Goal: Transaction & Acquisition: Book appointment/travel/reservation

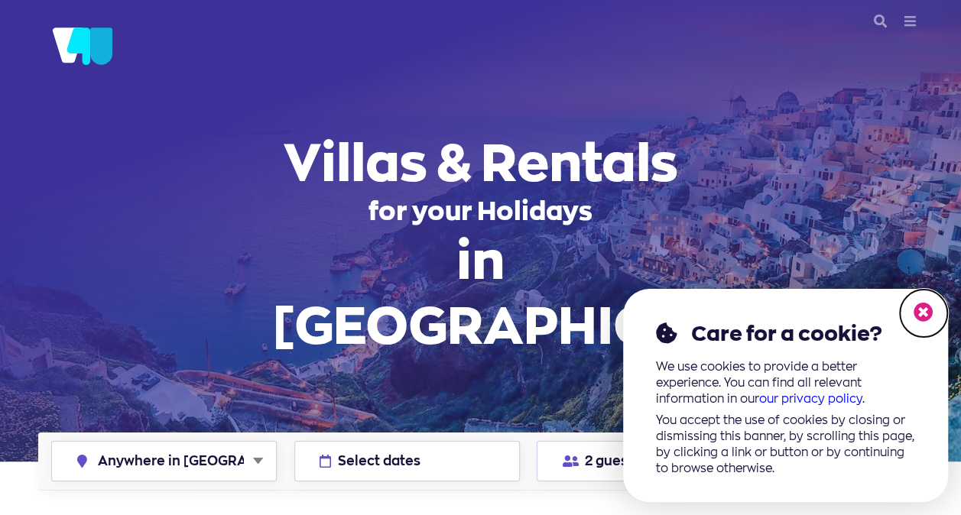
click at [928, 309] on icon at bounding box center [924, 313] width 20 height 20
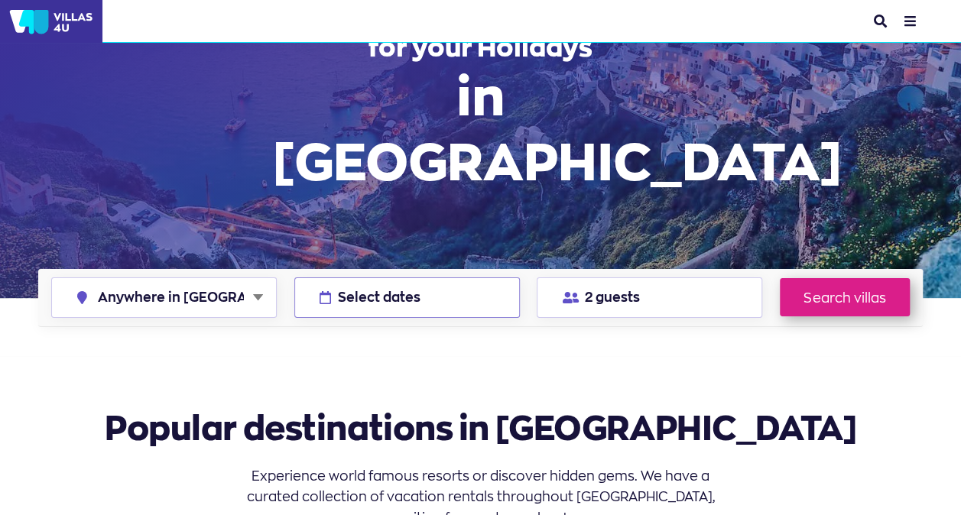
scroll to position [153, 0]
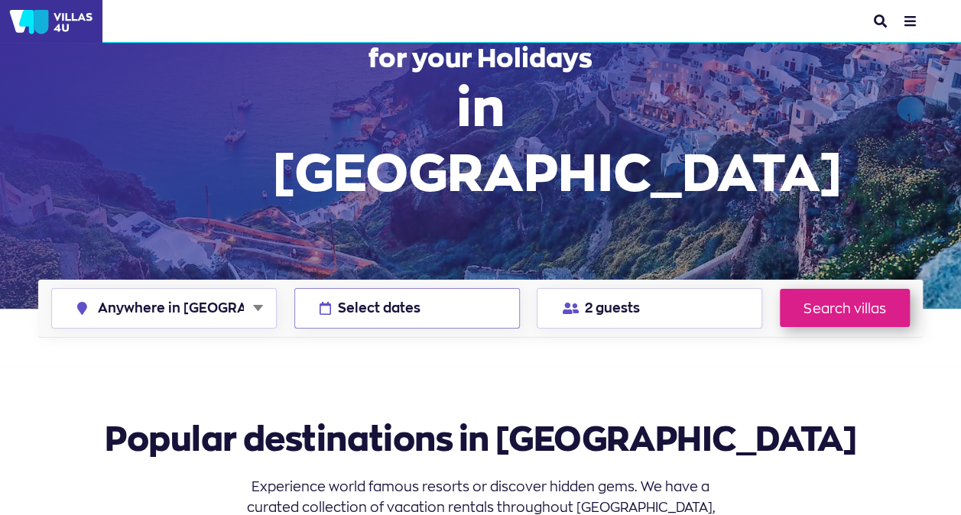
click at [369, 302] on span "Select dates" at bounding box center [379, 308] width 83 height 13
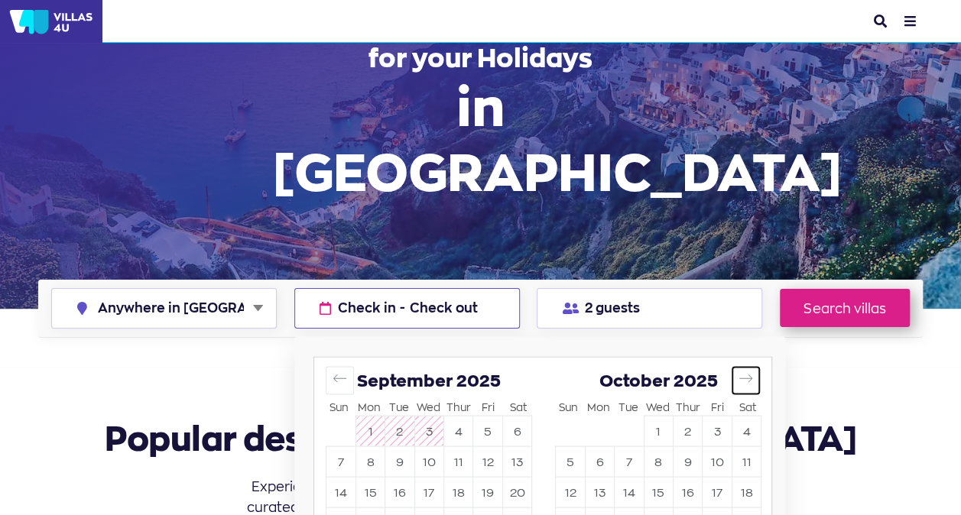
click at [749, 371] on icon "Move forward to switch to the next month." at bounding box center [746, 378] width 15 height 15
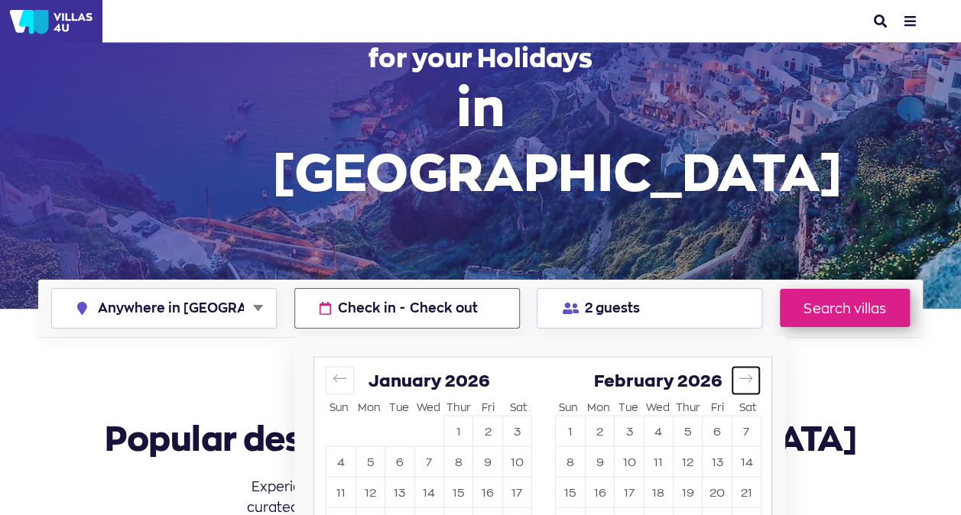
click at [749, 371] on icon "Move forward to switch to the next month." at bounding box center [746, 378] width 15 height 15
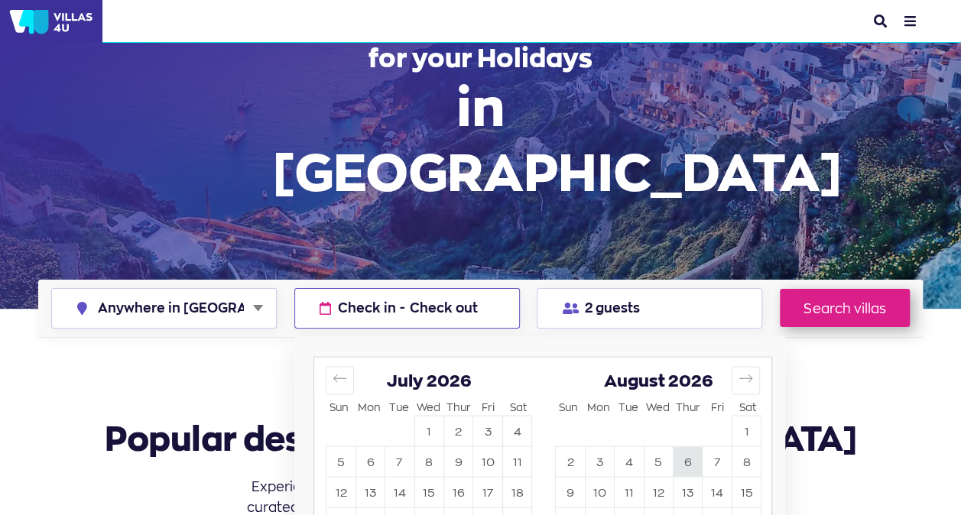
click at [693, 447] on button "6" at bounding box center [688, 462] width 28 height 30
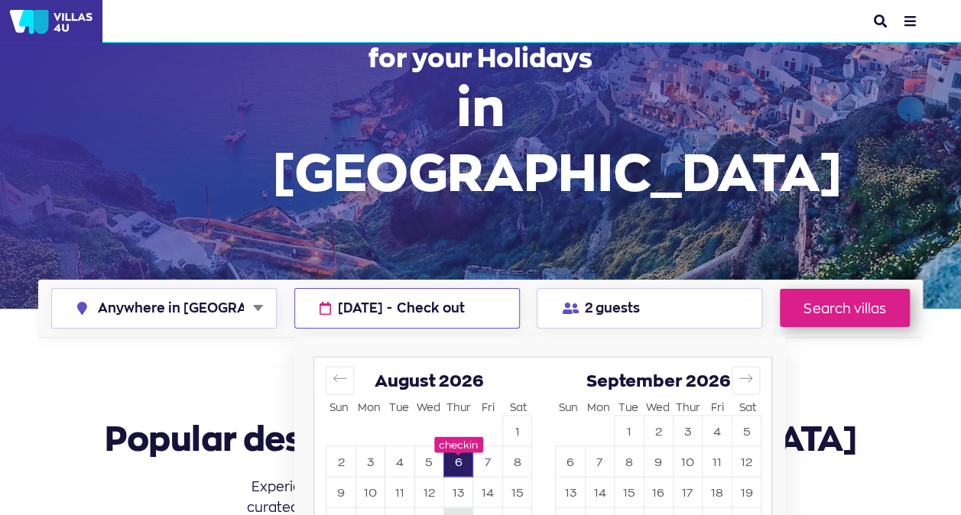
click at [456, 508] on button "20" at bounding box center [458, 523] width 28 height 30
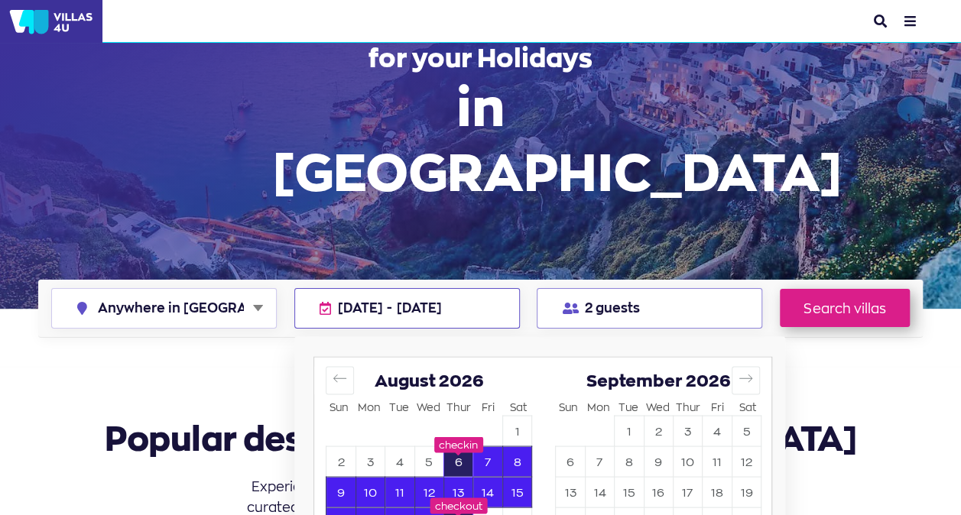
click at [632, 302] on span "2 guests" at bounding box center [612, 308] width 55 height 13
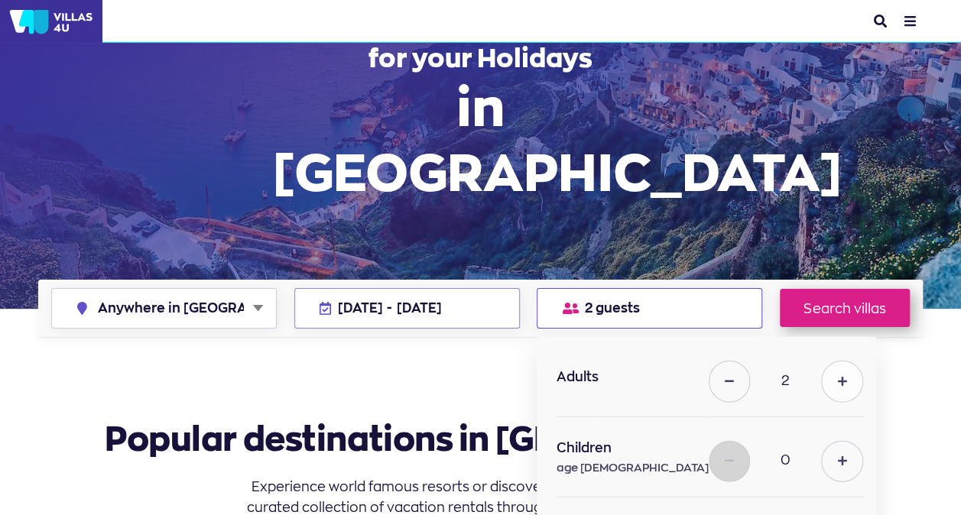
click at [821, 361] on button at bounding box center [841, 381] width 41 height 41
type input "5"
click at [819, 289] on link "Search villas" at bounding box center [845, 308] width 130 height 38
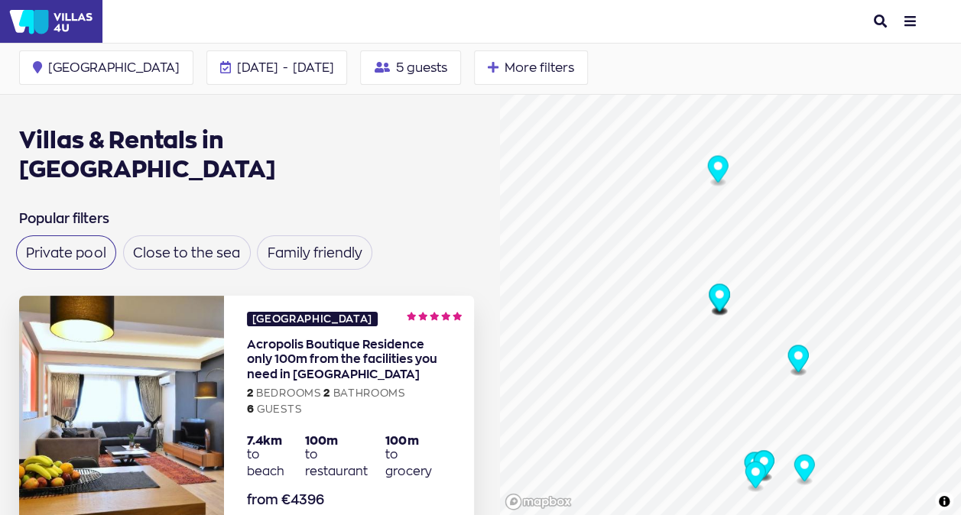
click at [87, 246] on label "Private pool" at bounding box center [66, 252] width 80 height 13
click at [36, 242] on input "Private pool" at bounding box center [31, 247] width 10 height 10
checkbox input "true"
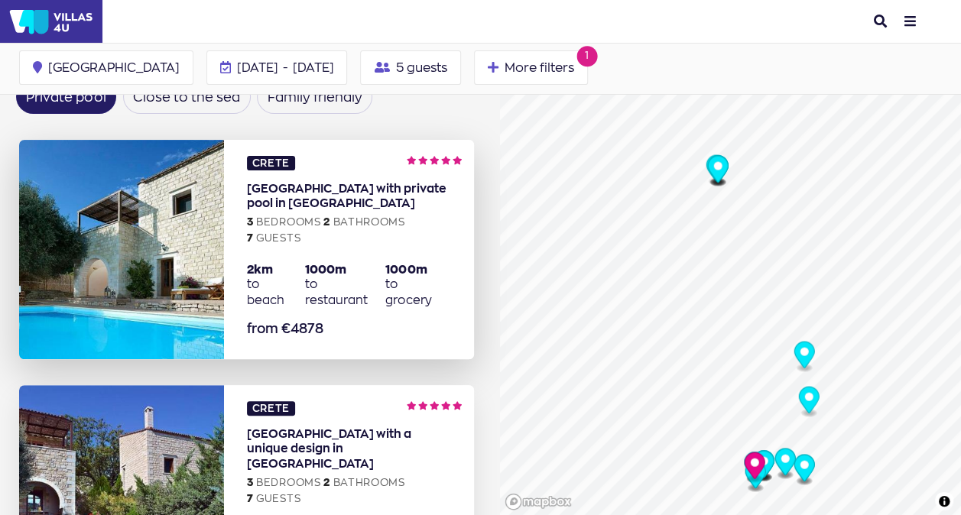
scroll to position [229, 0]
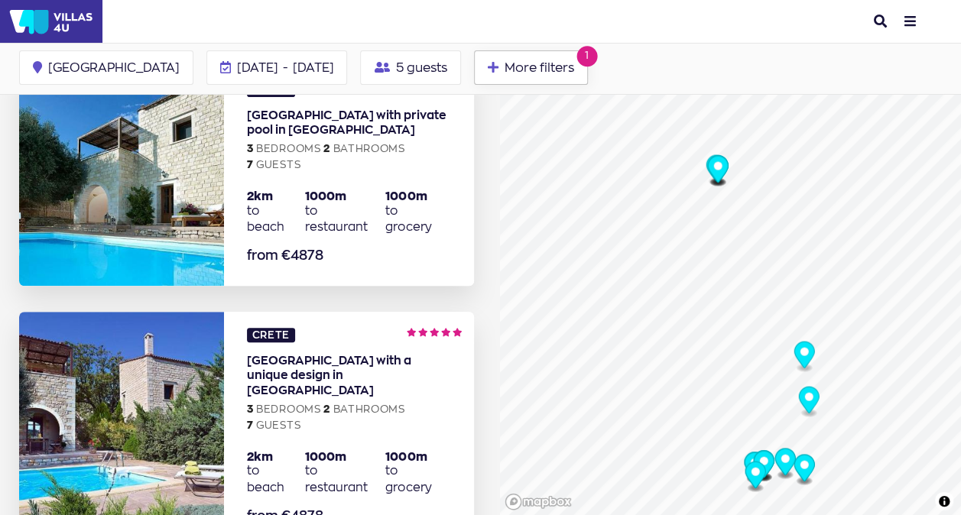
click at [505, 62] on span "More filters" at bounding box center [540, 67] width 70 height 12
checkbox input "true"
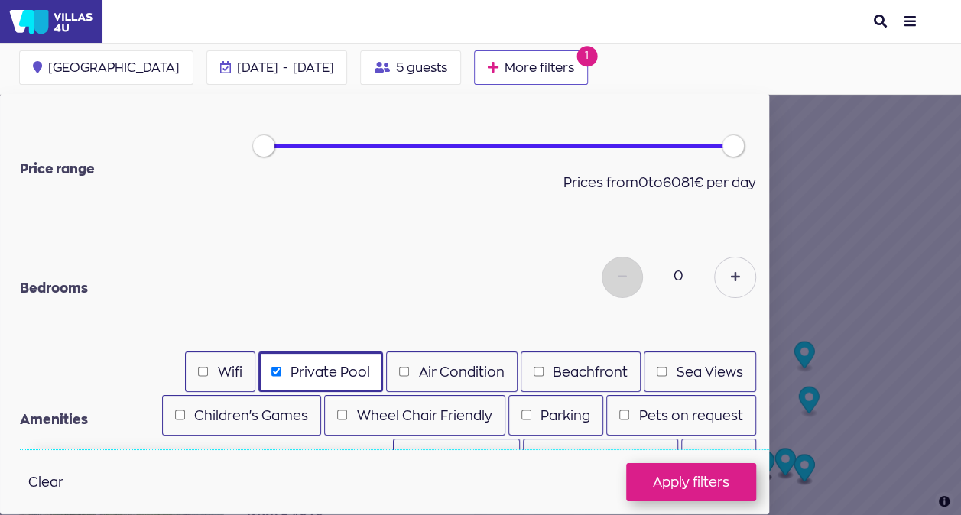
click at [215, 380] on div "Wifi" at bounding box center [220, 372] width 70 height 41
click at [205, 367] on input "Wifi" at bounding box center [203, 372] width 10 height 10
checkbox input "true"
click at [393, 366] on div "Air Condition" at bounding box center [452, 372] width 132 height 41
click at [407, 372] on input "Air Condition" at bounding box center [404, 372] width 10 height 10
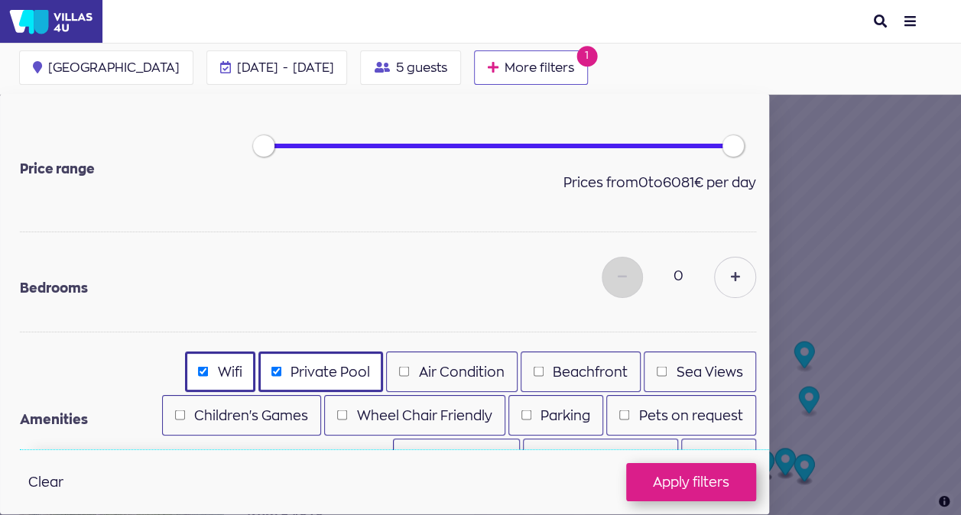
checkbox input "true"
click at [727, 271] on button at bounding box center [734, 276] width 41 height 41
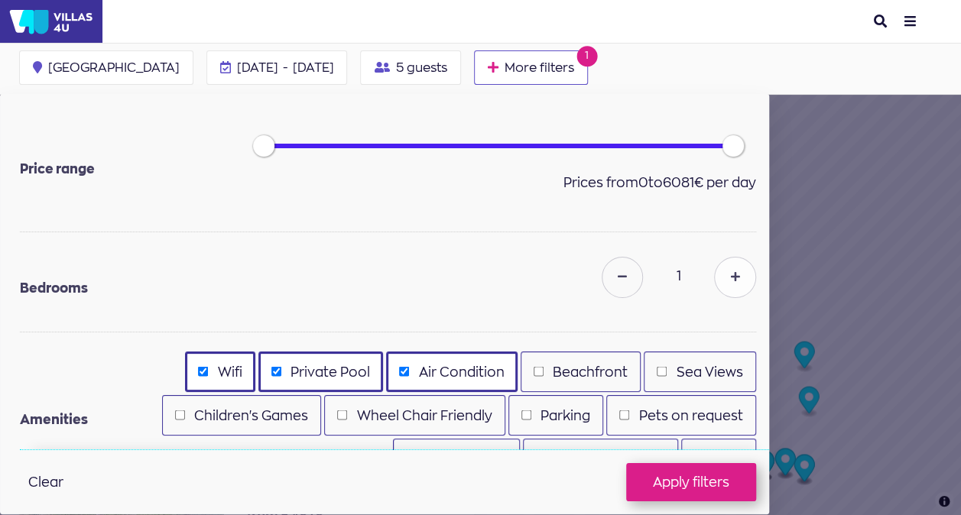
click at [739, 274] on button at bounding box center [734, 276] width 41 height 41
click at [737, 272] on button at bounding box center [734, 276] width 41 height 41
click at [733, 272] on icon at bounding box center [734, 277] width 9 height 11
type input "4"
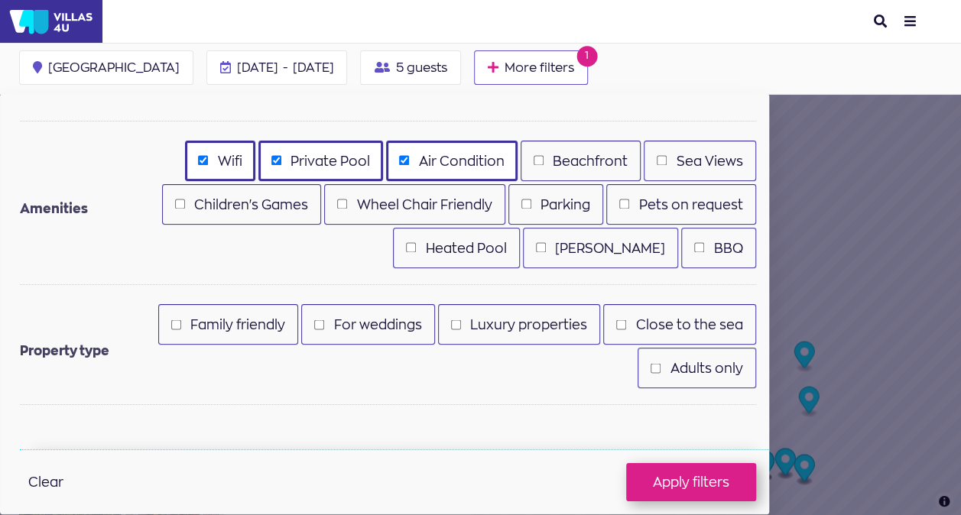
scroll to position [382, 0]
click at [716, 480] on button "Apply filters" at bounding box center [691, 482] width 130 height 38
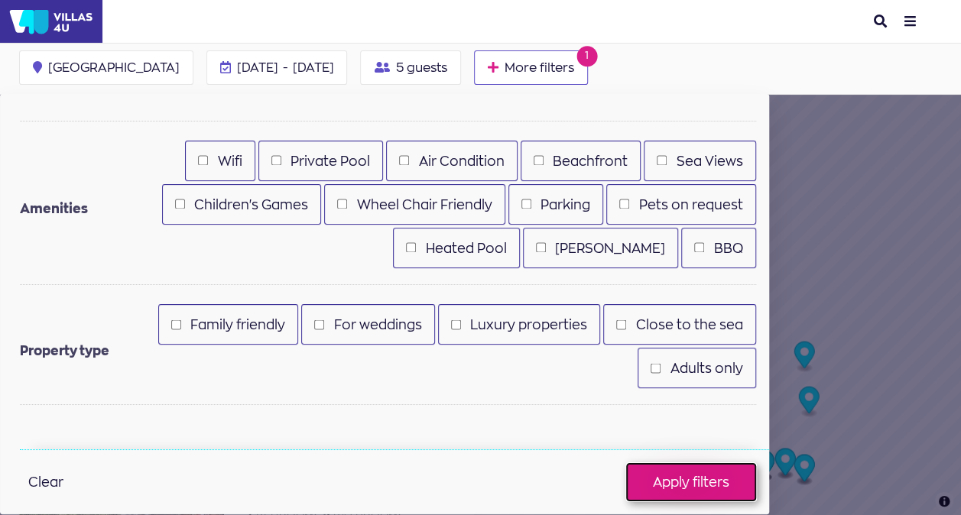
checkbox input "false"
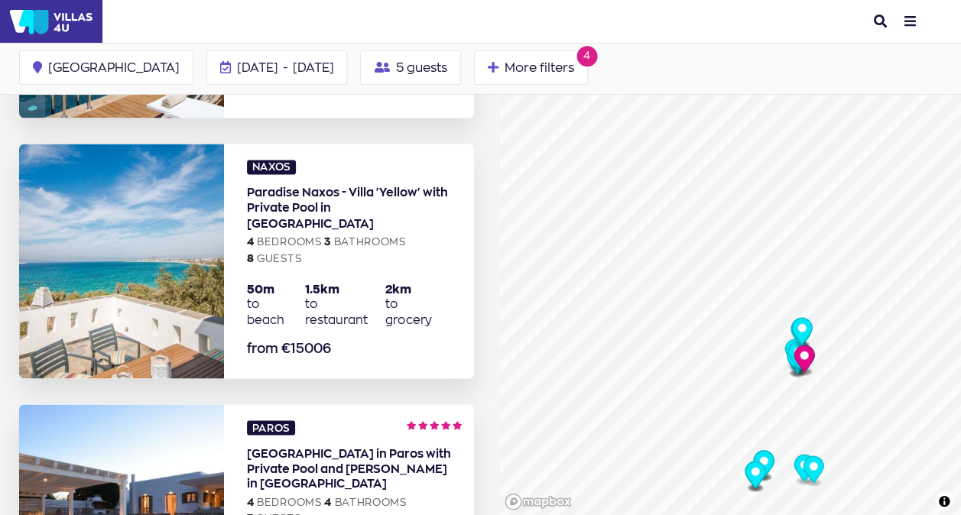
scroll to position [1223, 0]
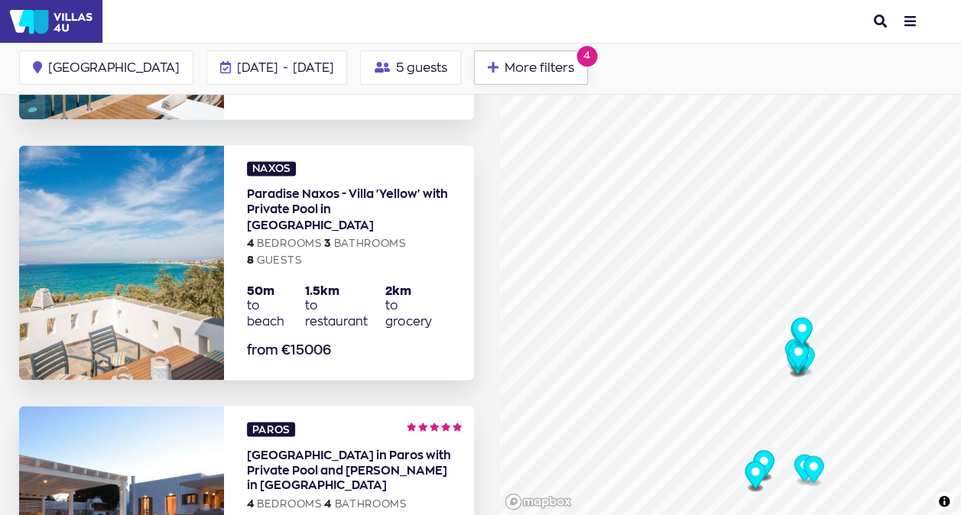
click at [505, 67] on span "More filters" at bounding box center [540, 67] width 70 height 12
type input "4"
checkbox input "true"
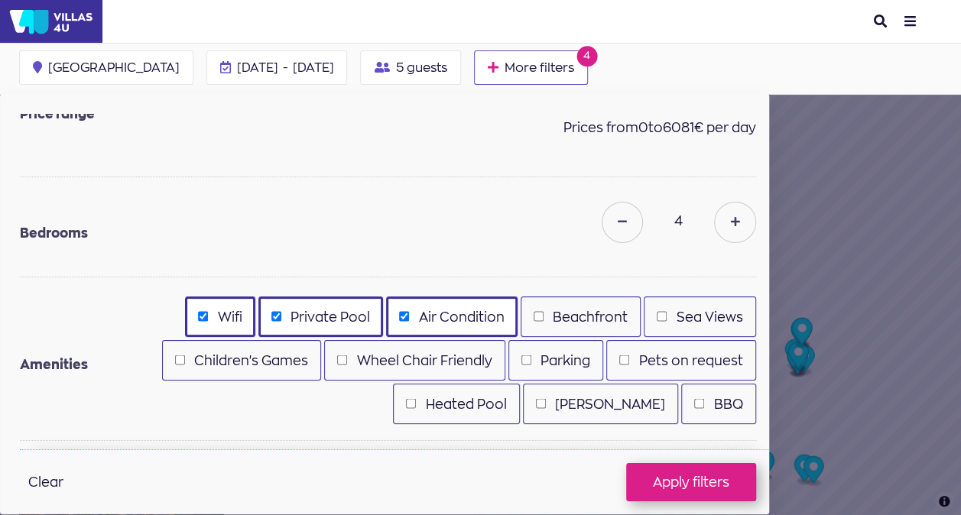
scroll to position [0, 0]
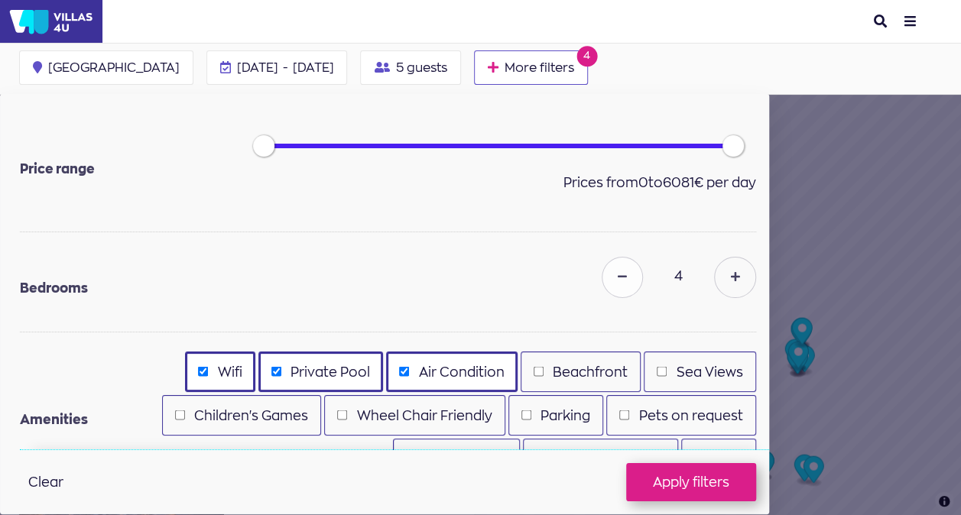
click at [624, 280] on icon at bounding box center [622, 277] width 9 height 11
type input "3"
click at [723, 473] on button "Apply filters" at bounding box center [691, 482] width 130 height 38
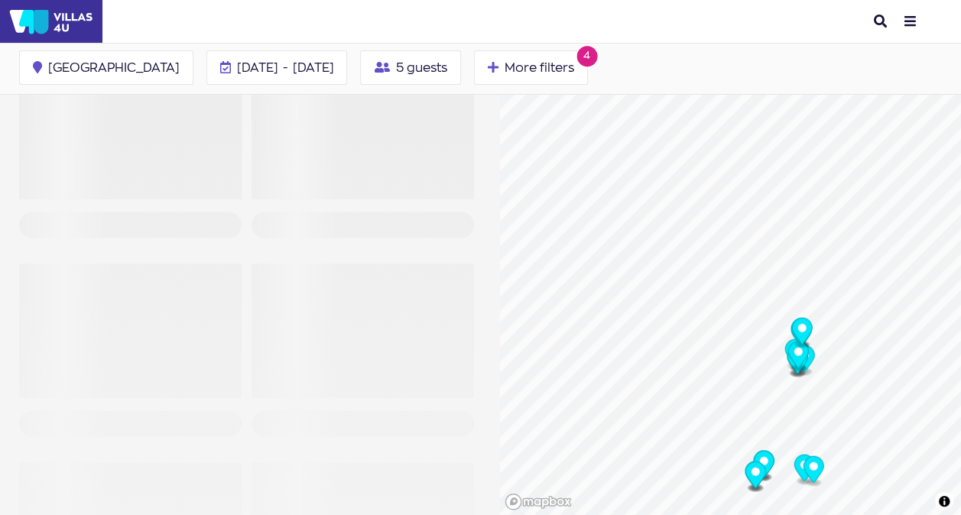
checkbox input "false"
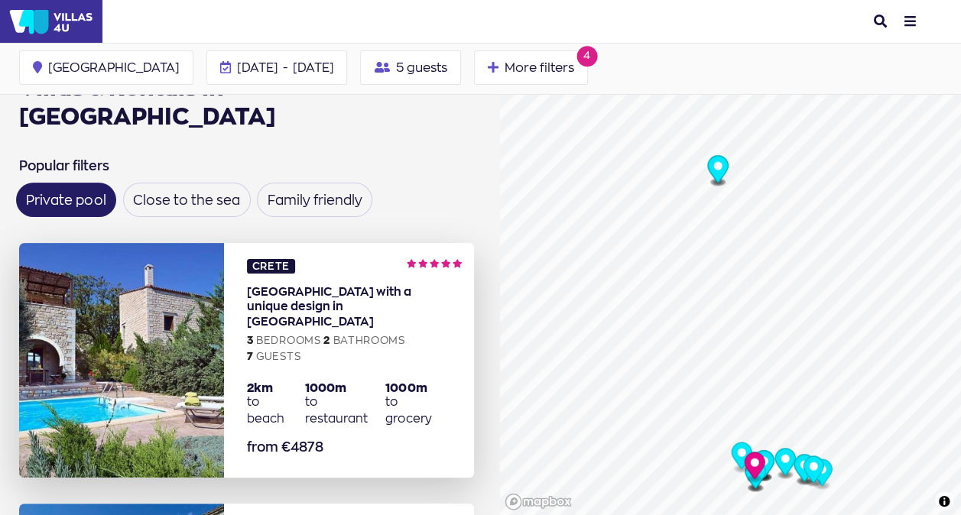
scroll to position [76, 0]
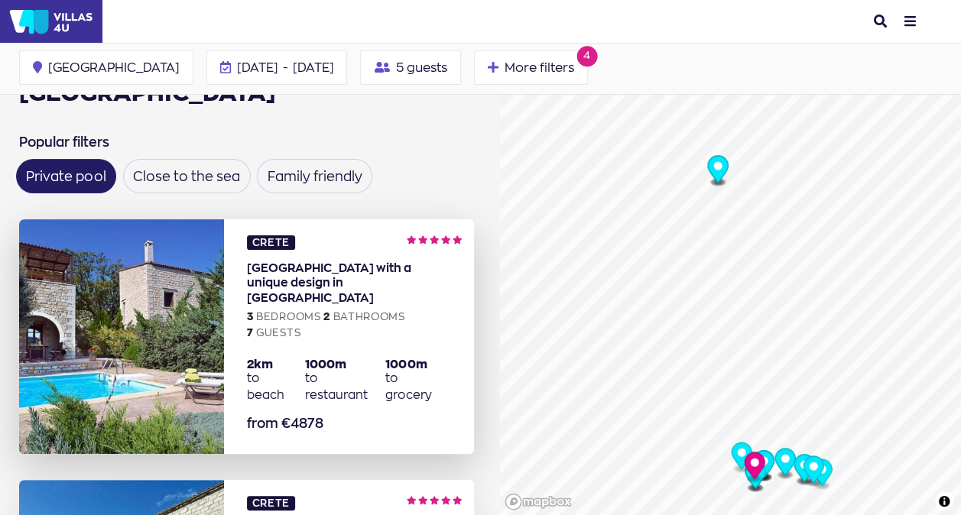
click at [171, 304] on img at bounding box center [121, 336] width 205 height 235
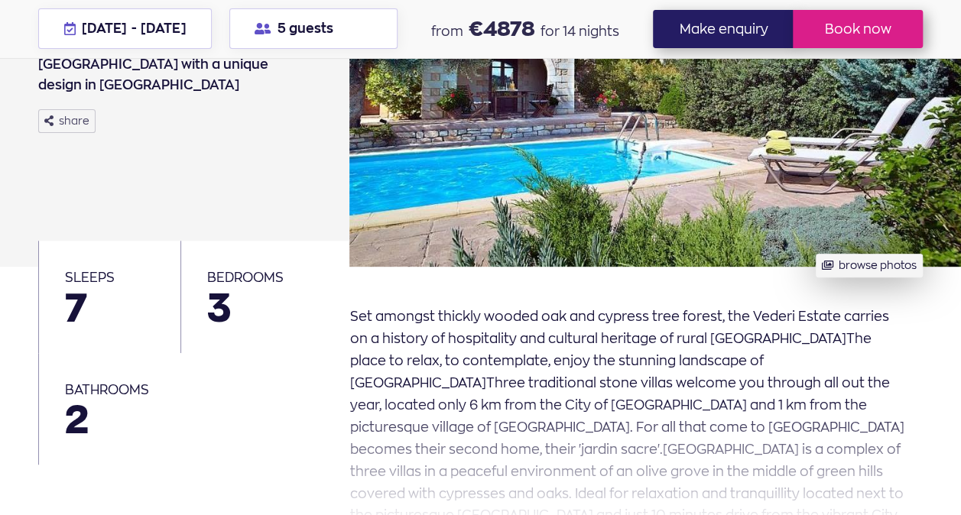
scroll to position [306, 0]
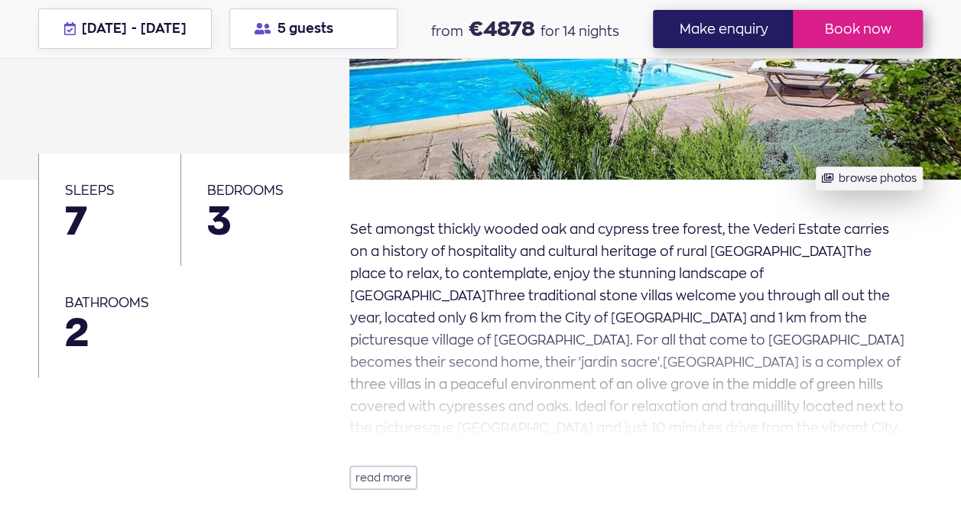
click at [390, 477] on button "read more" at bounding box center [383, 478] width 68 height 24
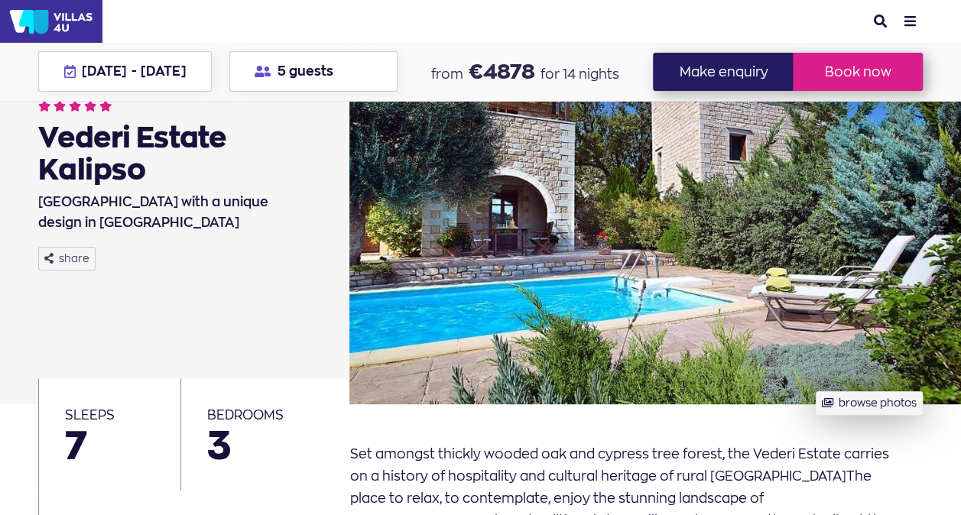
scroll to position [0, 0]
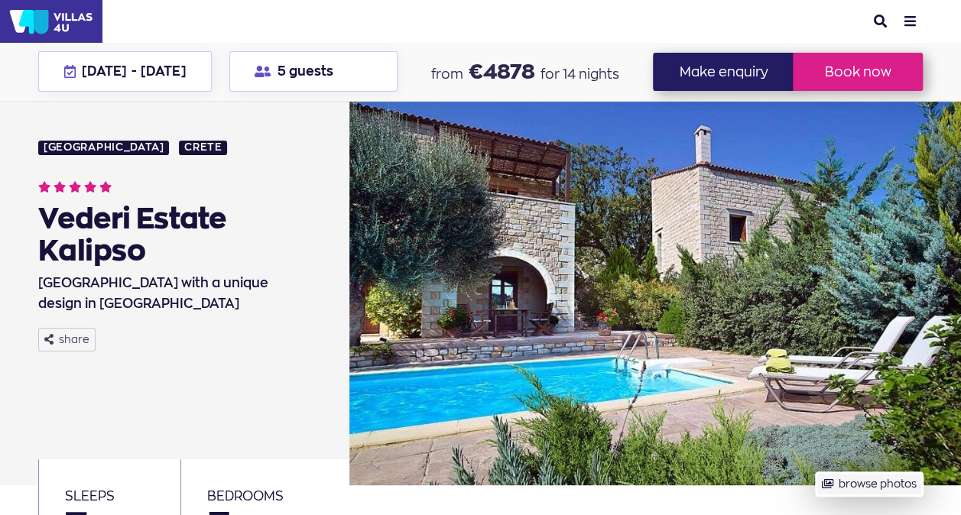
click at [922, 473] on button "browse photos" at bounding box center [869, 485] width 106 height 24
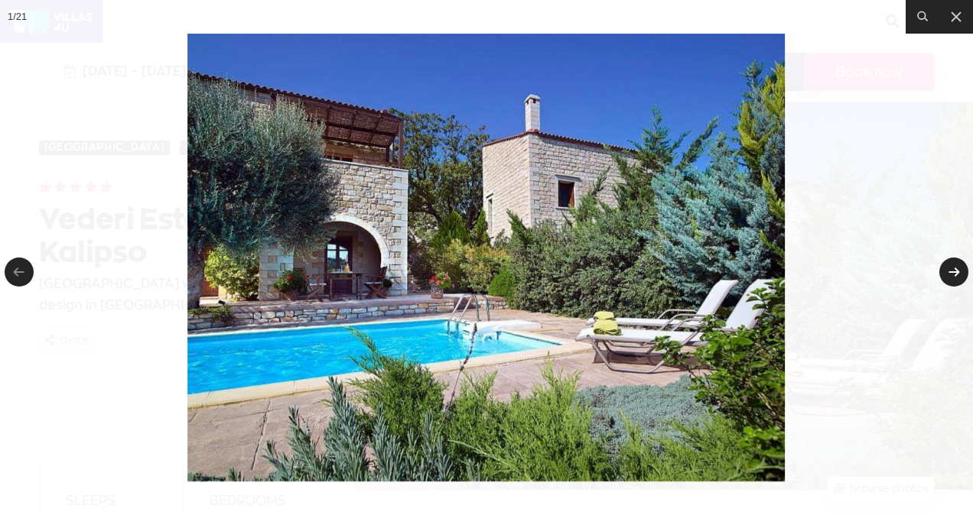
click at [950, 280] on link at bounding box center [953, 272] width 29 height 29
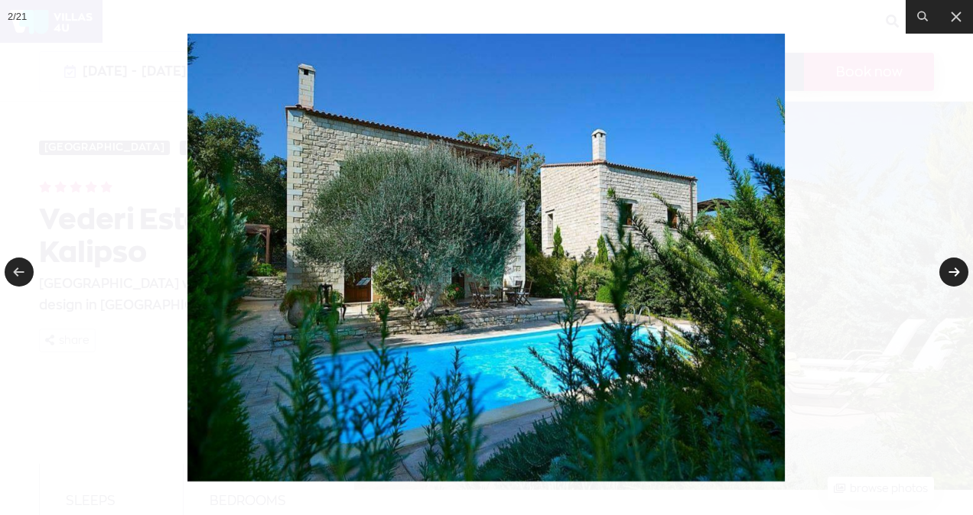
click at [950, 280] on link at bounding box center [953, 272] width 29 height 29
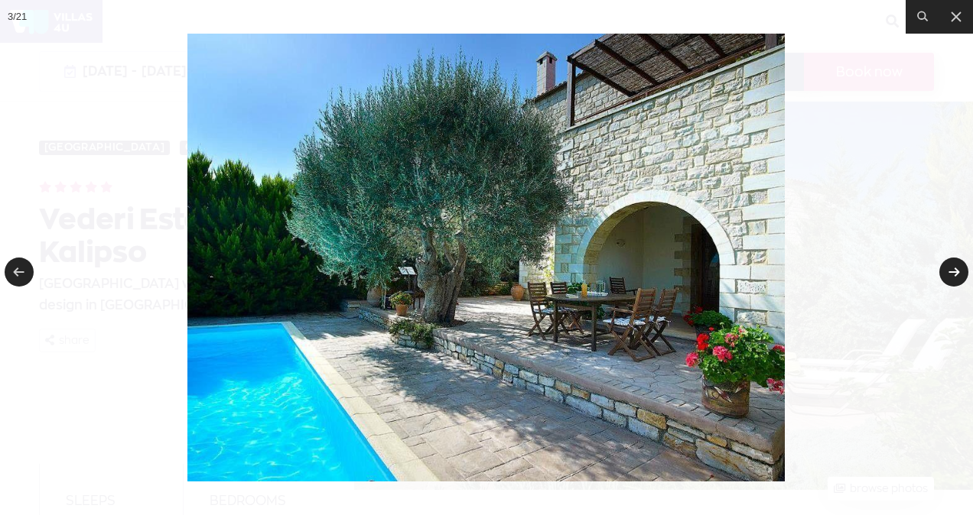
click at [950, 280] on link at bounding box center [953, 272] width 29 height 29
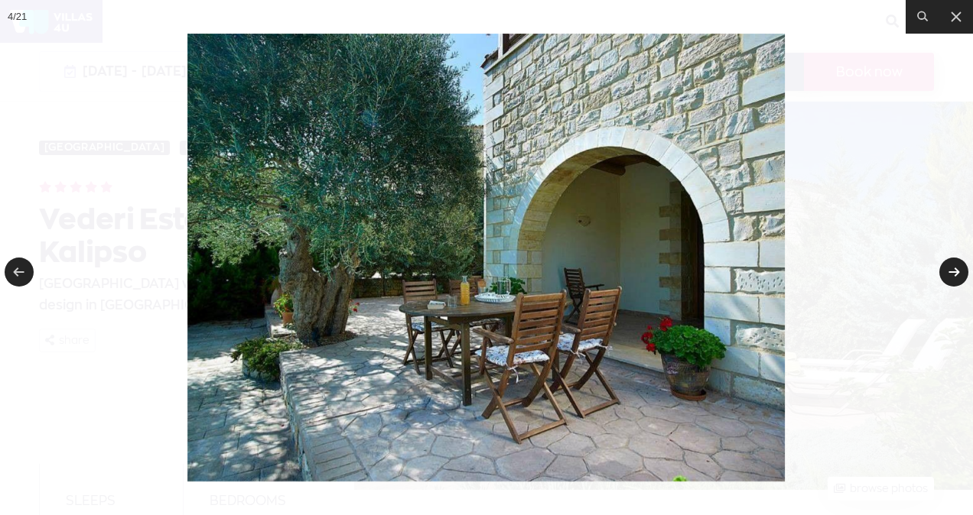
click at [950, 280] on link at bounding box center [953, 272] width 29 height 29
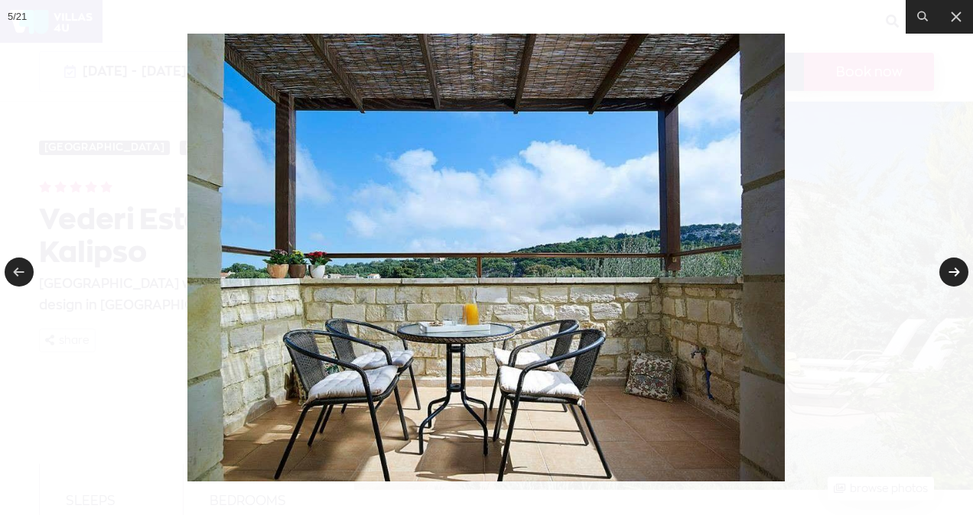
click at [950, 280] on link at bounding box center [953, 272] width 29 height 29
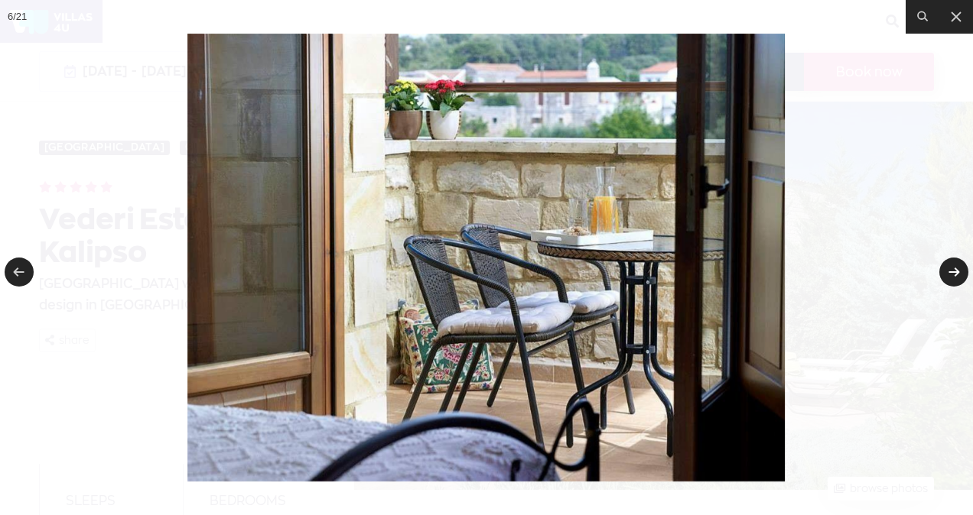
click at [950, 280] on link at bounding box center [953, 272] width 29 height 29
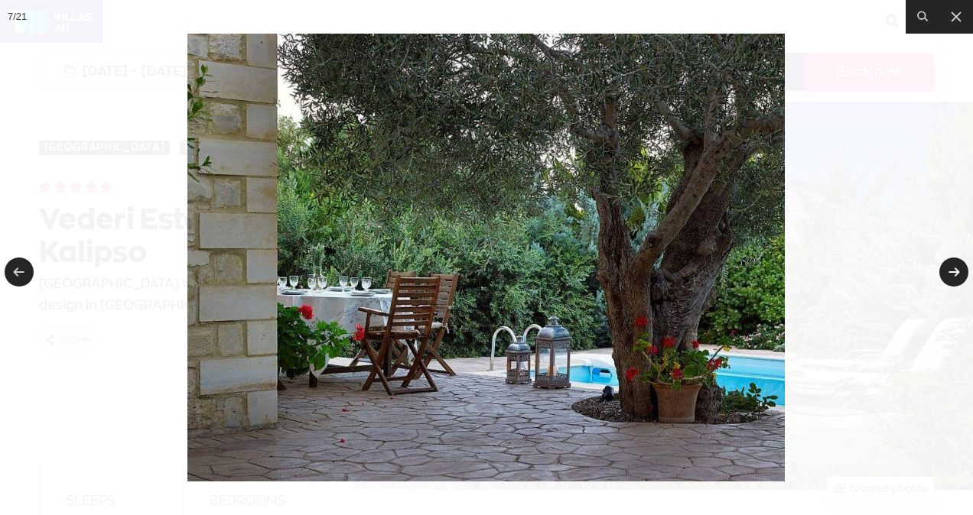
click at [950, 280] on link at bounding box center [953, 272] width 29 height 29
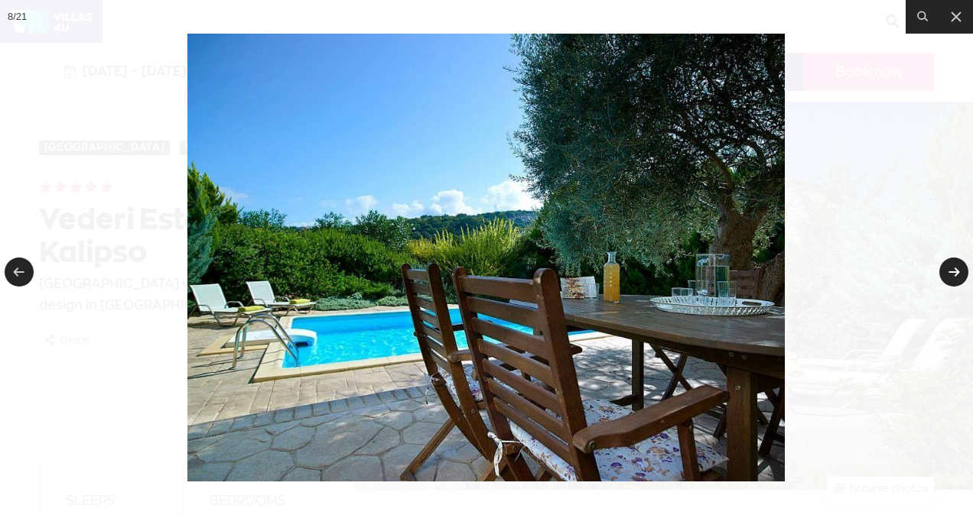
click at [950, 280] on link at bounding box center [953, 272] width 29 height 29
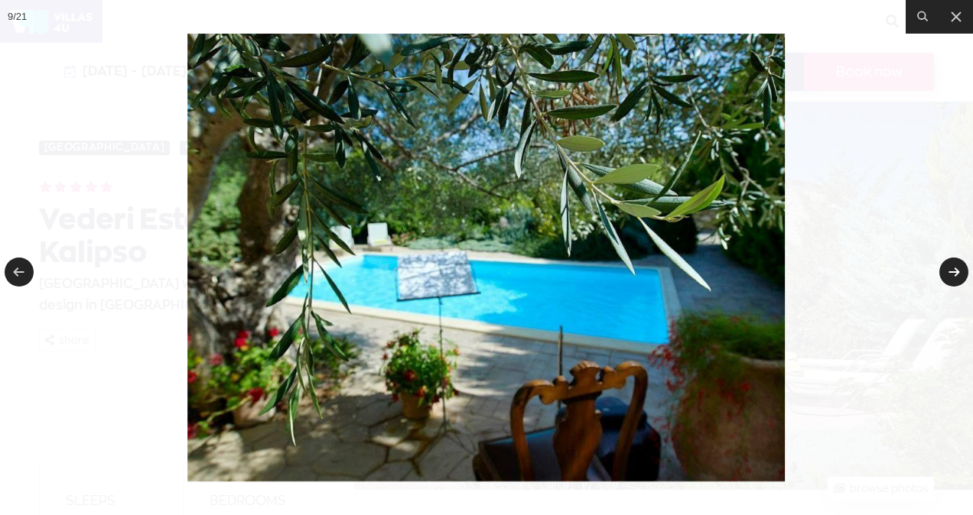
click at [950, 280] on link at bounding box center [953, 272] width 29 height 29
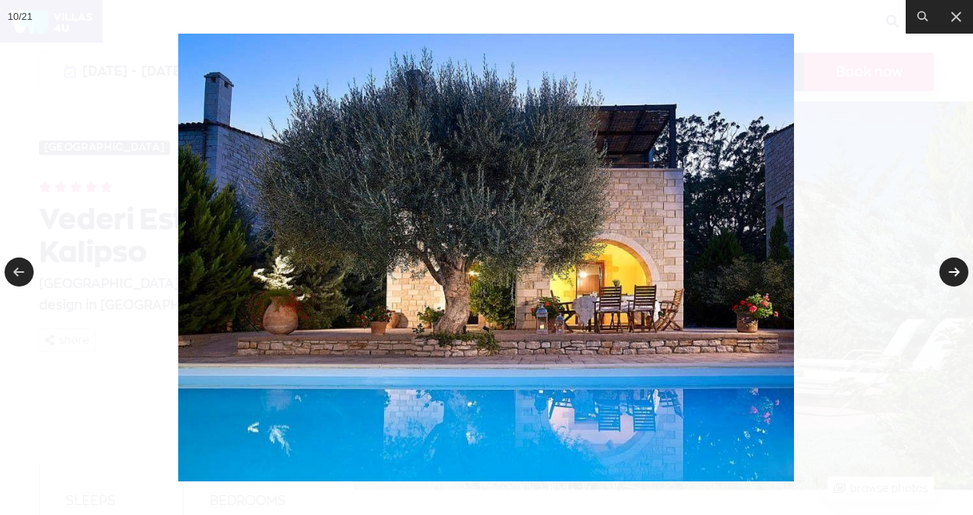
click at [950, 280] on link at bounding box center [953, 272] width 29 height 29
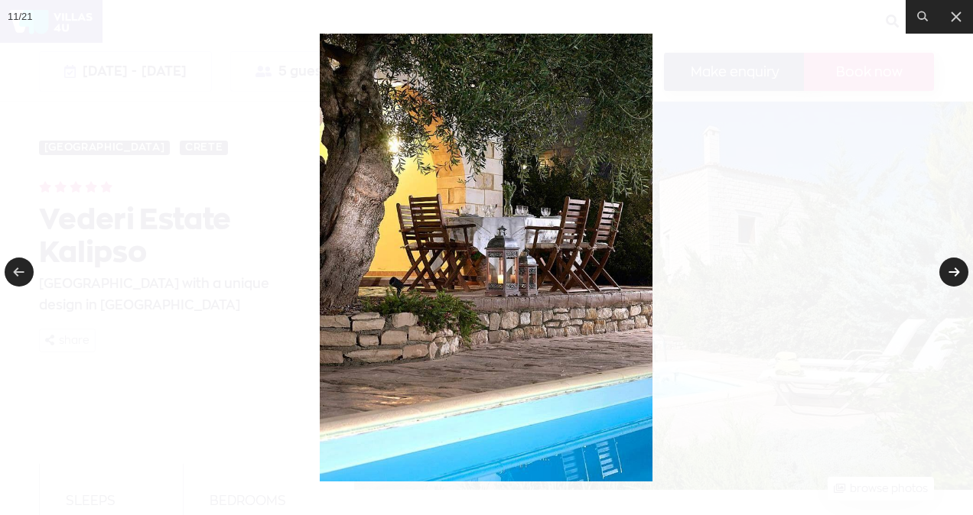
click at [950, 278] on link at bounding box center [953, 272] width 29 height 29
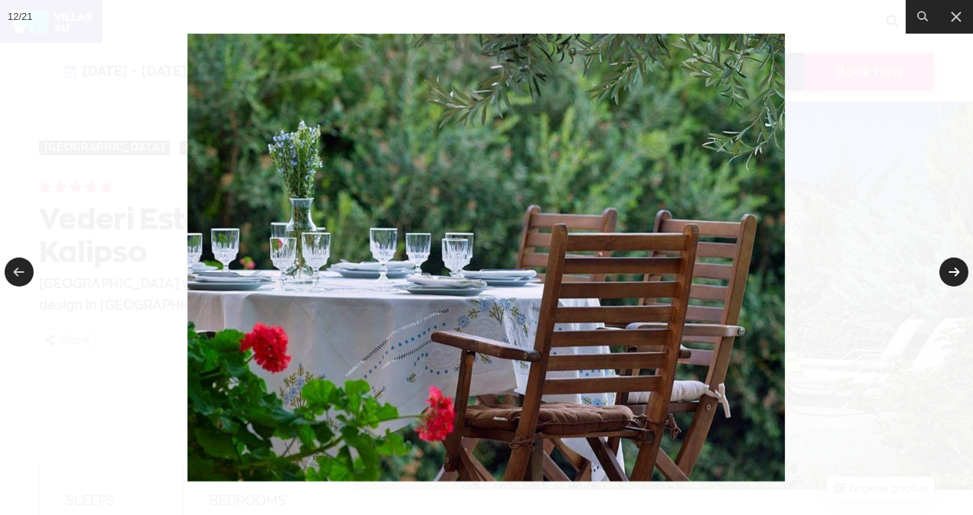
click at [950, 278] on link at bounding box center [953, 272] width 29 height 29
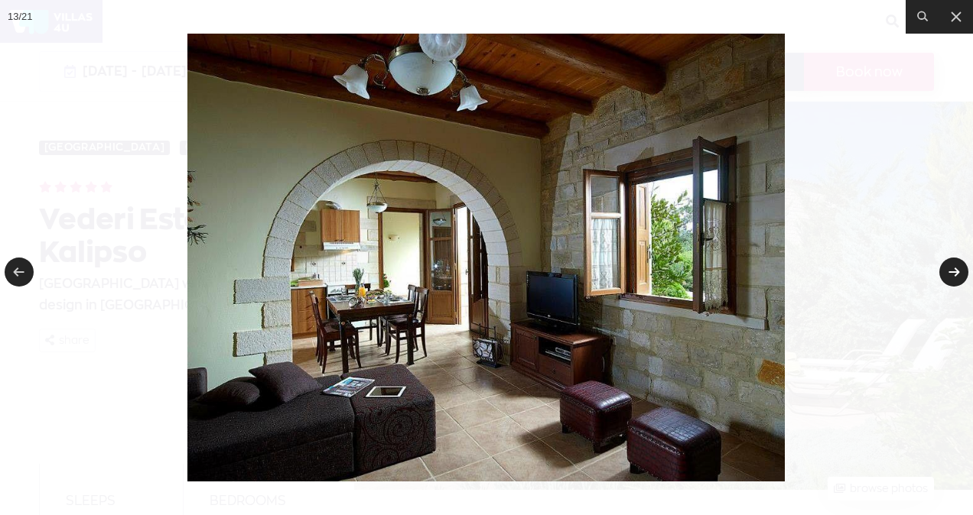
click at [950, 278] on link at bounding box center [953, 272] width 29 height 29
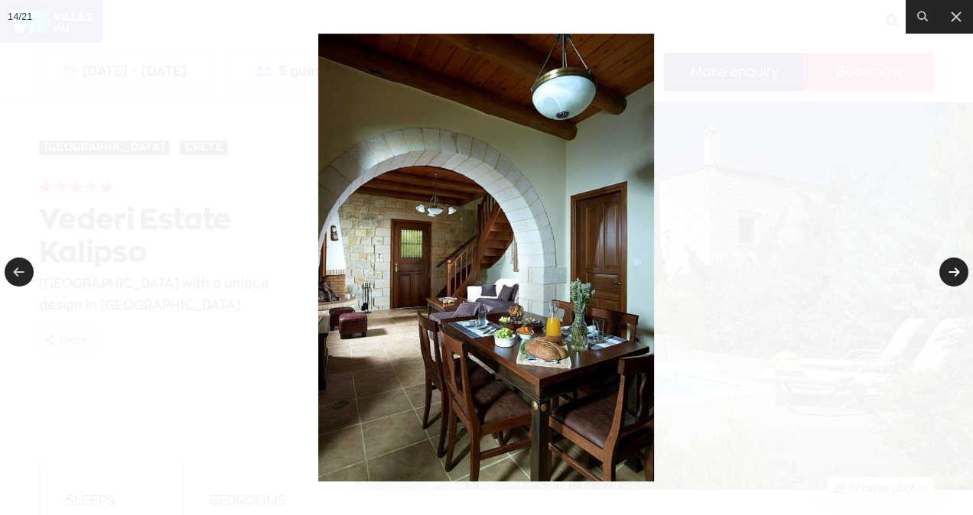
click at [950, 278] on link at bounding box center [953, 272] width 29 height 29
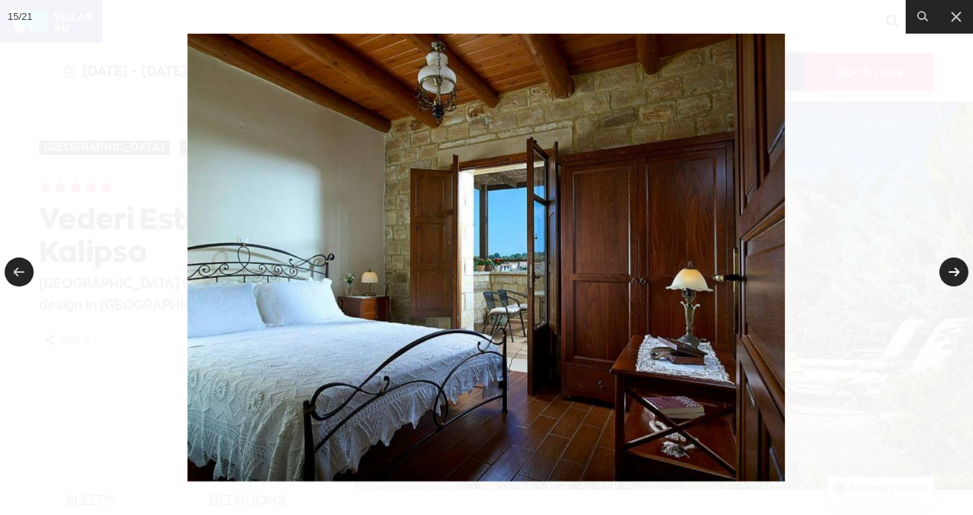
click at [950, 278] on link at bounding box center [953, 272] width 29 height 29
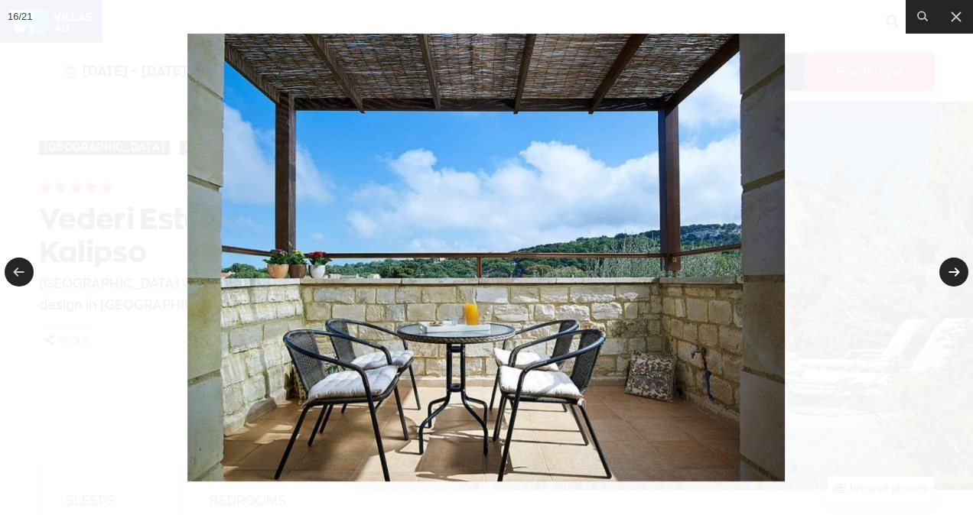
click at [950, 278] on link at bounding box center [953, 272] width 29 height 29
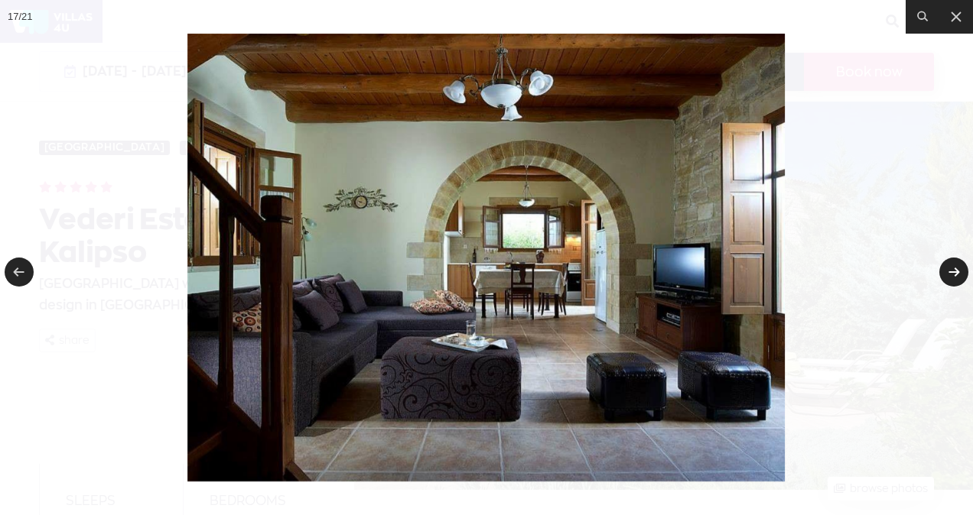
click at [950, 278] on link at bounding box center [953, 272] width 29 height 29
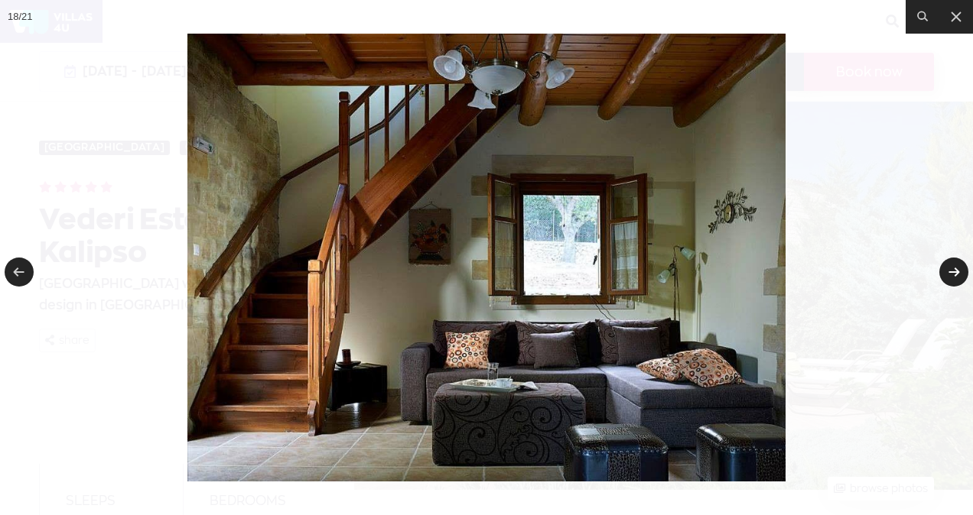
click at [950, 278] on link at bounding box center [953, 272] width 29 height 29
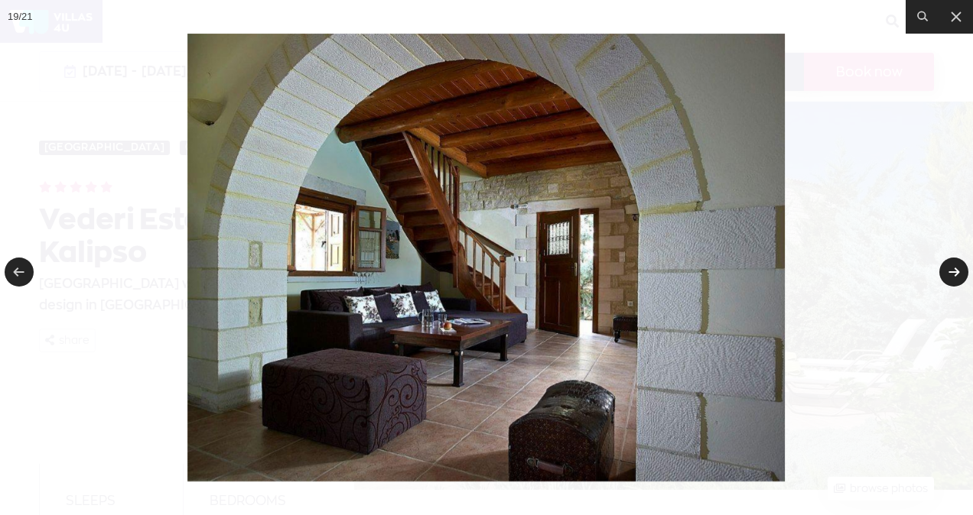
click at [950, 278] on link at bounding box center [953, 272] width 29 height 29
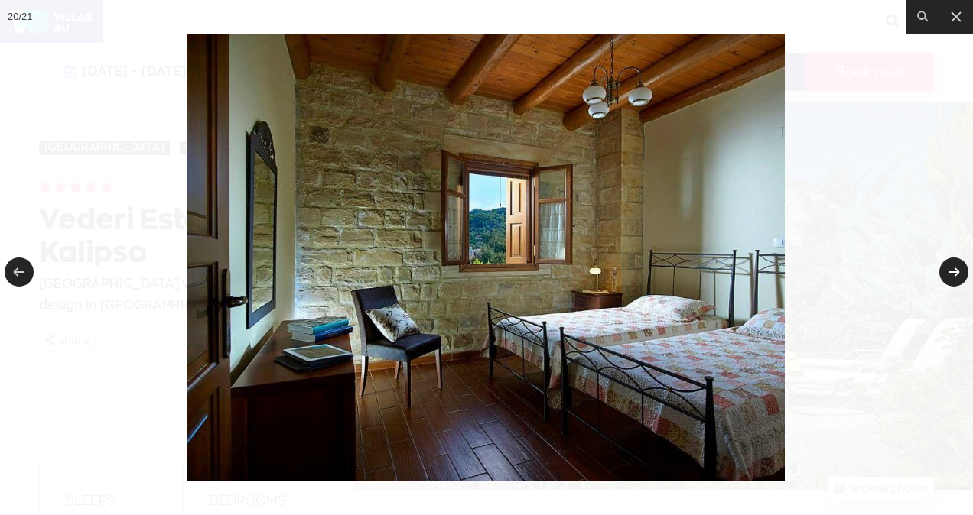
click at [950, 278] on link at bounding box center [953, 272] width 29 height 29
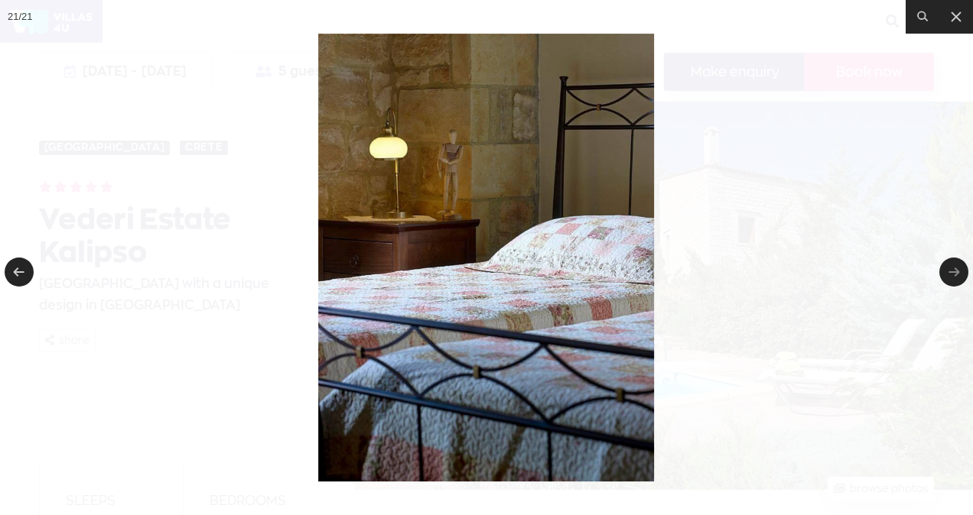
click at [950, 278] on link at bounding box center [953, 272] width 29 height 29
click at [952, 278] on link at bounding box center [953, 272] width 29 height 29
click at [960, 18] on icon at bounding box center [956, 17] width 18 height 18
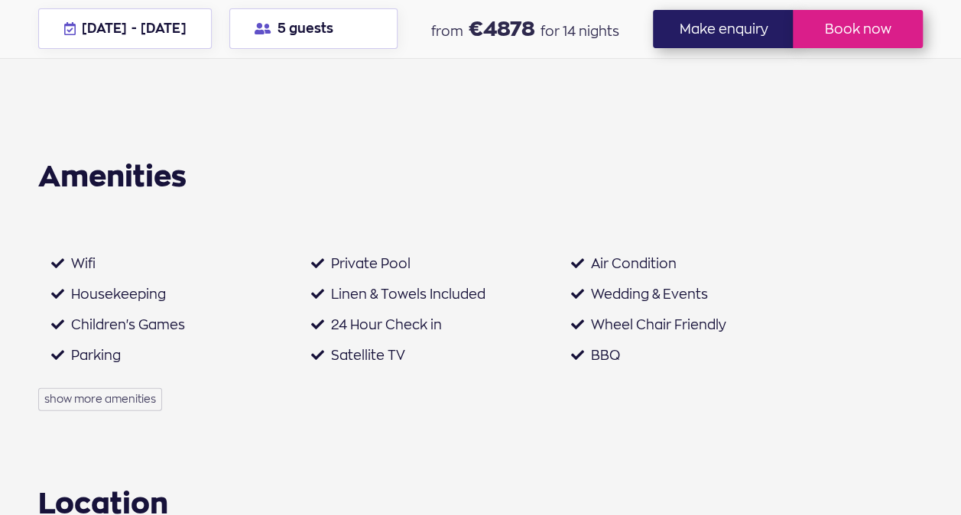
scroll to position [1529, 0]
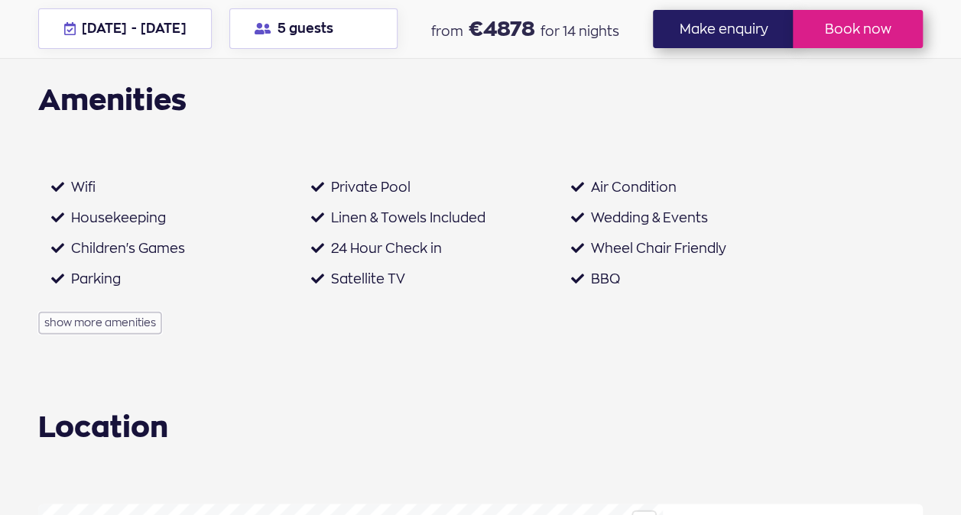
click at [148, 329] on button "show more amenities" at bounding box center [100, 324] width 124 height 24
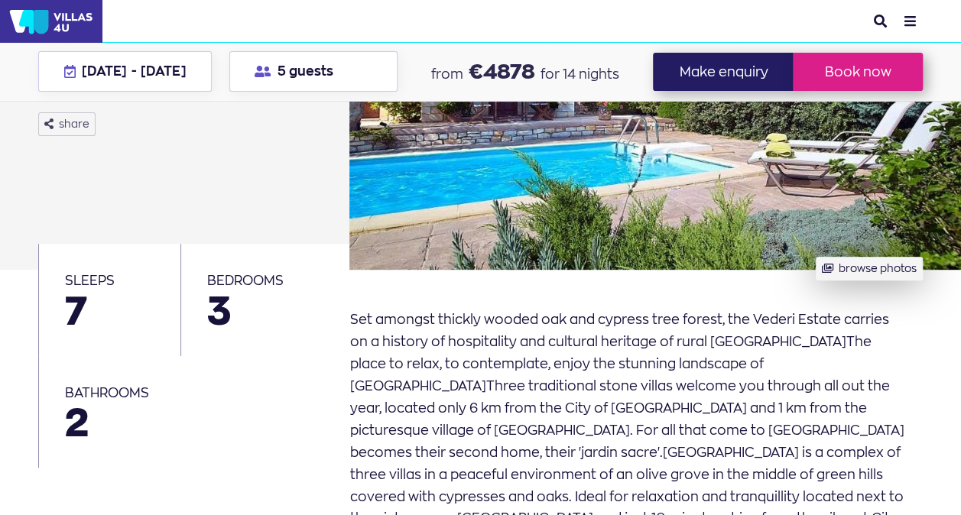
scroll to position [0, 0]
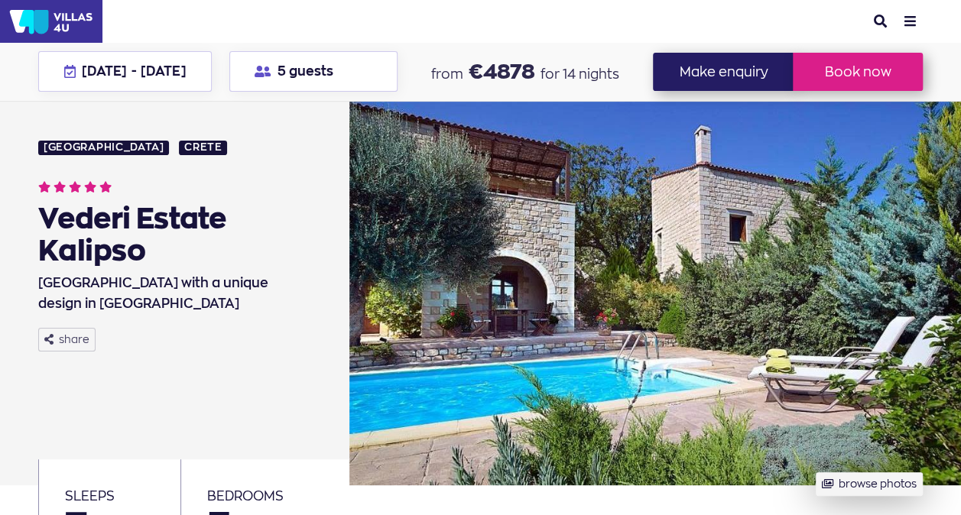
click at [67, 18] on img at bounding box center [51, 21] width 102 height 43
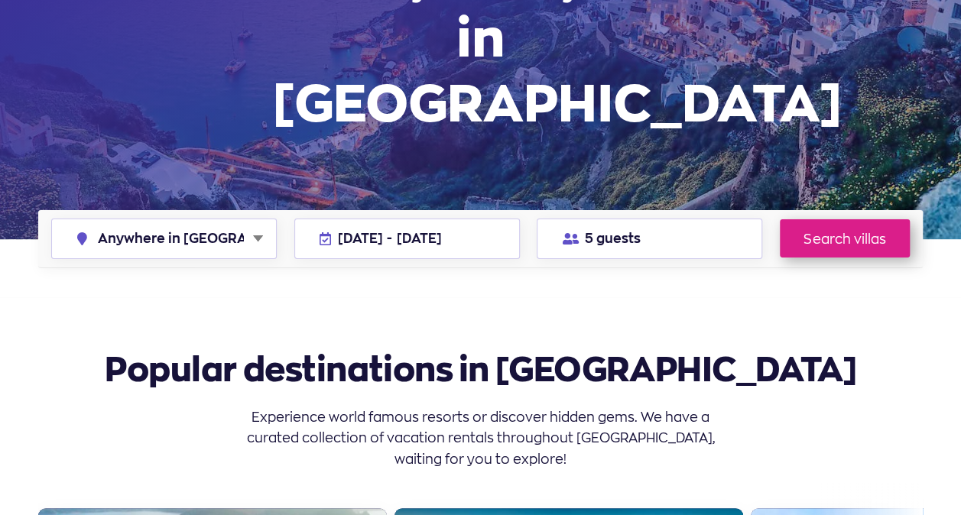
scroll to position [229, 0]
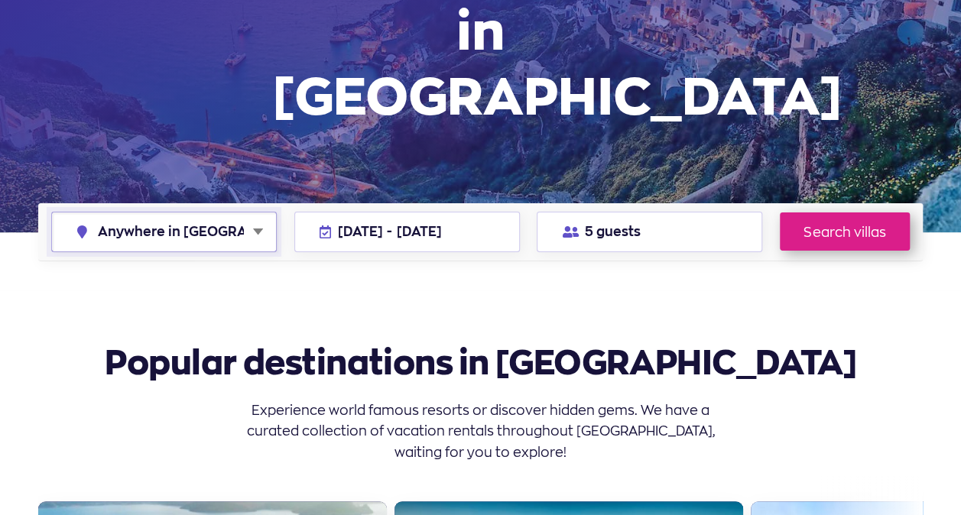
click at [265, 213] on select "Anywhere in Greece Athens Chalkidiki Corfu Crete Kefalonia Milos Mykonos Naxos …" at bounding box center [164, 232] width 224 height 39
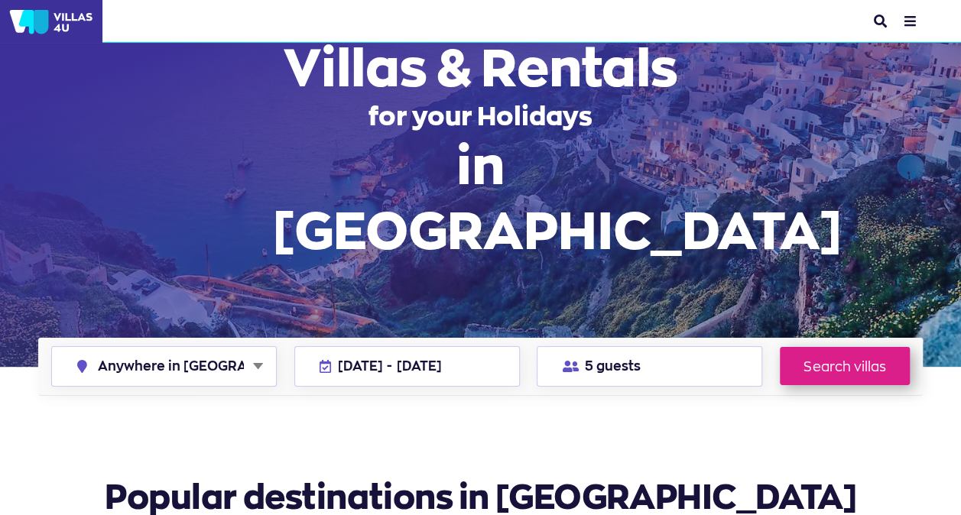
scroll to position [76, 0]
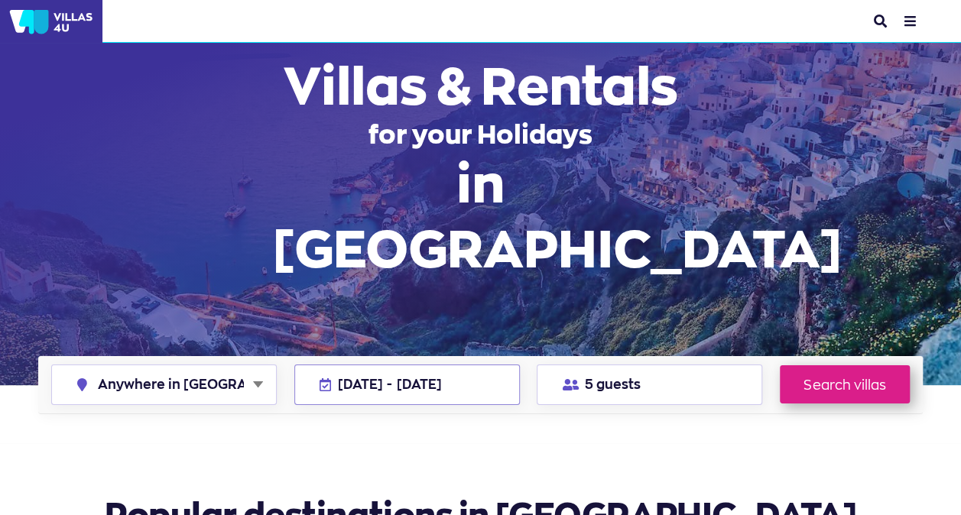
click at [422, 365] on button "06 Aug - 20 Aug 2026" at bounding box center [407, 385] width 226 height 41
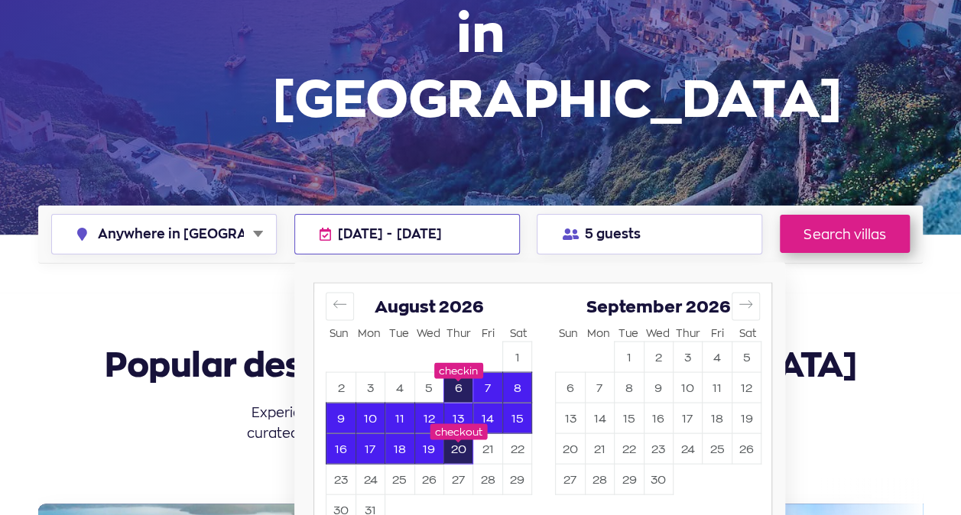
scroll to position [229, 0]
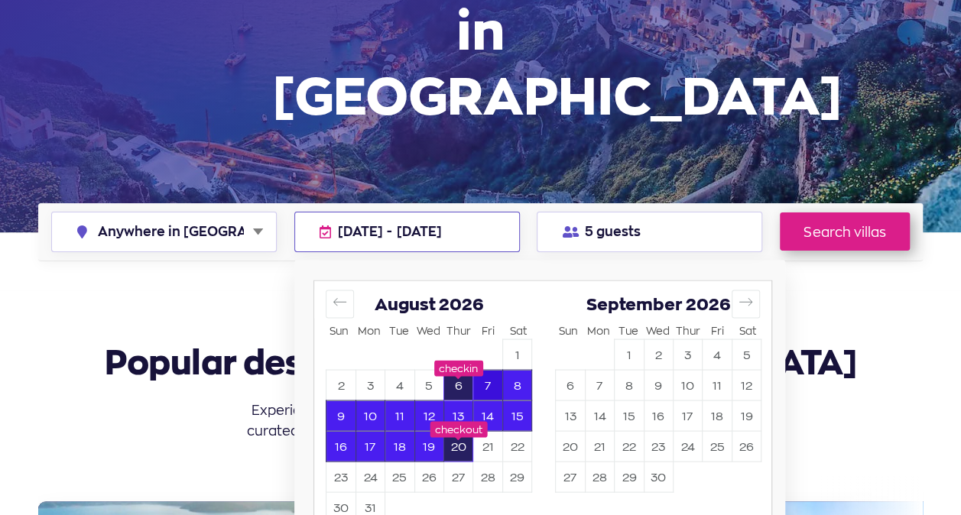
click at [488, 370] on button "7" at bounding box center [487, 385] width 28 height 30
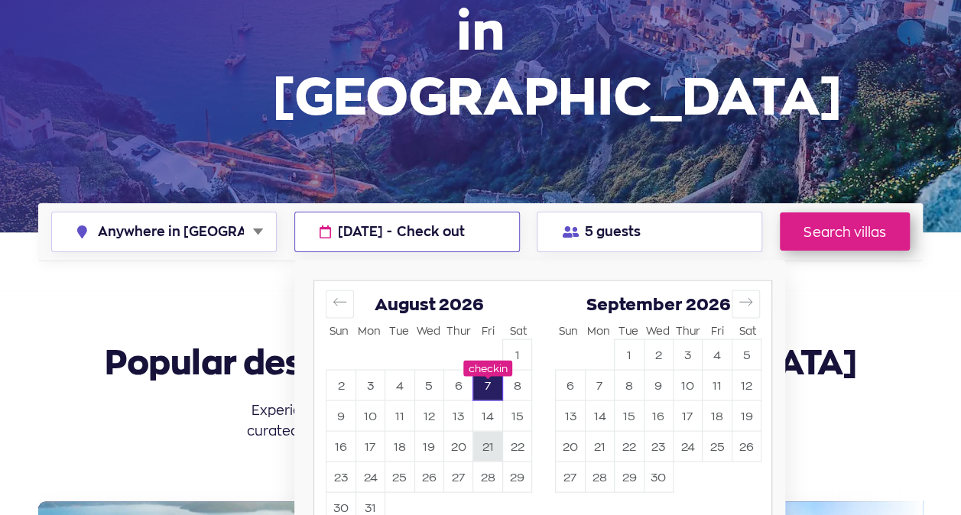
click at [482, 431] on button "21" at bounding box center [487, 446] width 28 height 30
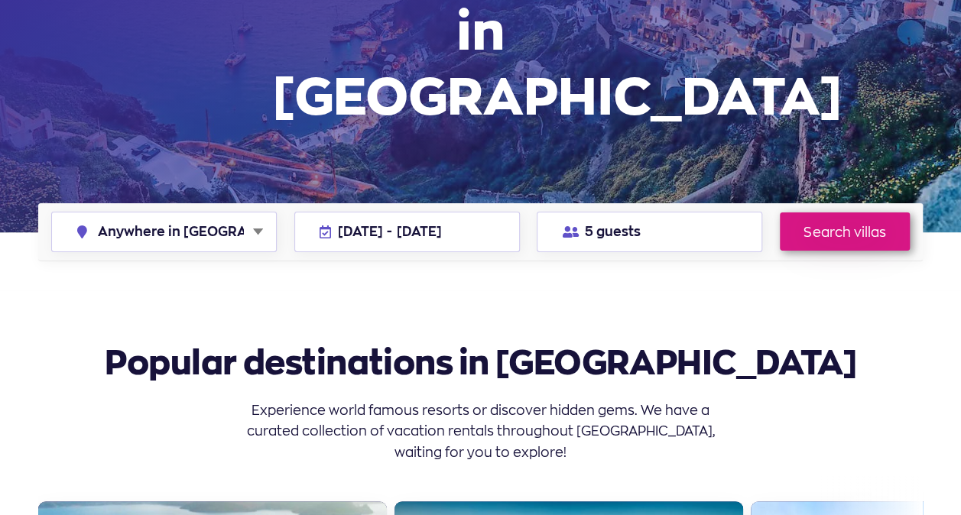
click at [850, 213] on link "Search villas" at bounding box center [845, 232] width 130 height 38
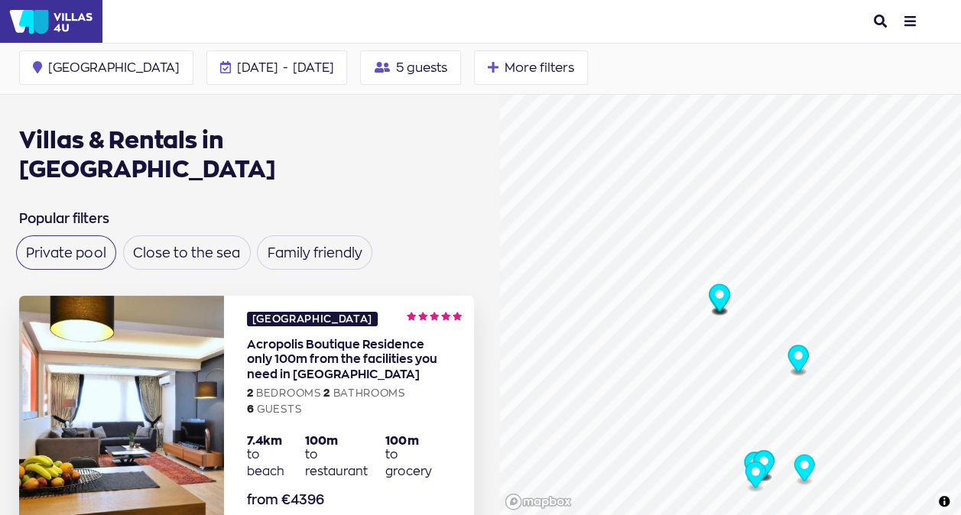
click at [42, 246] on label "Private pool" at bounding box center [66, 252] width 80 height 13
click at [36, 242] on input "Private pool" at bounding box center [31, 247] width 10 height 10
checkbox input "true"
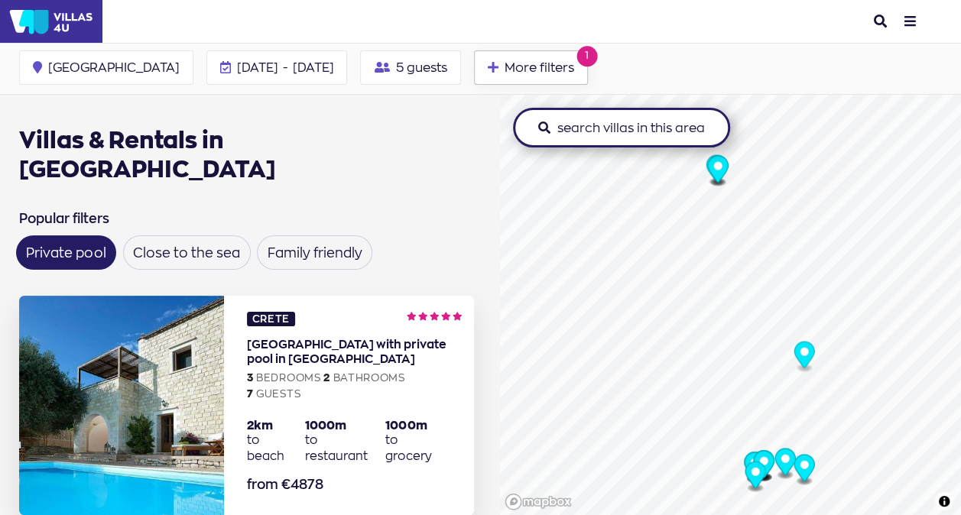
click at [505, 67] on span "More filters" at bounding box center [540, 67] width 70 height 12
checkbox input "true"
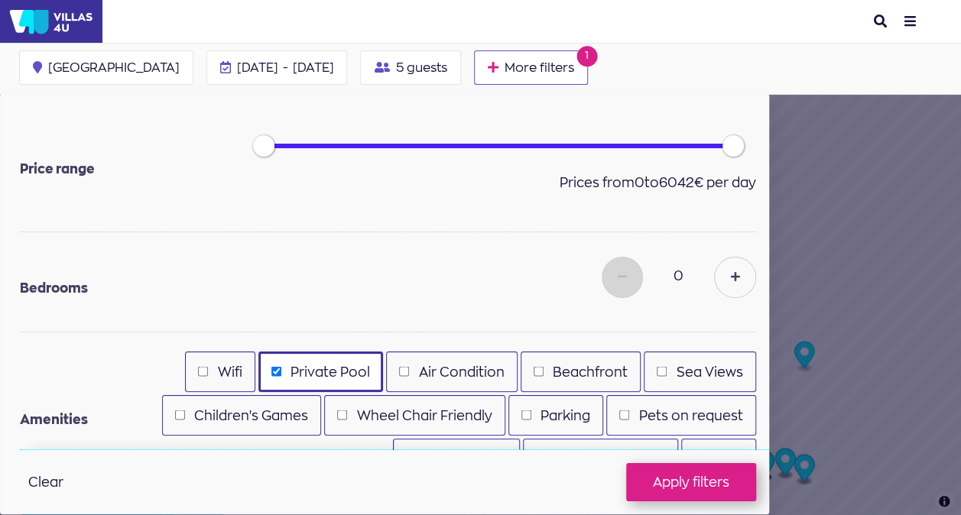
click at [228, 384] on div "Wifi" at bounding box center [220, 372] width 70 height 41
click at [428, 374] on label "Air Condition" at bounding box center [462, 372] width 86 height 21
click at [409, 374] on input "Air Condition" at bounding box center [404, 372] width 10 height 10
checkbox input "true"
click at [202, 370] on input "Wifi" at bounding box center [203, 372] width 10 height 10
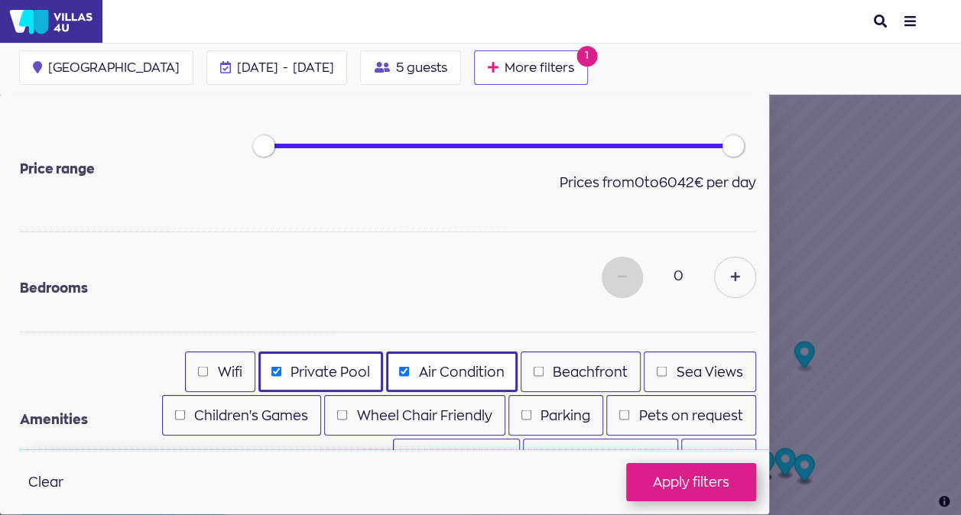
checkbox input "true"
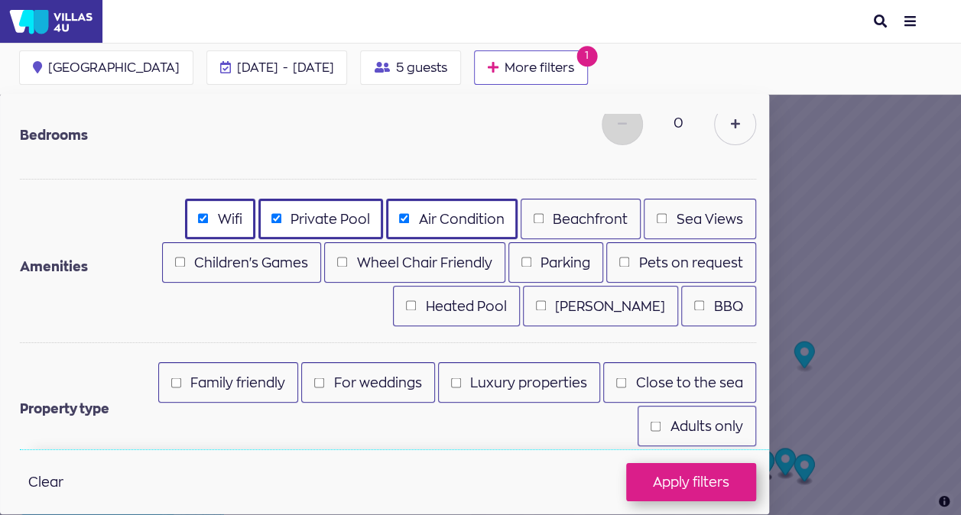
scroll to position [211, 0]
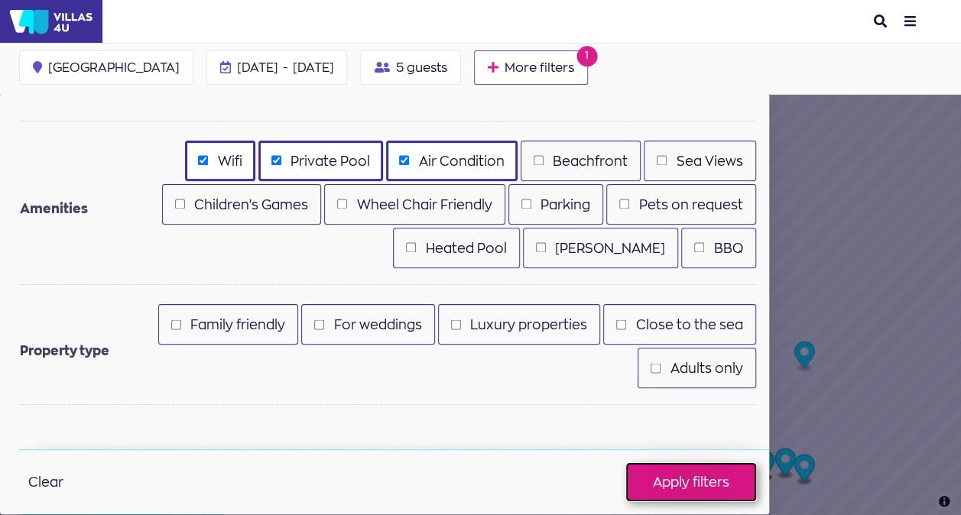
click at [691, 489] on button "Apply filters" at bounding box center [691, 482] width 130 height 38
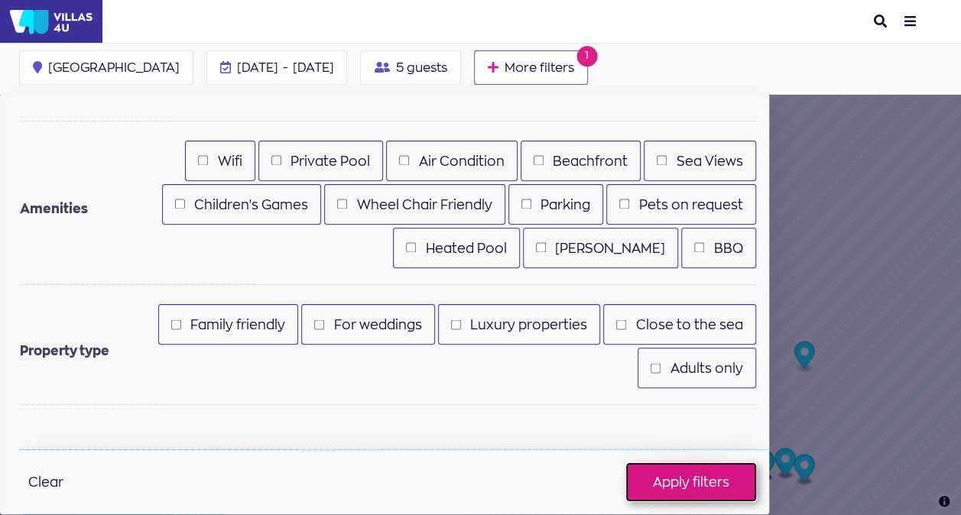
checkbox input "false"
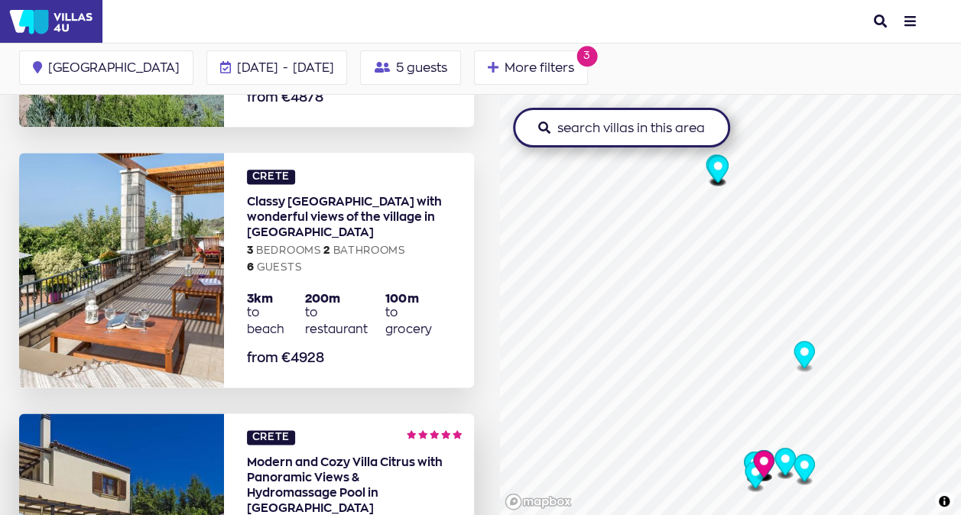
scroll to position [765, 0]
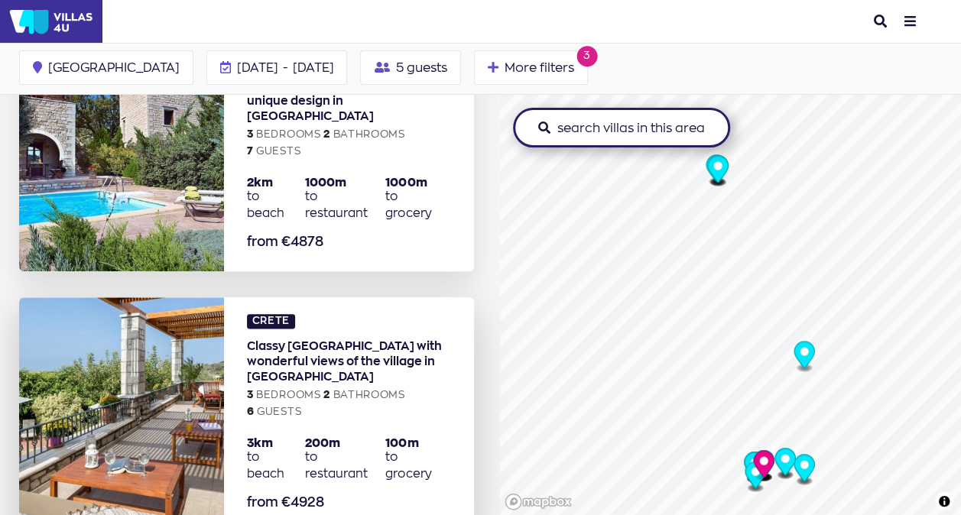
click at [326, 307] on link "more info about Villa Myrrini" at bounding box center [349, 414] width 250 height 235
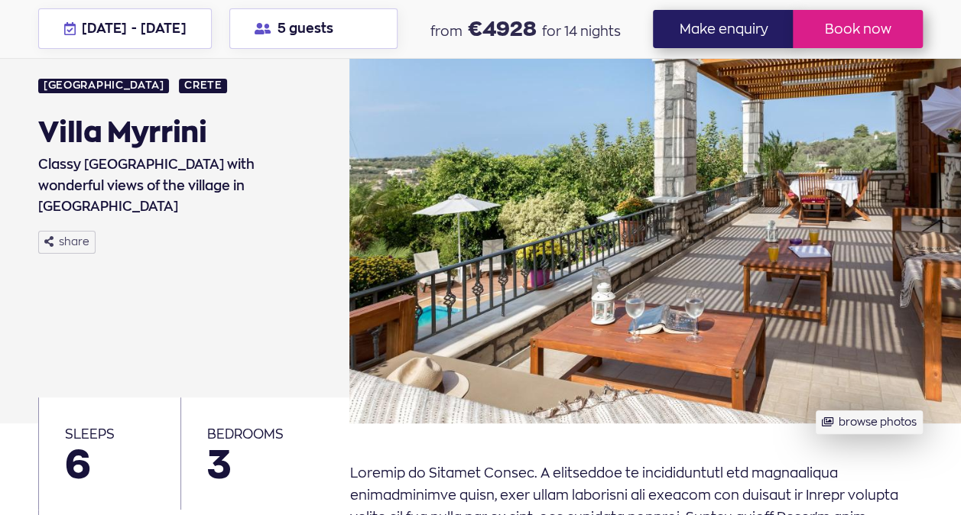
scroll to position [76, 0]
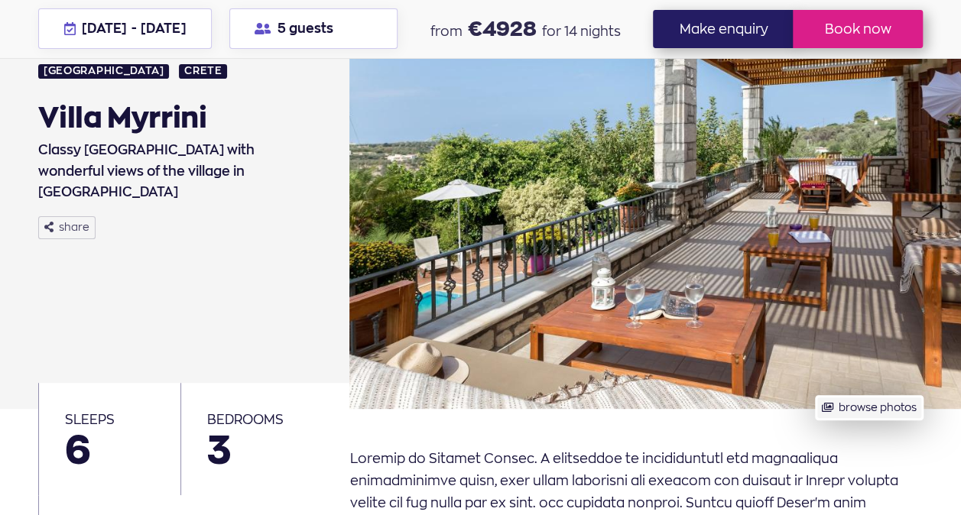
click at [838, 396] on button "browse photos" at bounding box center [869, 408] width 106 height 24
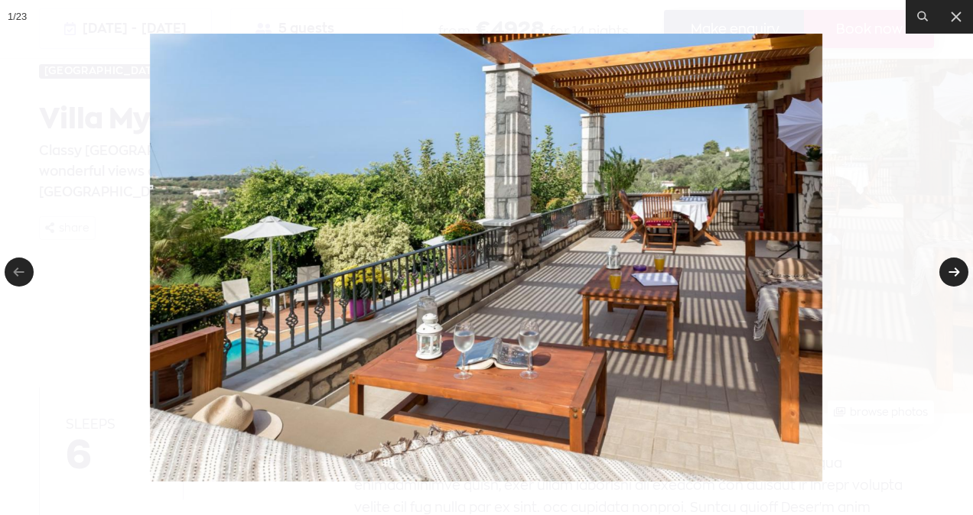
click at [957, 269] on link at bounding box center [953, 272] width 29 height 29
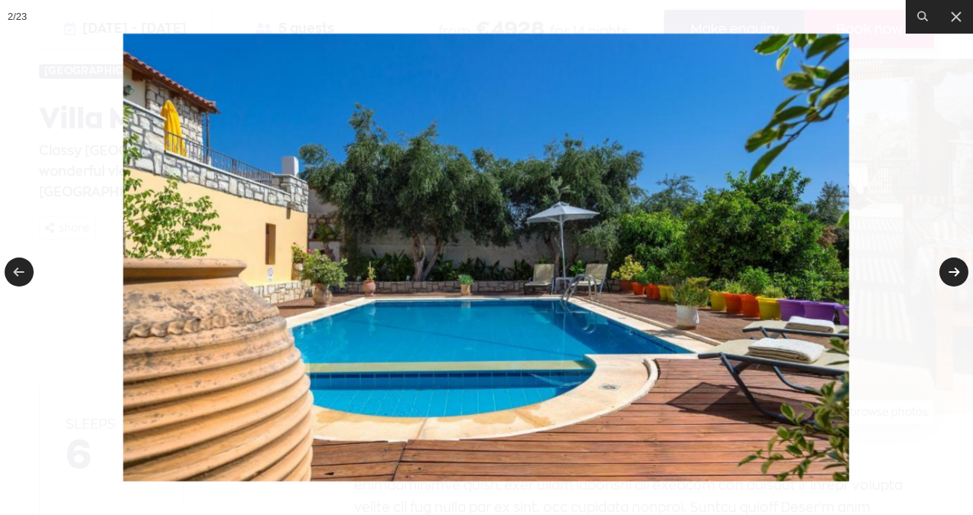
click at [957, 269] on link at bounding box center [953, 272] width 29 height 29
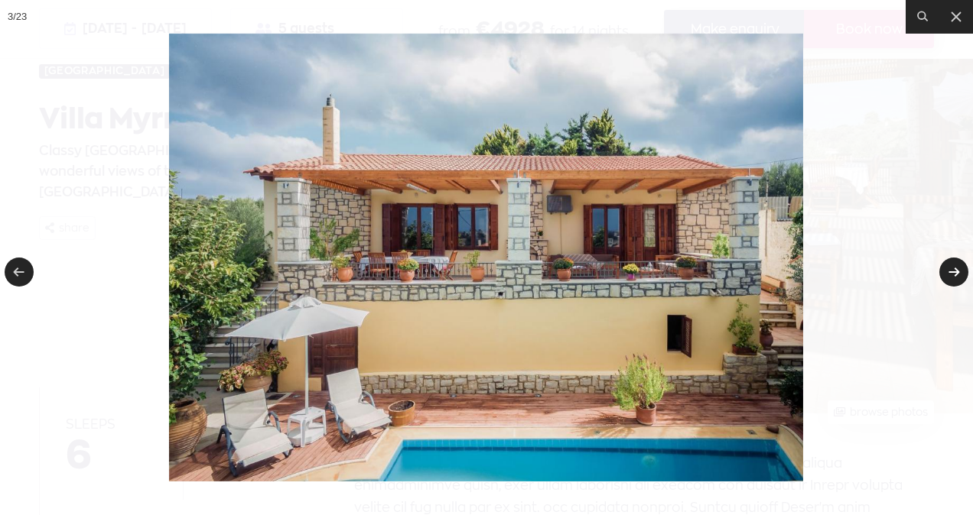
click at [957, 269] on link at bounding box center [953, 272] width 29 height 29
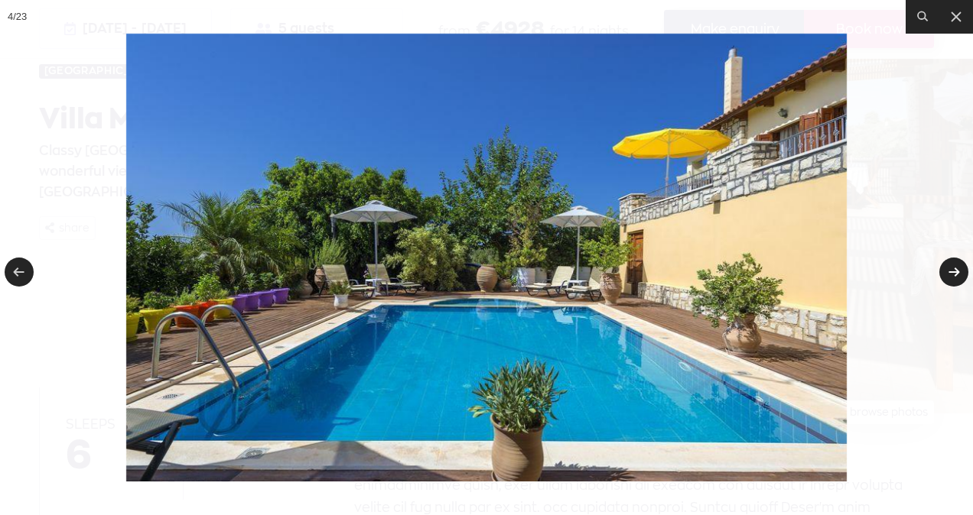
click at [956, 269] on link at bounding box center [953, 272] width 29 height 29
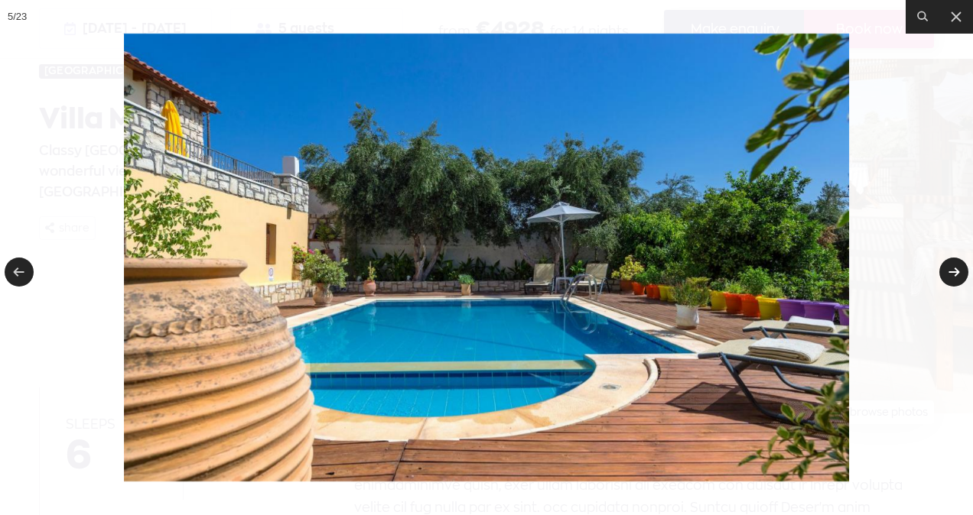
click at [955, 269] on link at bounding box center [953, 272] width 29 height 29
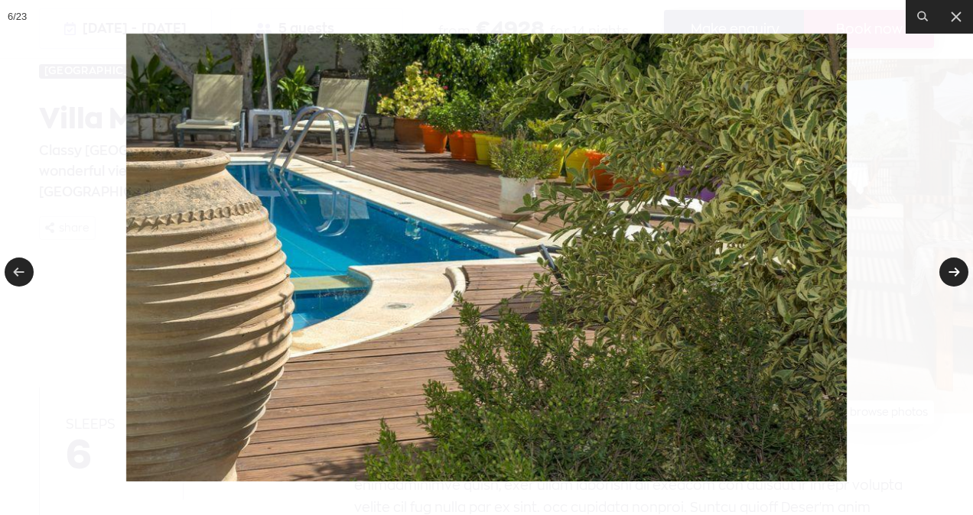
click at [953, 269] on link at bounding box center [953, 272] width 29 height 29
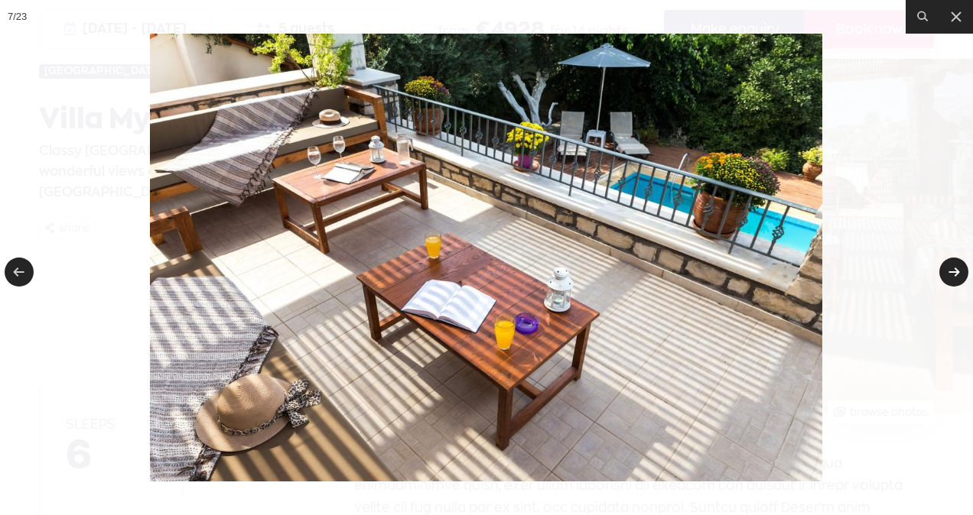
click at [953, 269] on link at bounding box center [953, 272] width 29 height 29
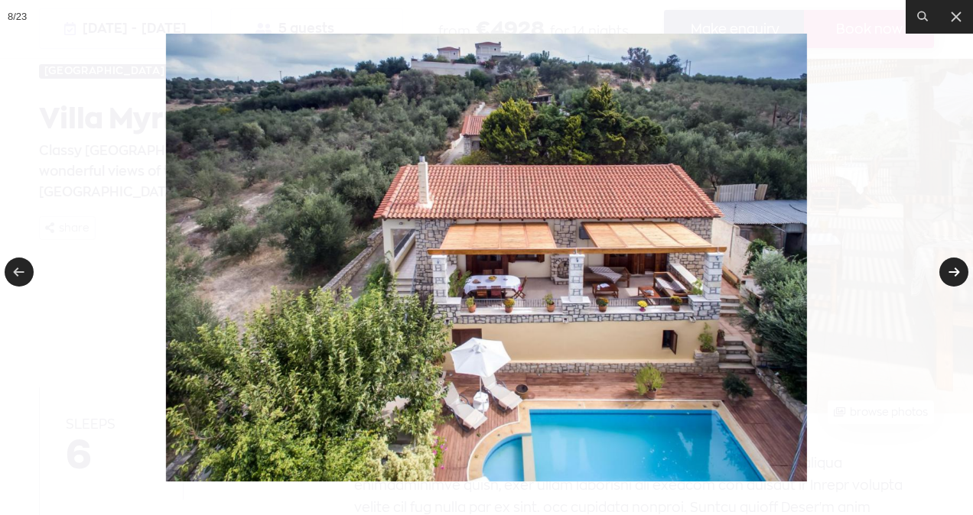
click at [953, 269] on link at bounding box center [953, 272] width 29 height 29
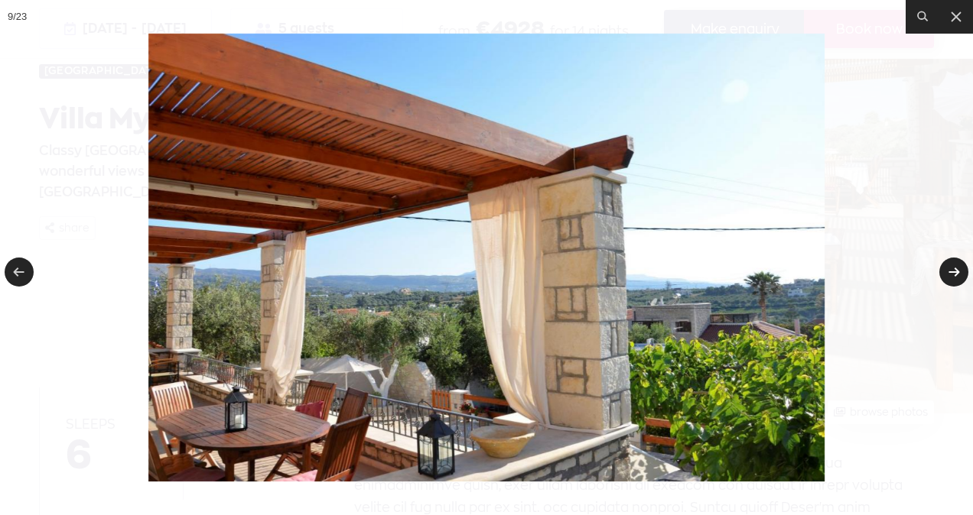
click at [953, 269] on link at bounding box center [953, 272] width 29 height 29
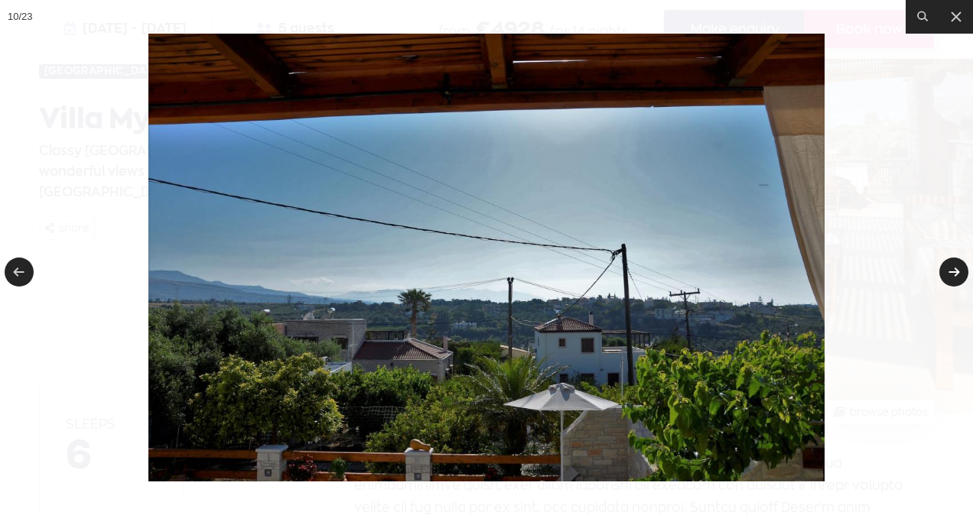
click at [953, 269] on link at bounding box center [953, 272] width 29 height 29
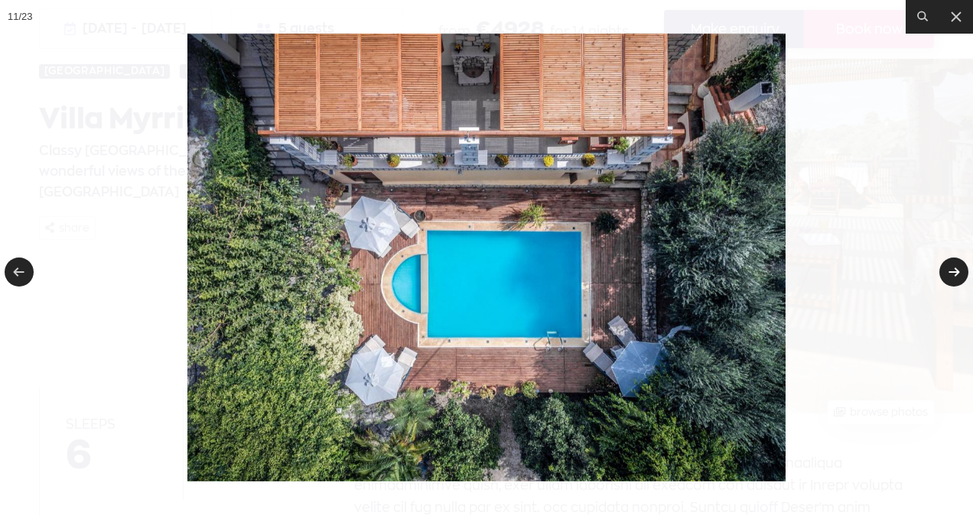
click at [953, 269] on link at bounding box center [953, 272] width 29 height 29
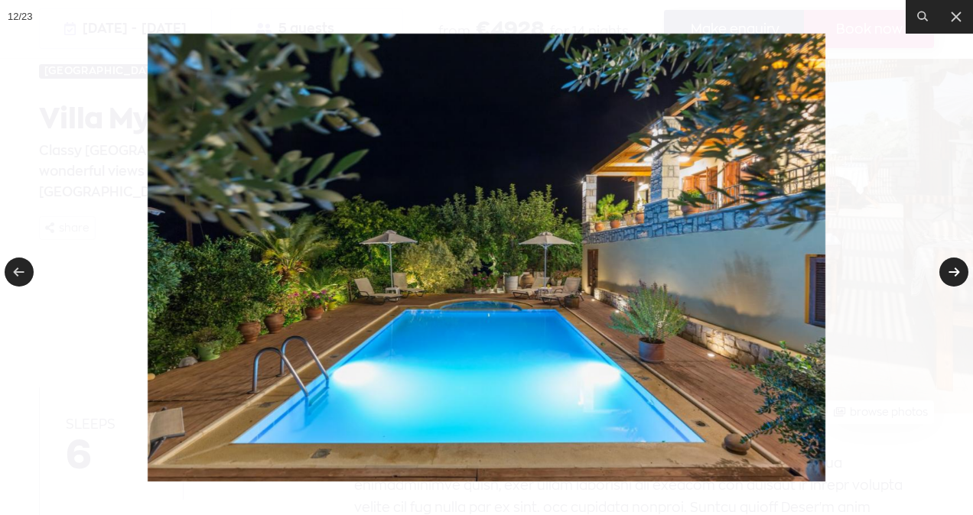
click at [953, 269] on link at bounding box center [953, 272] width 29 height 29
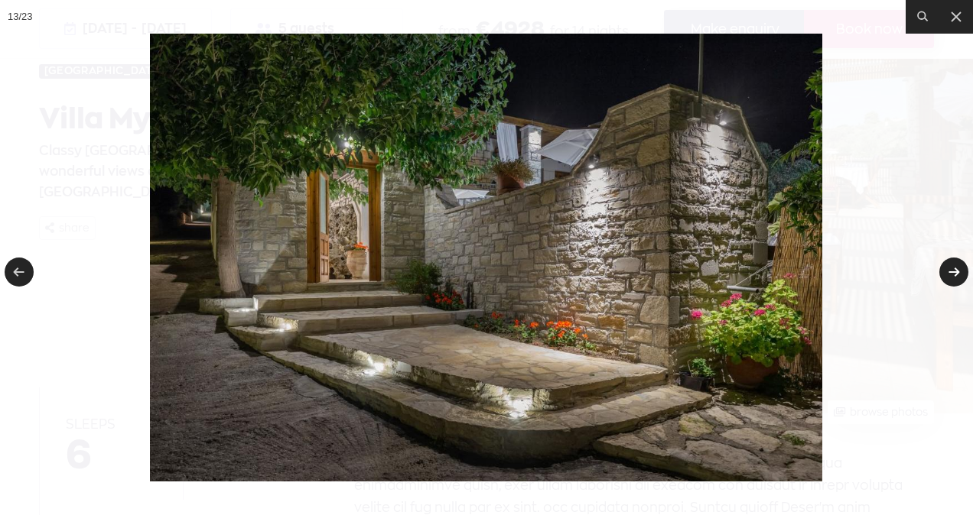
click at [953, 269] on link at bounding box center [953, 272] width 29 height 29
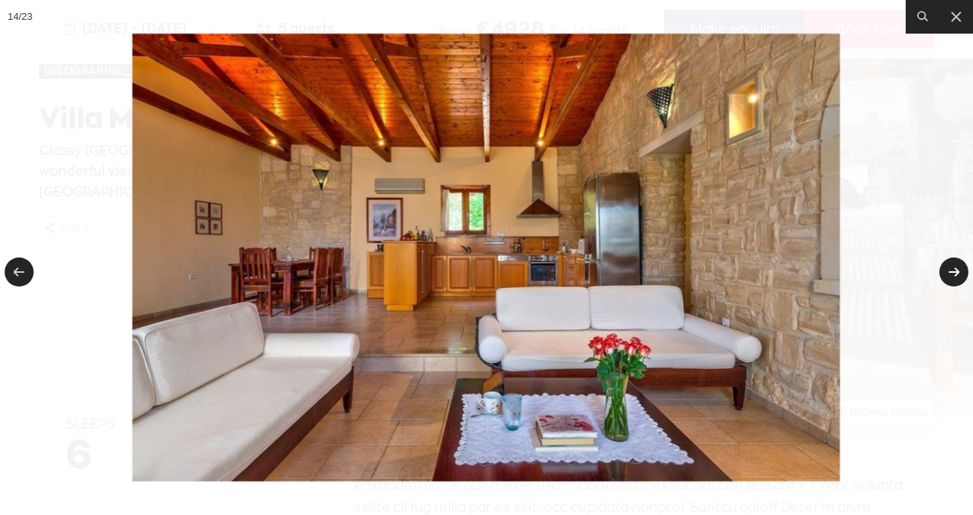
click at [953, 269] on link at bounding box center [953, 272] width 29 height 29
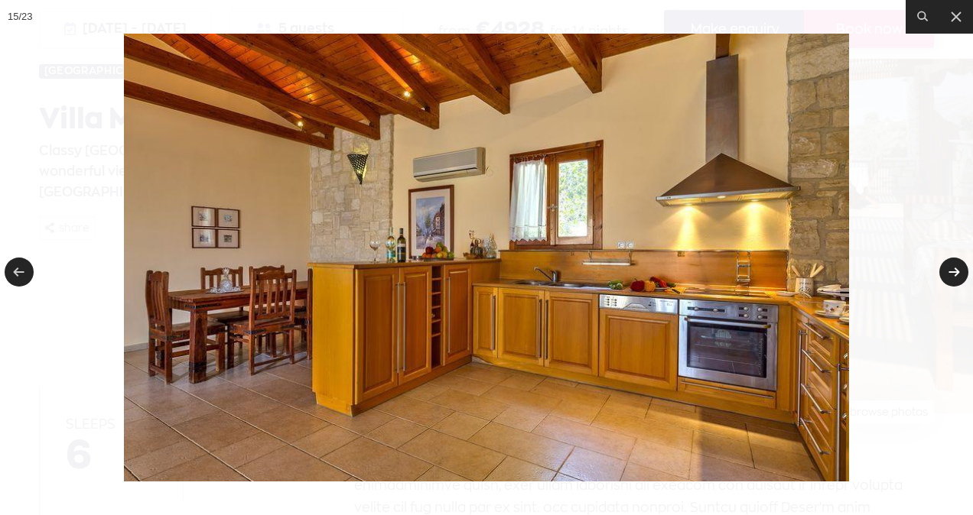
click at [953, 269] on link at bounding box center [953, 272] width 29 height 29
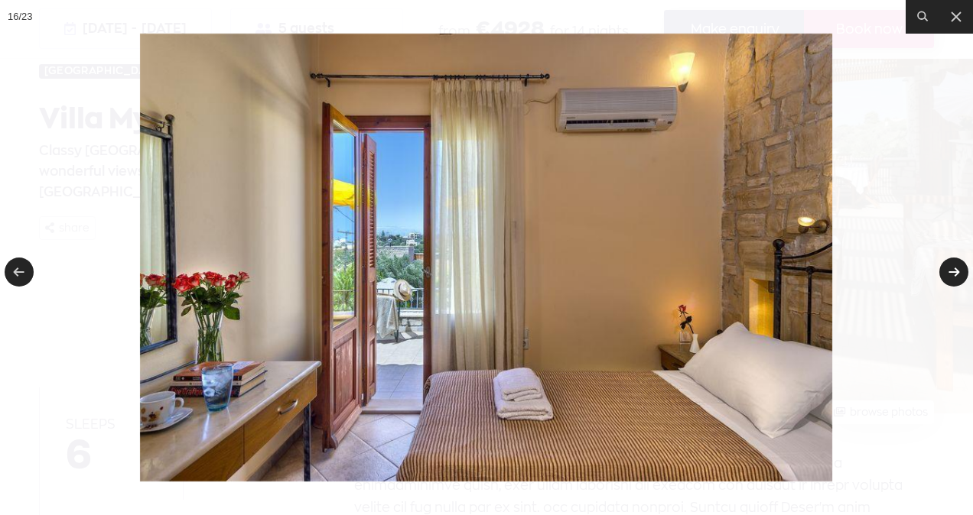
click at [953, 269] on link at bounding box center [953, 272] width 29 height 29
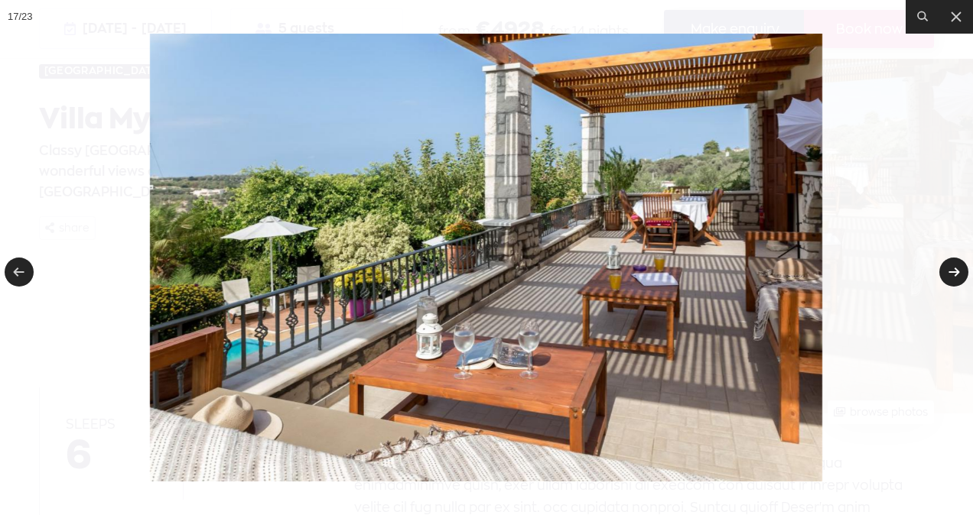
click at [953, 269] on link at bounding box center [953, 272] width 29 height 29
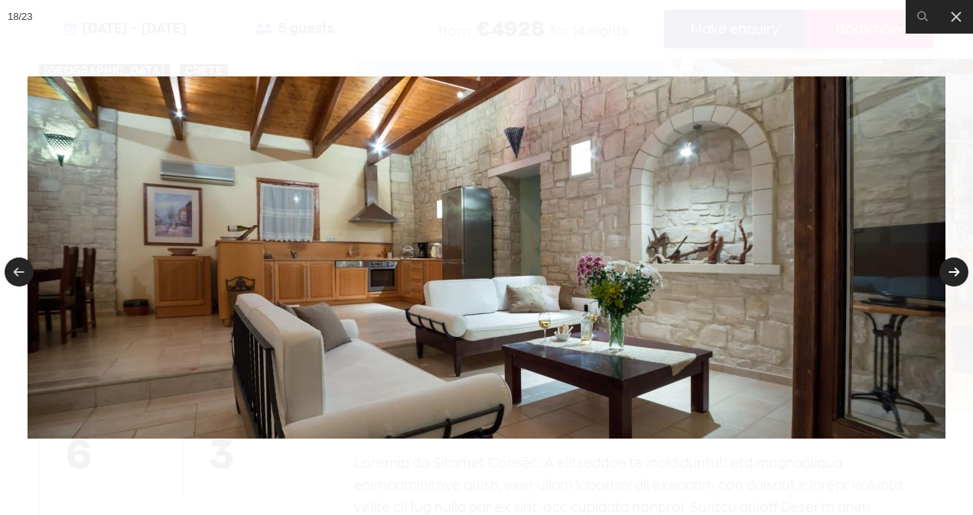
click at [953, 269] on link at bounding box center [953, 272] width 29 height 29
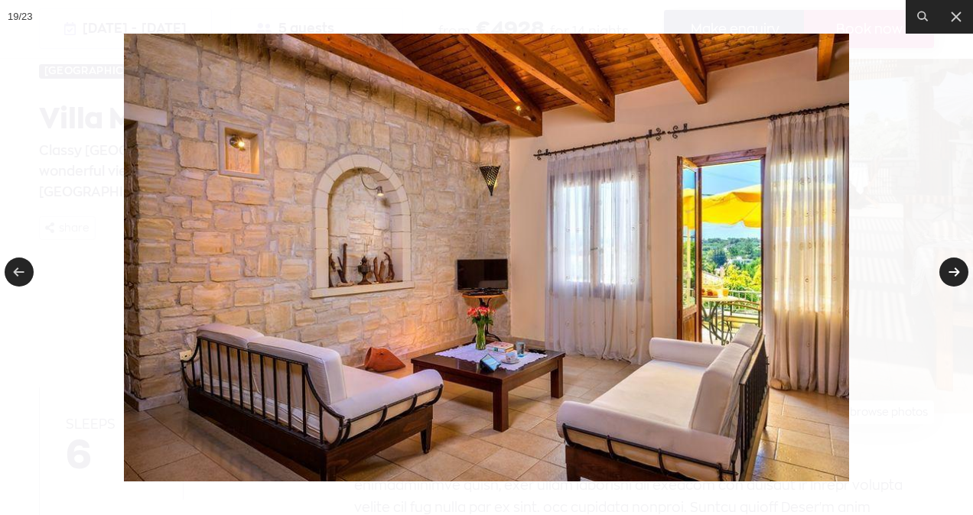
click at [953, 269] on link at bounding box center [953, 272] width 29 height 29
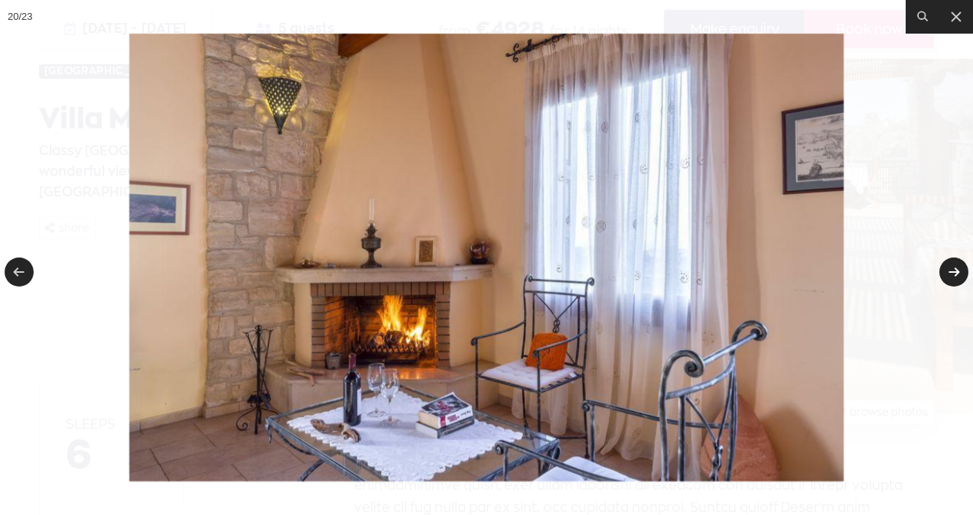
click at [953, 269] on link at bounding box center [953, 272] width 29 height 29
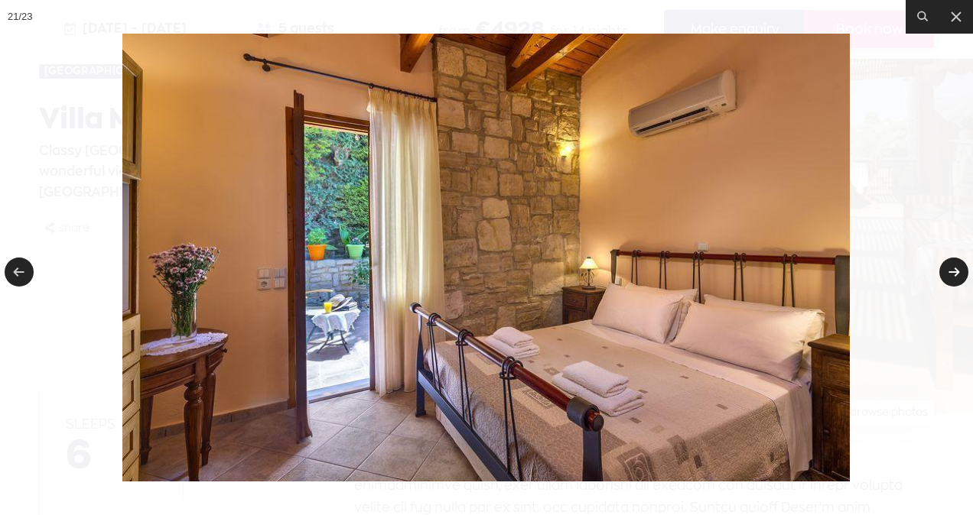
click at [954, 269] on link at bounding box center [953, 272] width 29 height 29
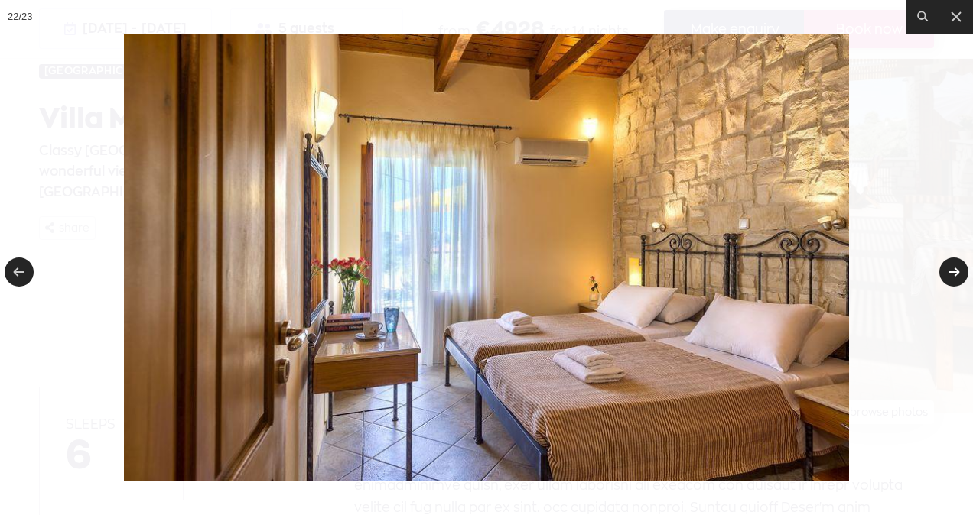
click at [954, 269] on link at bounding box center [953, 272] width 29 height 29
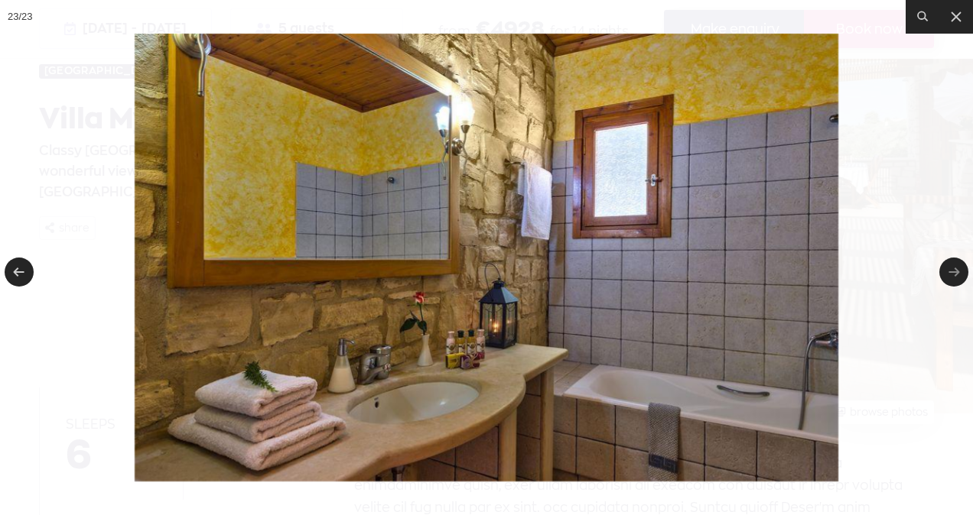
click at [954, 269] on link at bounding box center [953, 272] width 29 height 29
click at [960, 16] on icon at bounding box center [956, 17] width 18 height 18
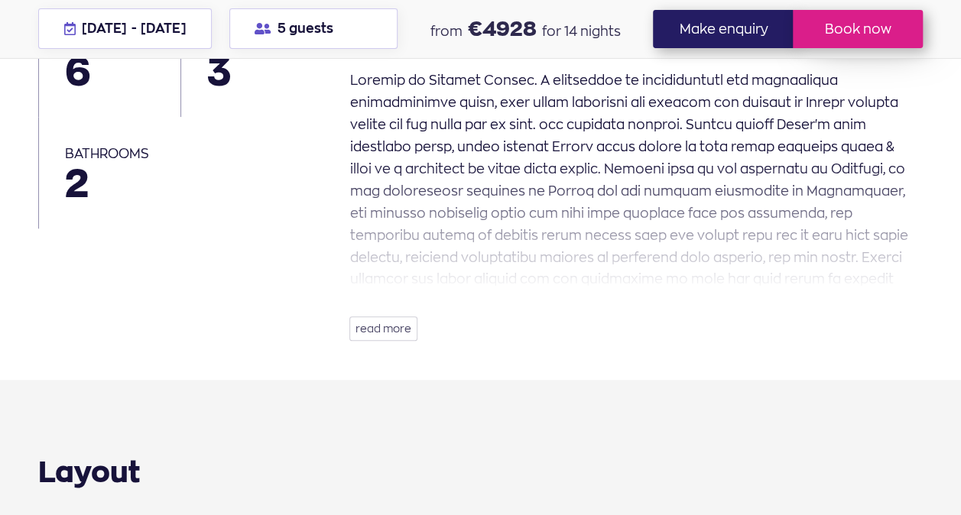
scroll to position [459, 0]
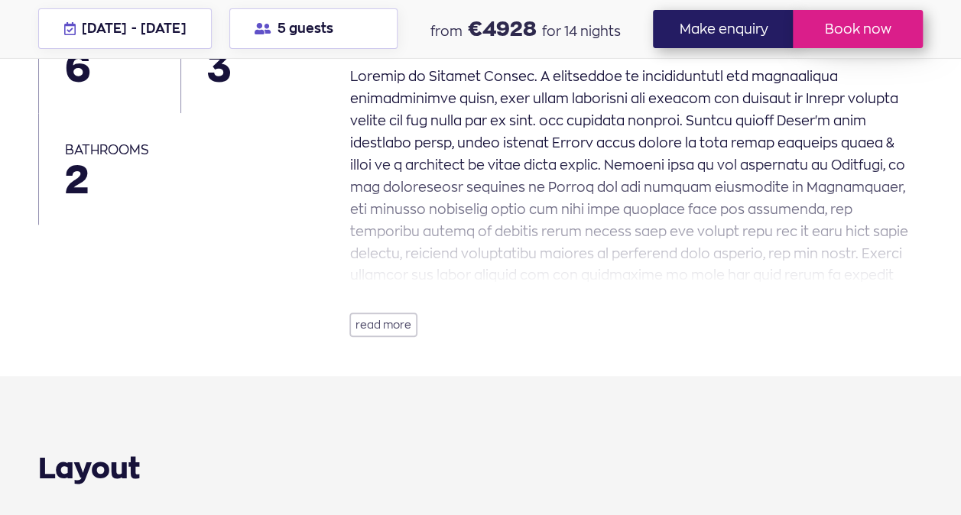
click at [399, 334] on button "read more" at bounding box center [383, 325] width 68 height 24
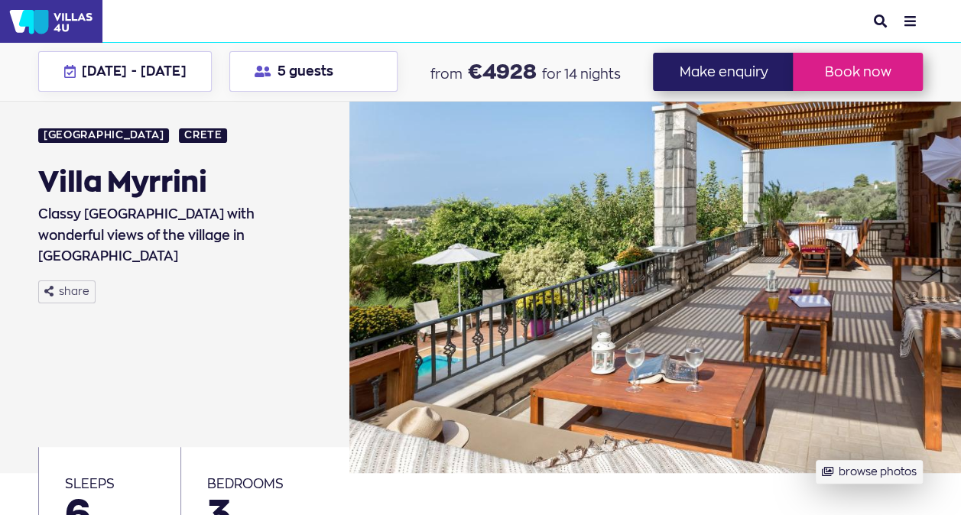
scroll to position [0, 0]
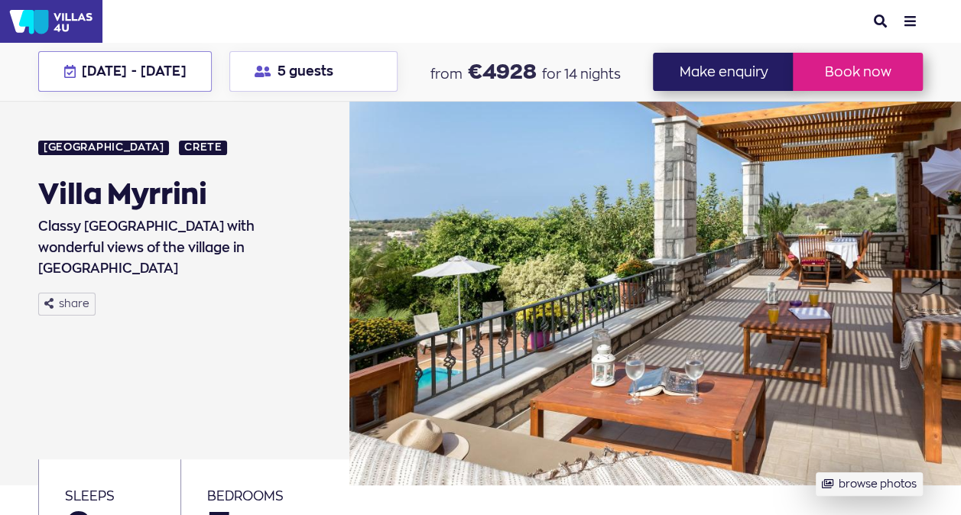
click at [211, 75] on button "07 Aug - 21 Aug 2026" at bounding box center [124, 71] width 173 height 41
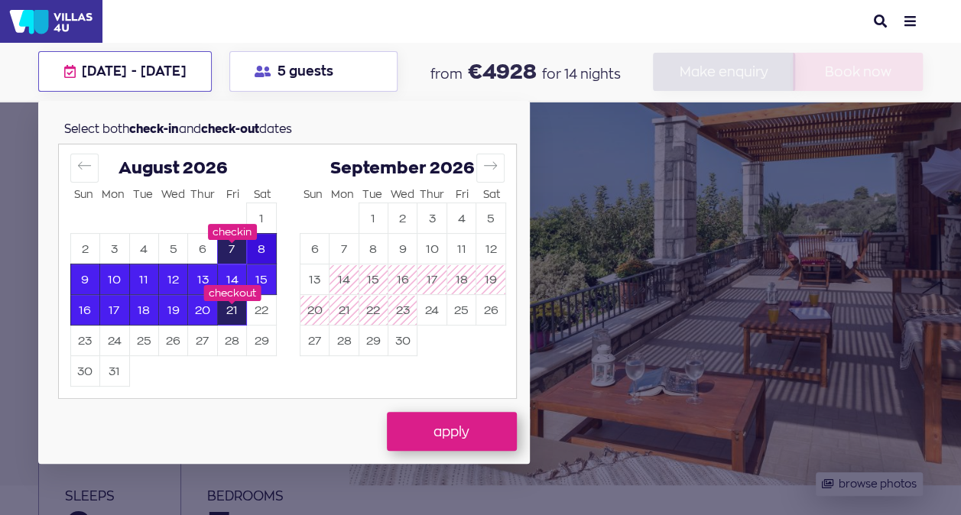
click at [271, 249] on button "8" at bounding box center [261, 250] width 28 height 30
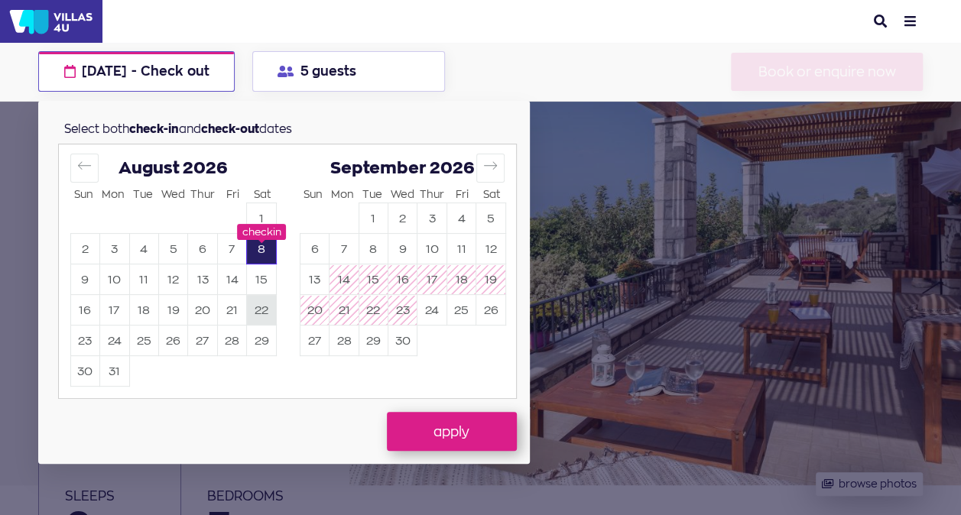
click at [269, 312] on button "22" at bounding box center [261, 311] width 28 height 30
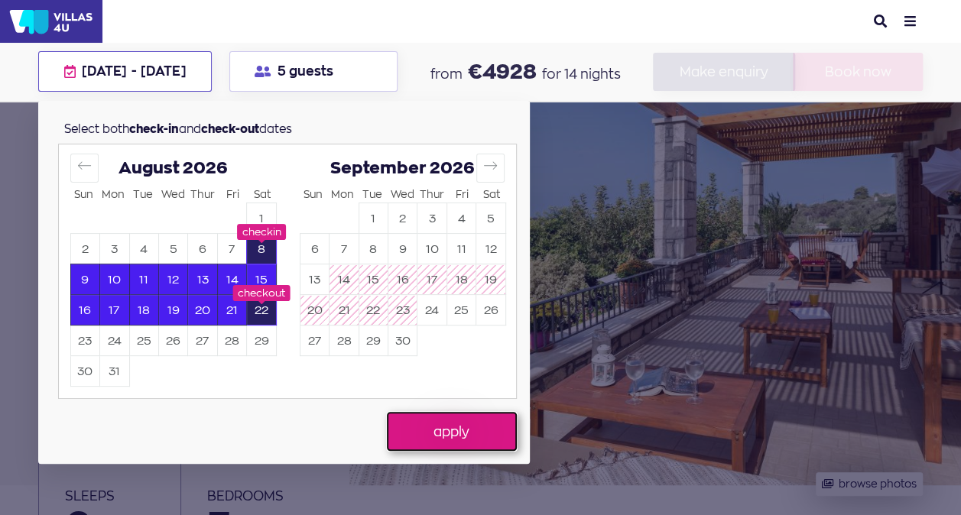
click at [444, 428] on button "apply" at bounding box center [452, 431] width 130 height 38
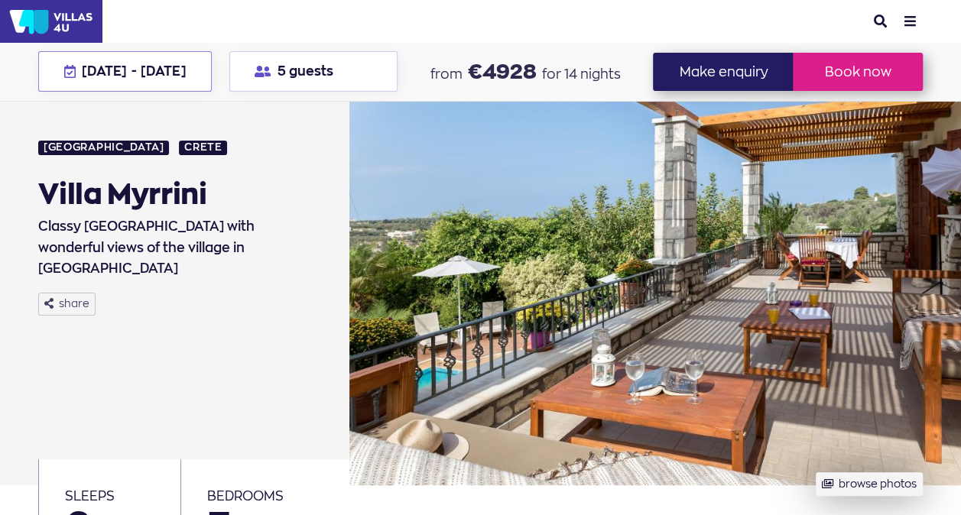
click at [186, 77] on span "[DATE]" at bounding box center [163, 71] width 45 height 17
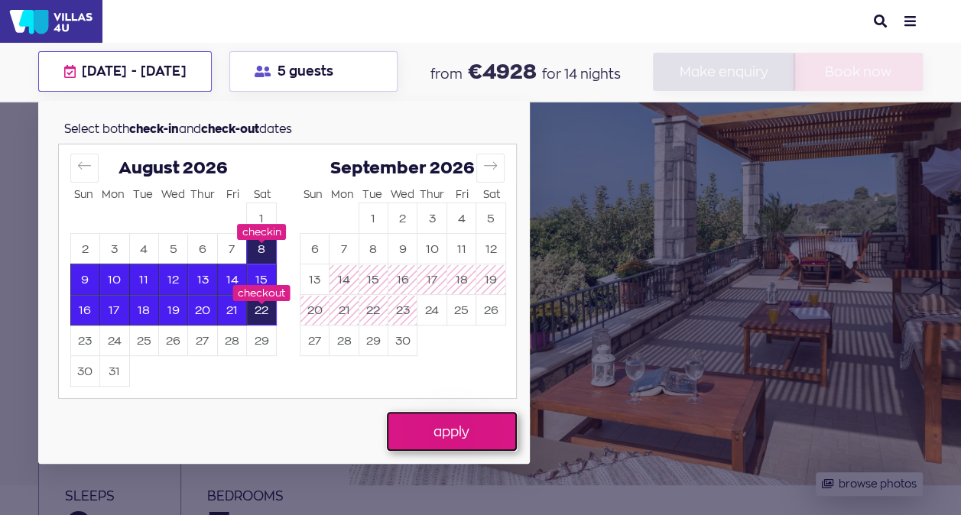
click at [444, 425] on button "apply" at bounding box center [452, 431] width 130 height 38
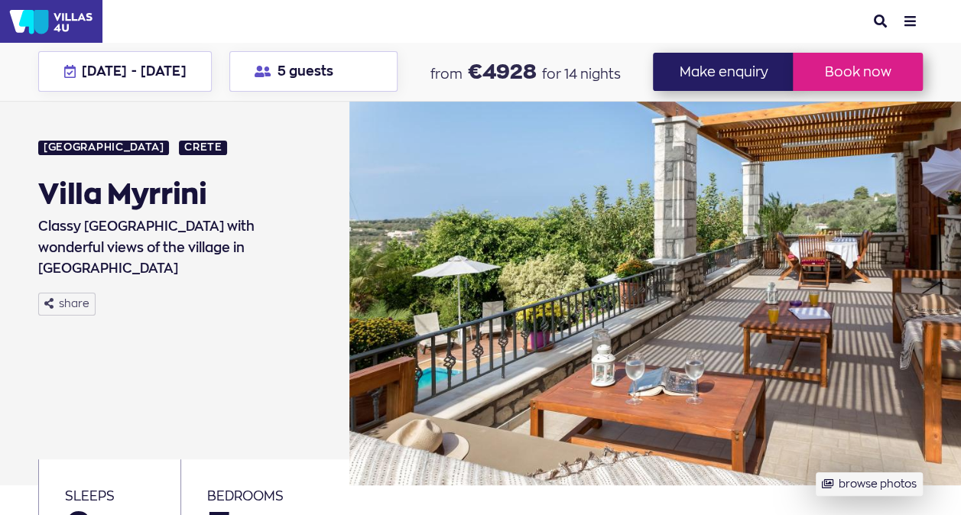
click at [574, 72] on span "for 14 nights" at bounding box center [581, 74] width 79 height 16
click at [87, 26] on img at bounding box center [51, 21] width 102 height 43
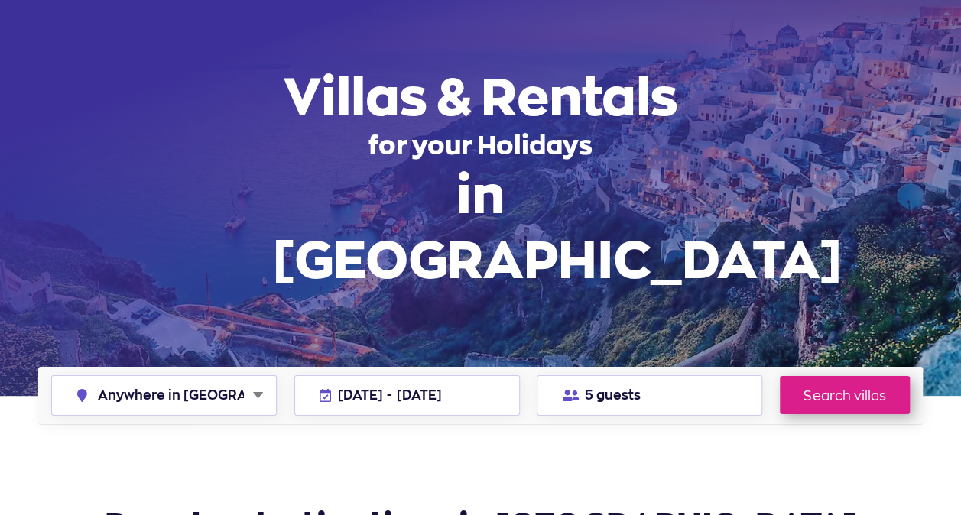
scroll to position [229, 0]
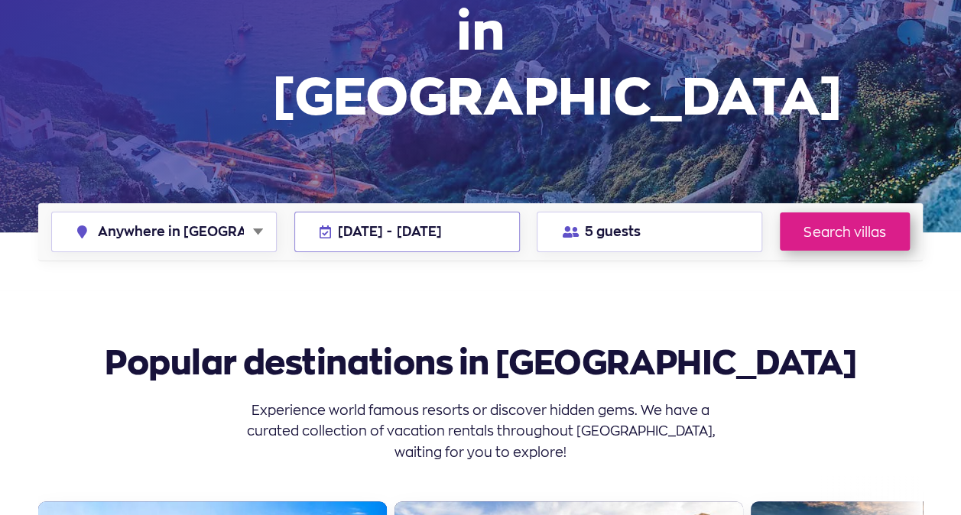
click at [442, 212] on button "08 Aug - 22 Aug 2026" at bounding box center [407, 232] width 226 height 41
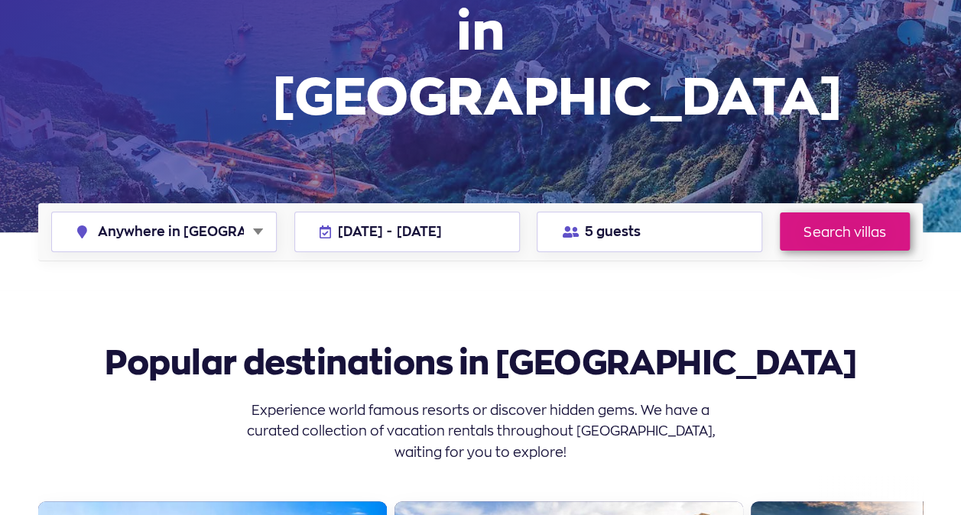
click at [837, 213] on link "Search villas" at bounding box center [845, 232] width 130 height 38
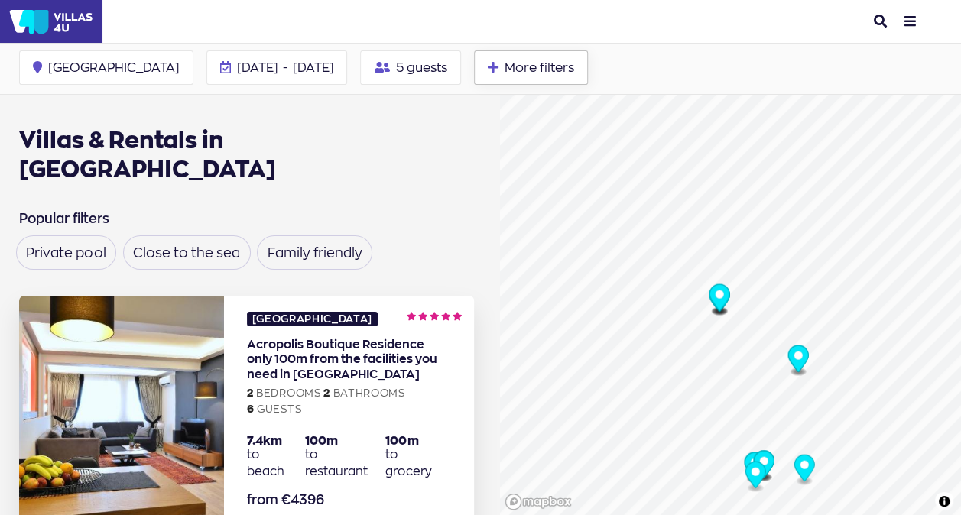
click at [505, 71] on span "More filters" at bounding box center [540, 67] width 70 height 12
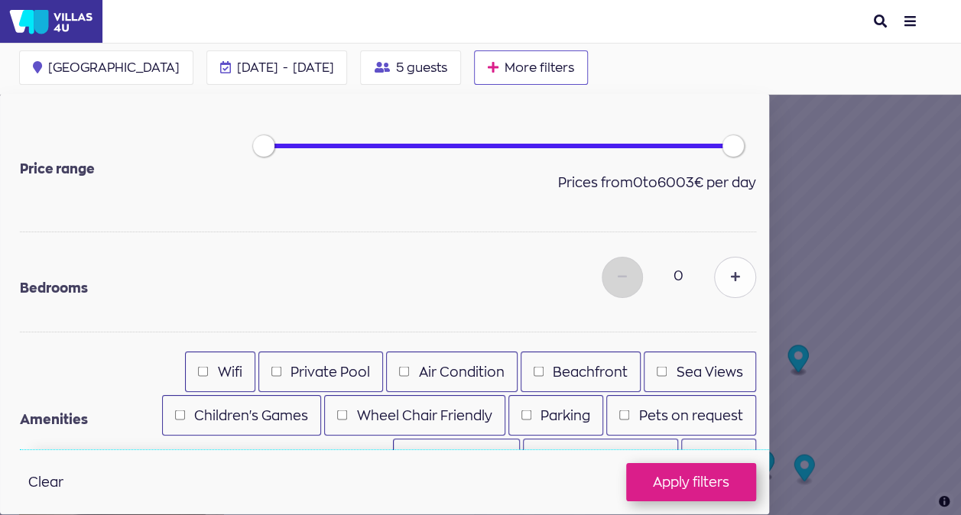
click at [726, 275] on button at bounding box center [734, 276] width 41 height 41
click at [727, 275] on button at bounding box center [734, 276] width 41 height 41
type input "3"
click at [206, 372] on input "Wifi" at bounding box center [203, 372] width 10 height 10
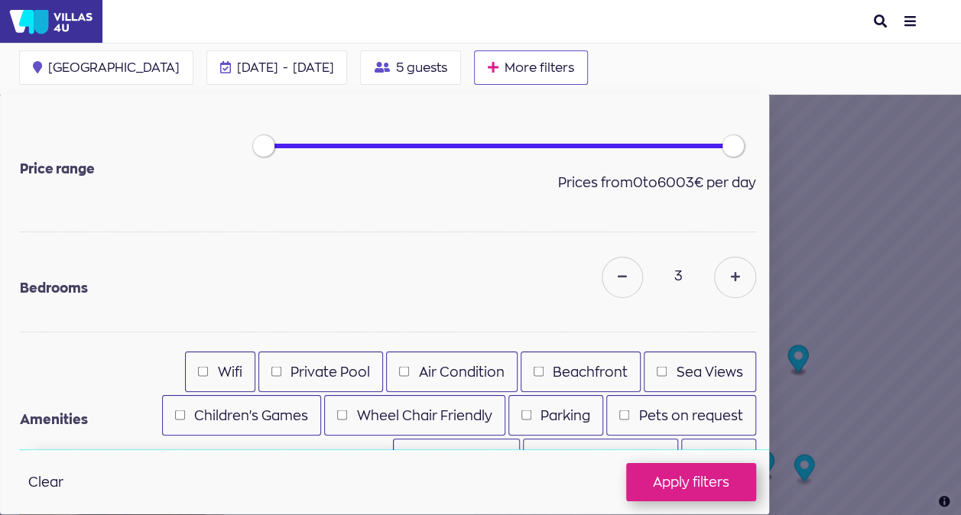
checkbox input "true"
click at [280, 373] on input "Private Pool" at bounding box center [276, 372] width 10 height 10
checkbox input "true"
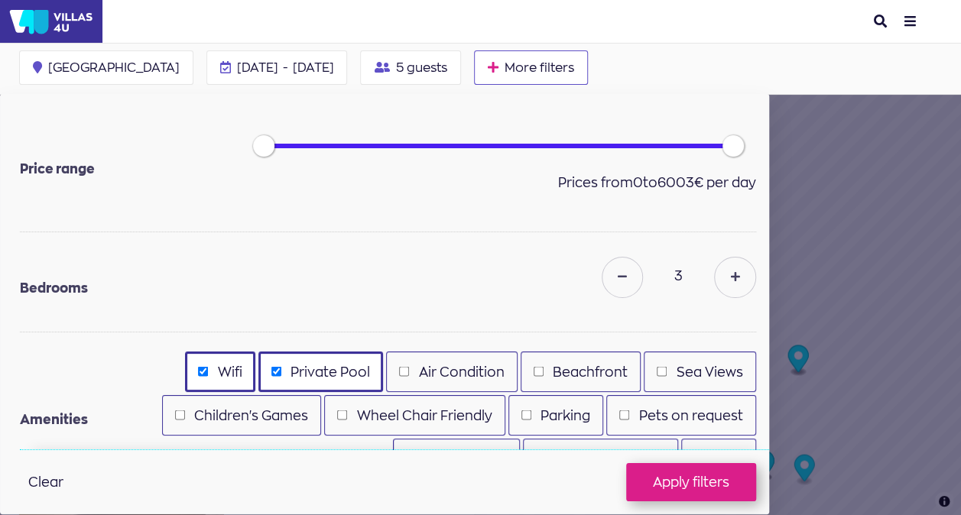
click at [405, 373] on input "Air Condition" at bounding box center [404, 372] width 10 height 10
checkbox input "true"
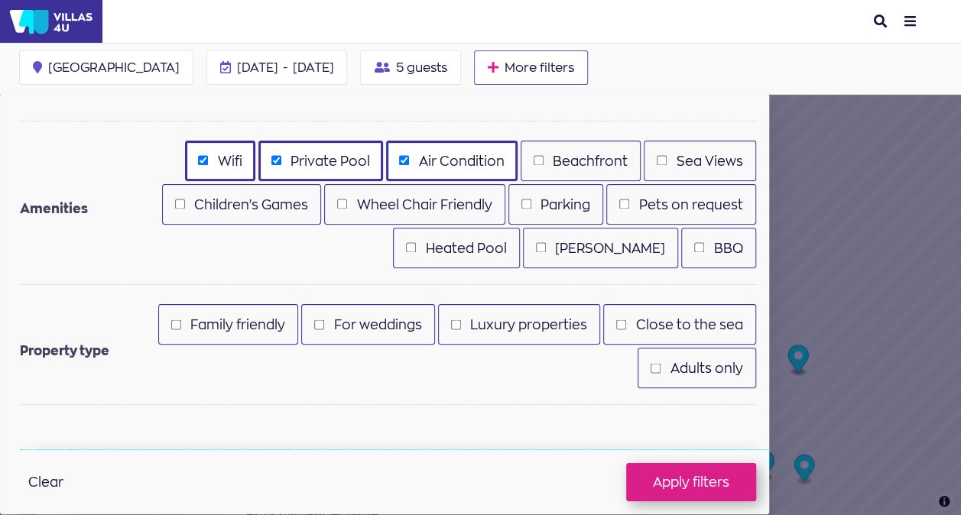
scroll to position [153, 0]
click at [694, 477] on button "Apply filters" at bounding box center [691, 482] width 130 height 38
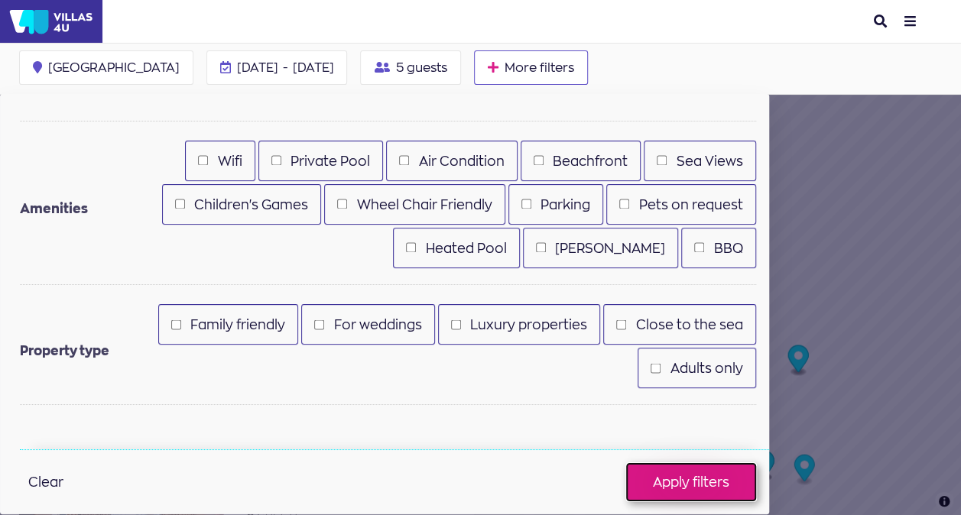
checkbox input "false"
checkbox input "true"
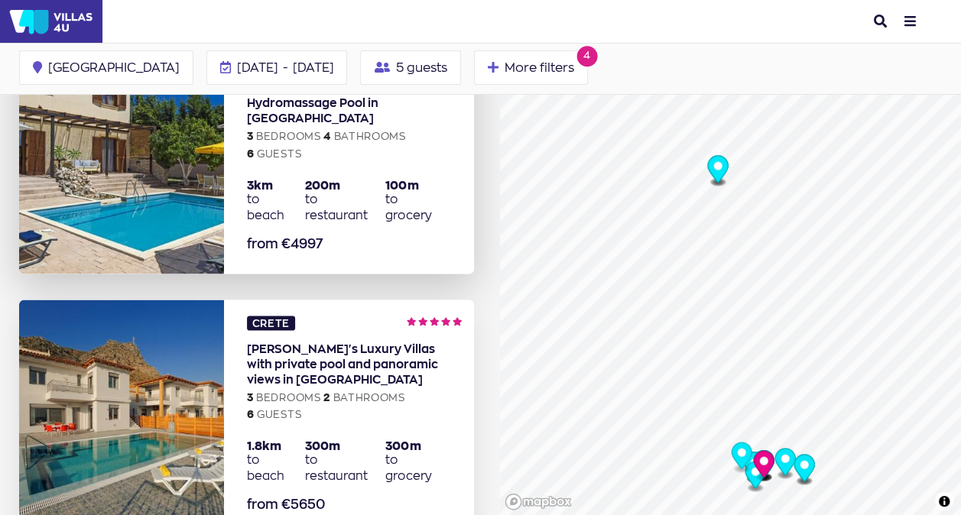
scroll to position [1300, 0]
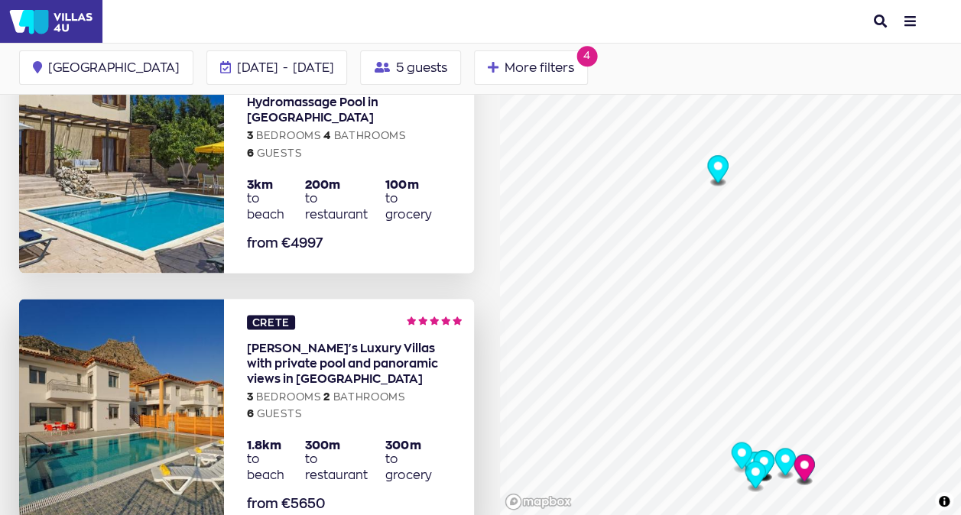
click at [208, 336] on img at bounding box center [121, 416] width 205 height 235
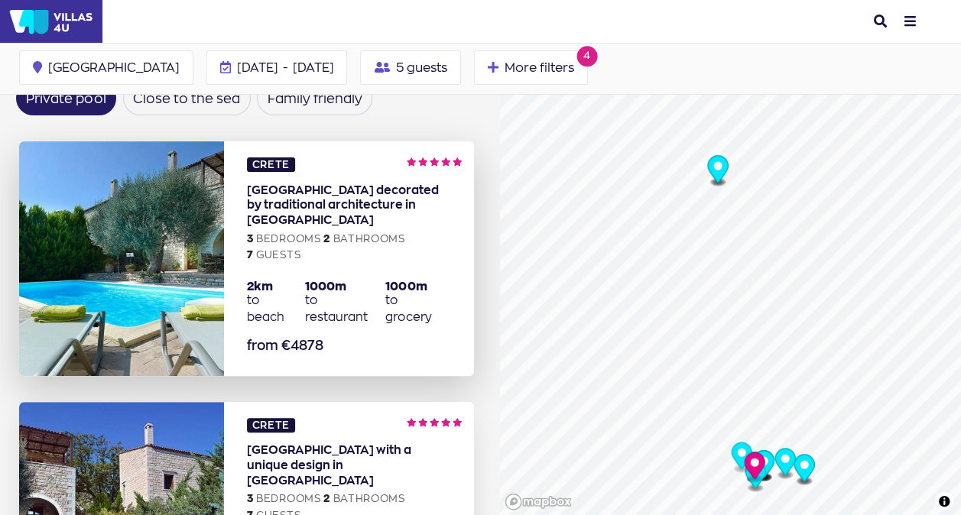
scroll to position [0, 0]
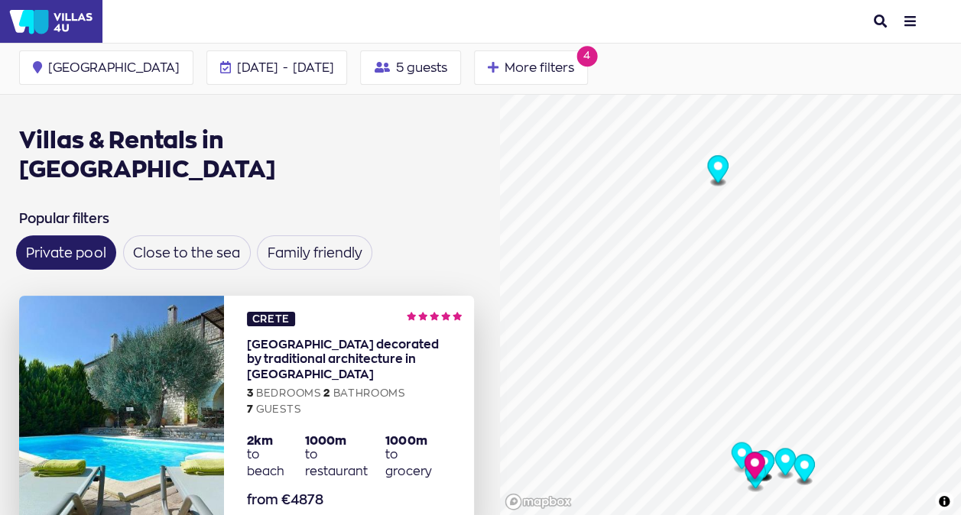
click at [437, 296] on link "more info about Vederi Estate Alkioni" at bounding box center [349, 413] width 250 height 235
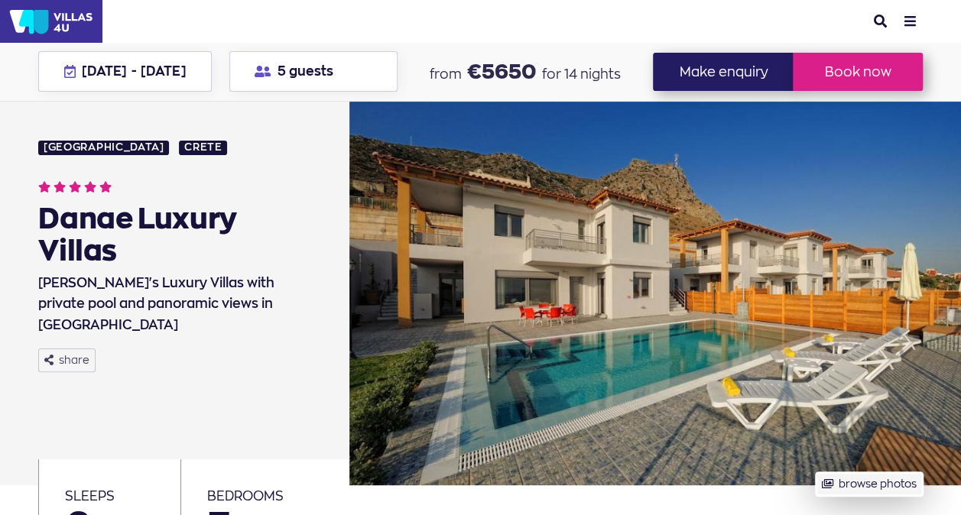
click at [816, 473] on button "browse photos" at bounding box center [869, 485] width 106 height 24
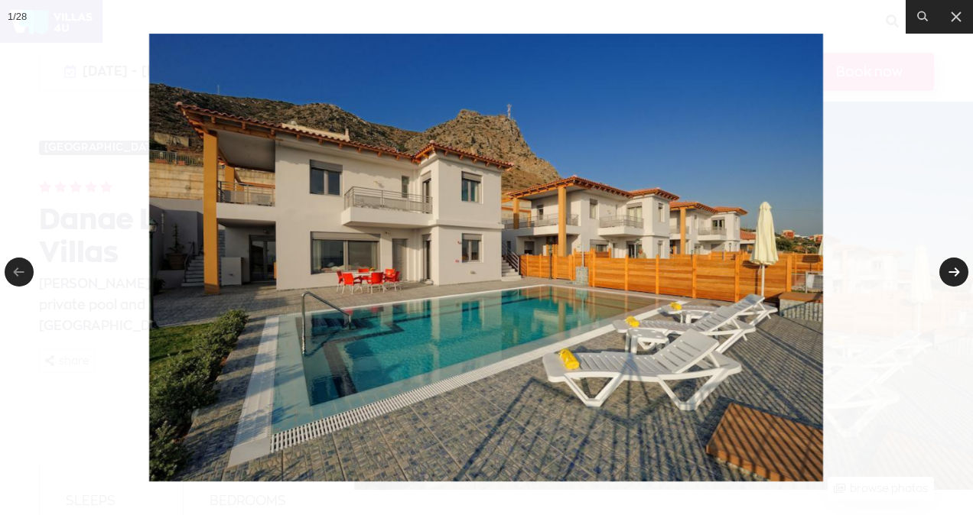
click at [954, 275] on link at bounding box center [953, 272] width 29 height 29
click at [953, 275] on link at bounding box center [953, 272] width 29 height 29
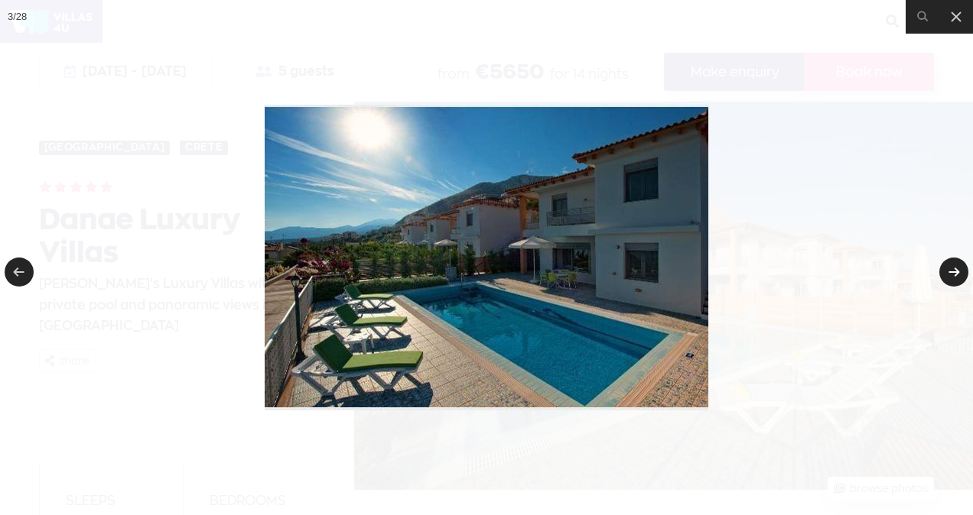
click at [951, 275] on link at bounding box center [953, 272] width 29 height 29
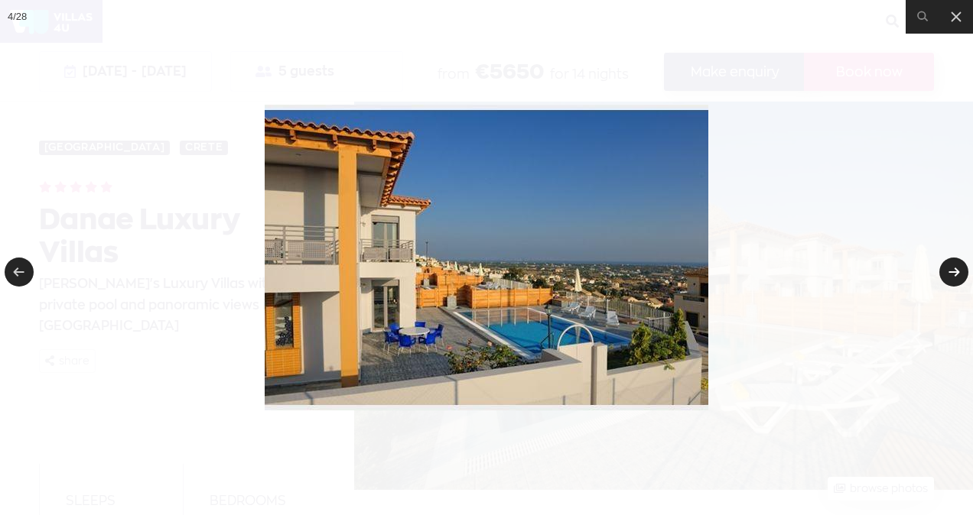
click at [942, 275] on link at bounding box center [953, 272] width 29 height 29
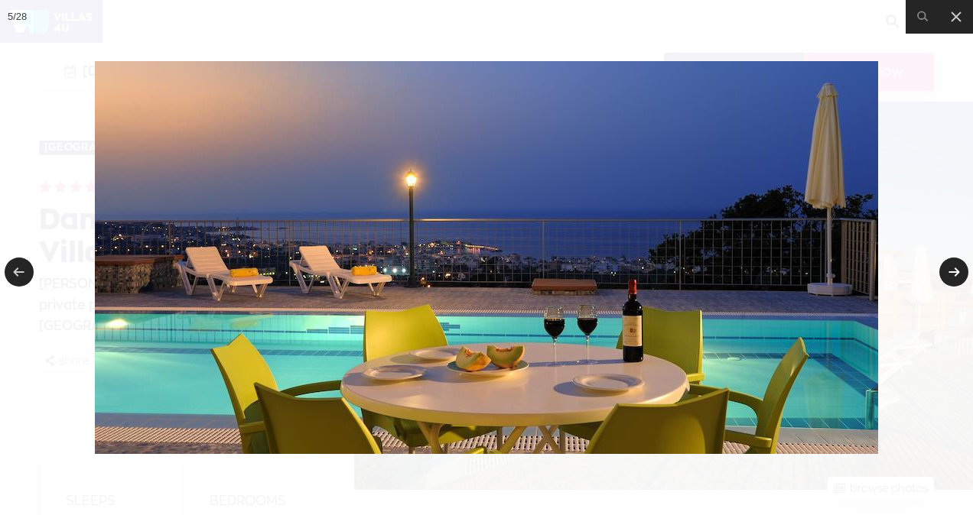
click at [950, 272] on link at bounding box center [953, 272] width 29 height 29
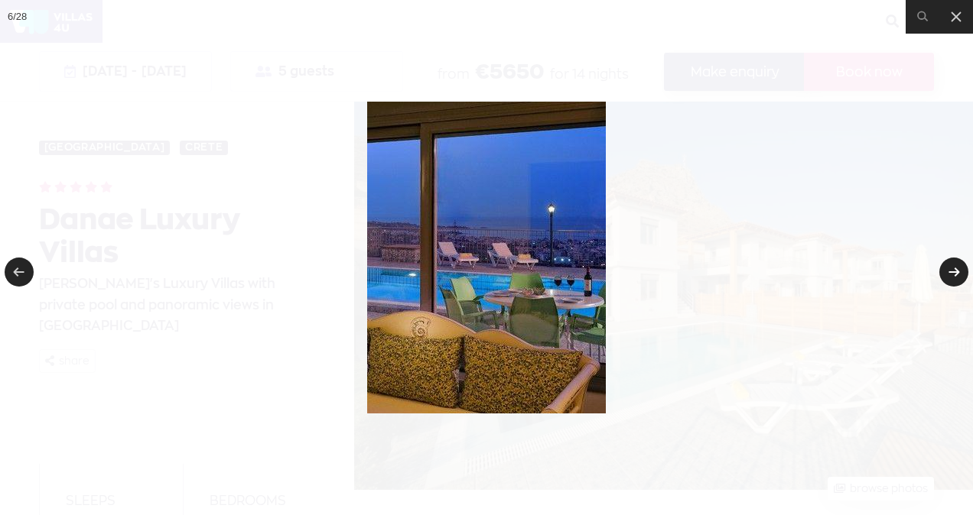
click at [950, 272] on link at bounding box center [953, 272] width 29 height 29
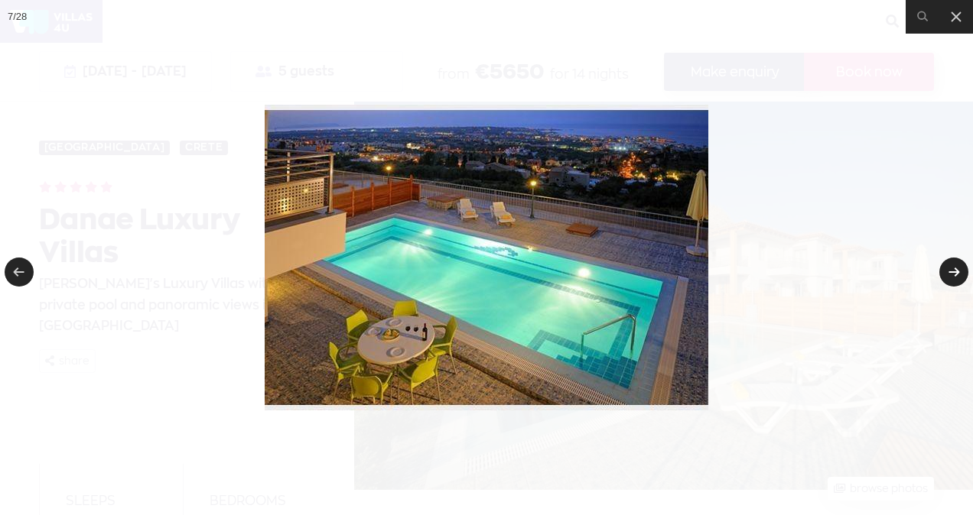
click at [950, 272] on link at bounding box center [953, 272] width 29 height 29
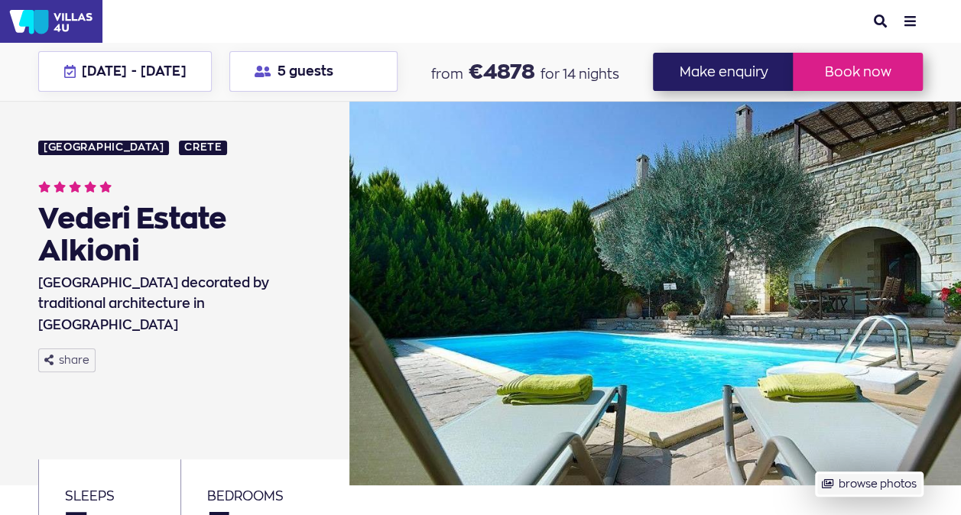
click at [816, 473] on button "browse photos" at bounding box center [869, 485] width 106 height 24
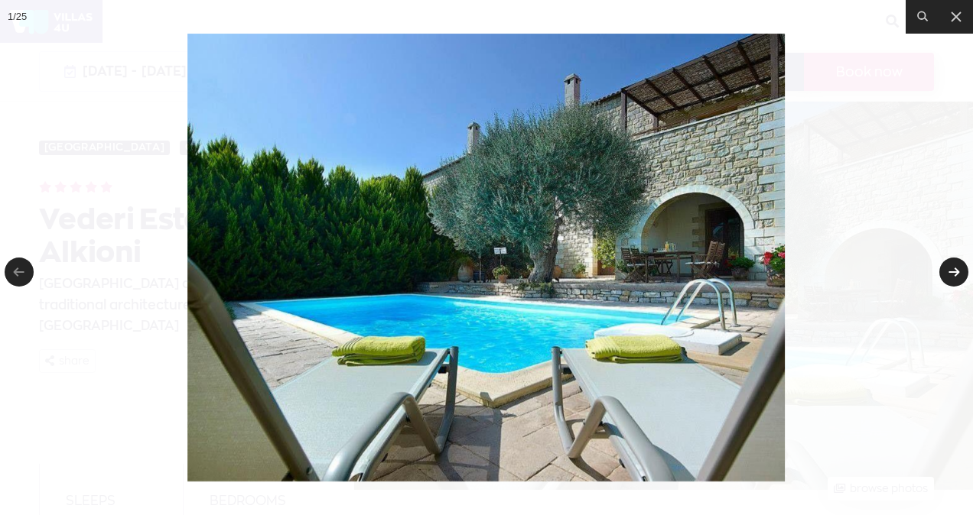
click at [950, 272] on link at bounding box center [953, 272] width 29 height 29
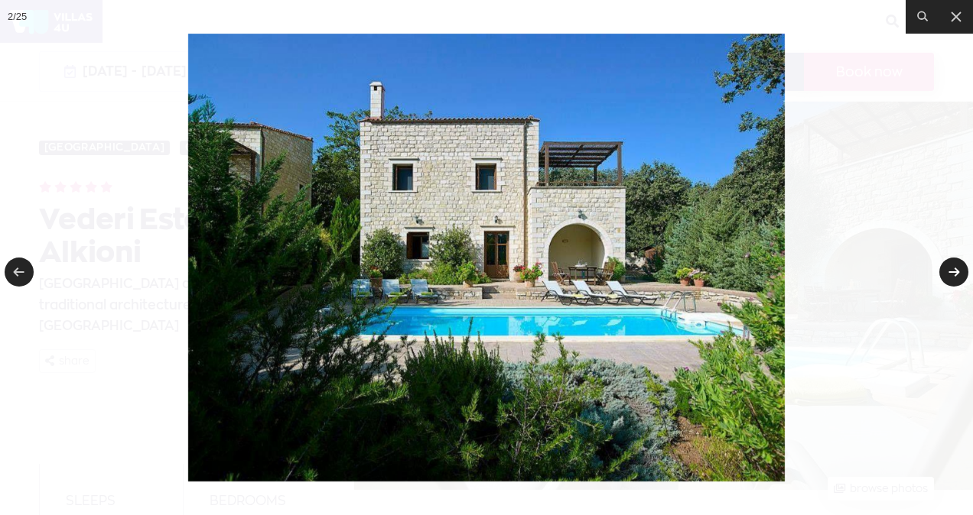
click at [950, 272] on link at bounding box center [953, 272] width 29 height 29
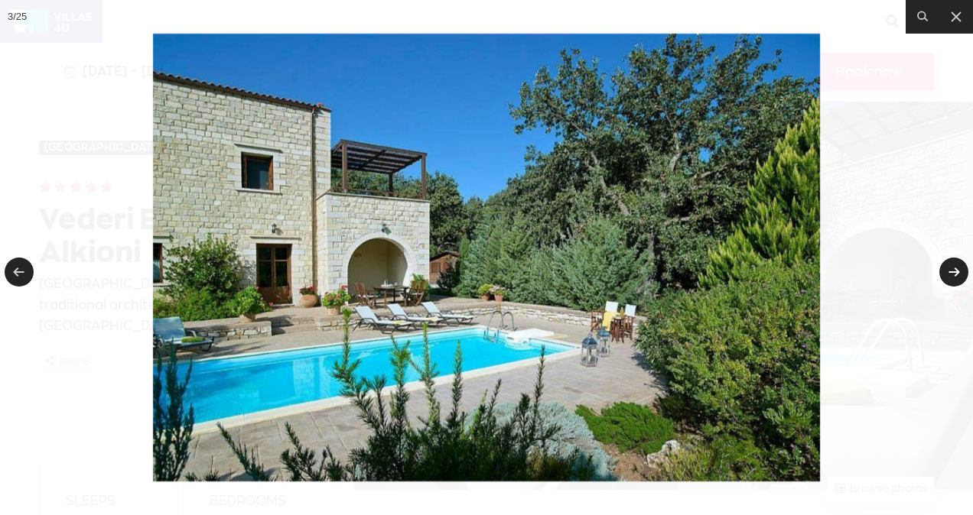
click at [948, 271] on link at bounding box center [953, 272] width 29 height 29
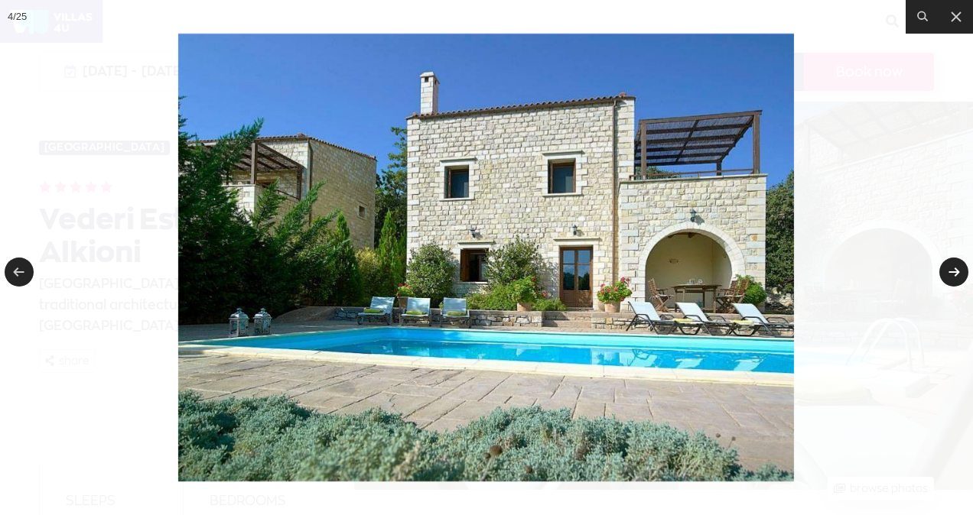
click at [948, 271] on link at bounding box center [953, 272] width 29 height 29
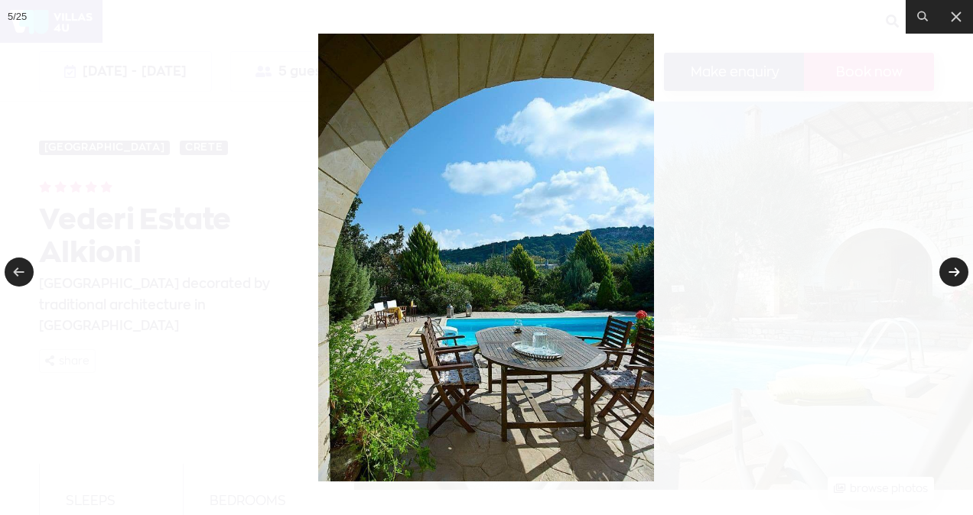
click at [948, 271] on link at bounding box center [953, 272] width 29 height 29
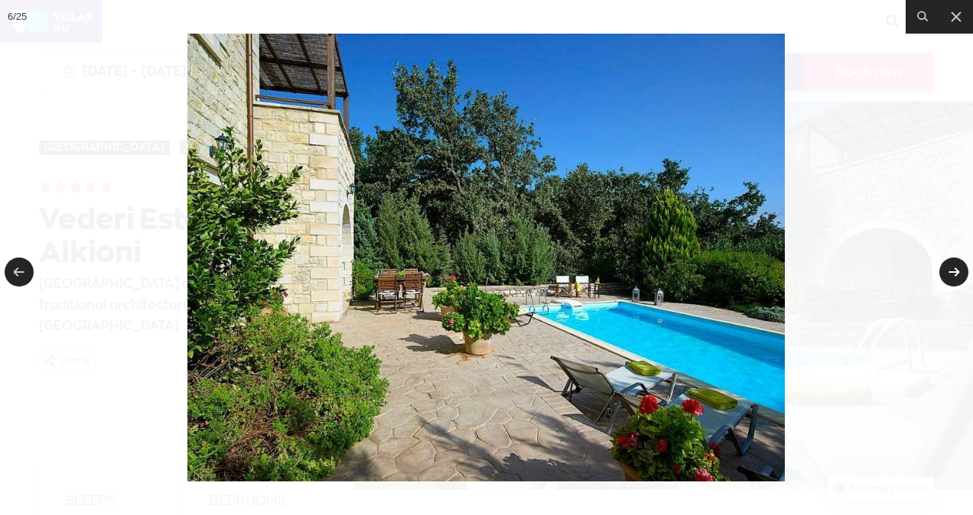
click at [948, 271] on link at bounding box center [953, 272] width 29 height 29
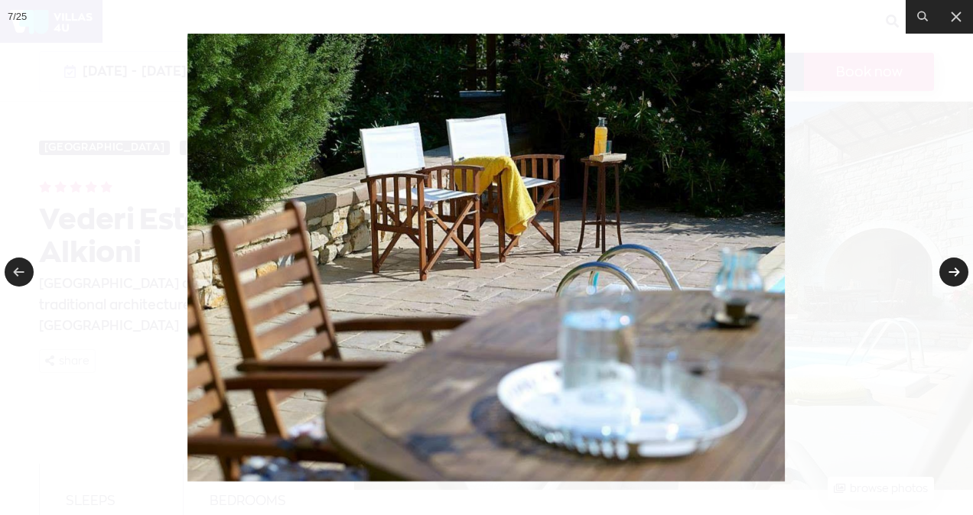
click at [948, 271] on link at bounding box center [953, 272] width 29 height 29
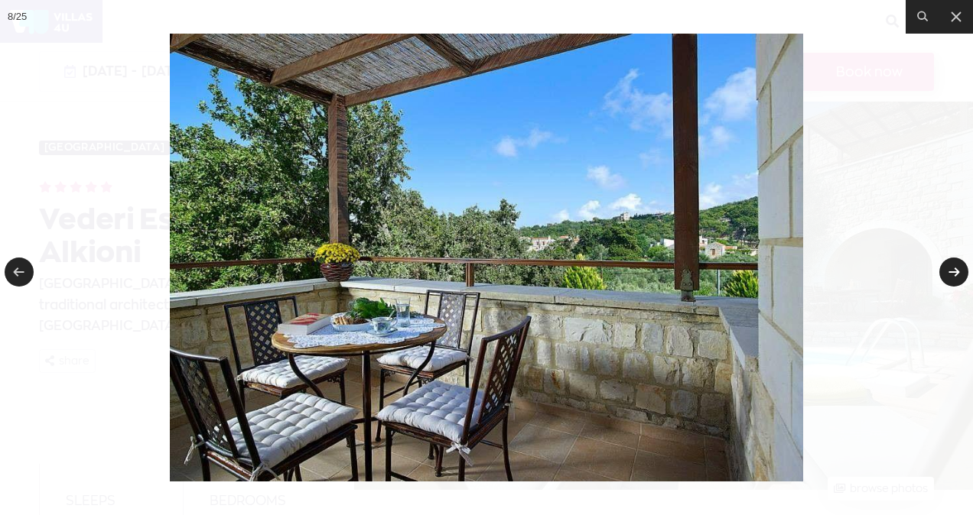
click at [948, 271] on link at bounding box center [953, 272] width 29 height 29
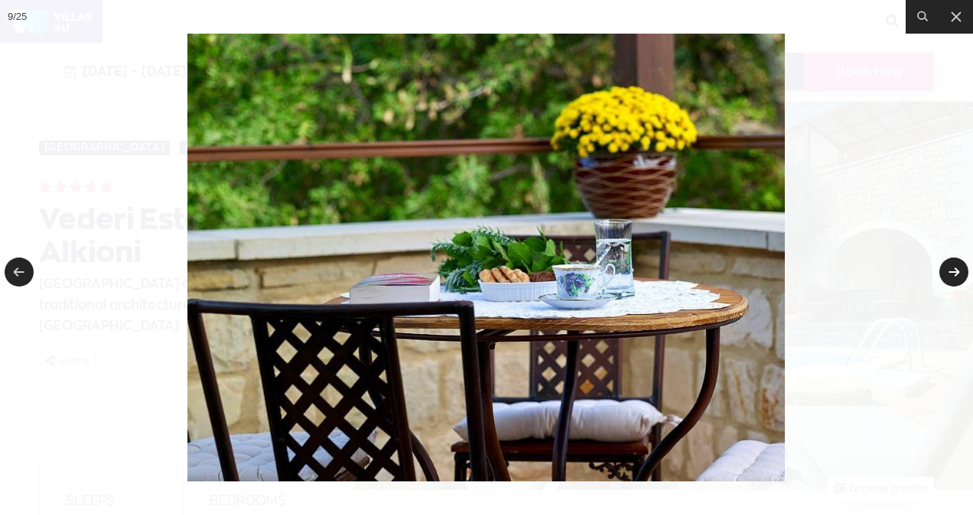
click at [948, 271] on link at bounding box center [953, 272] width 29 height 29
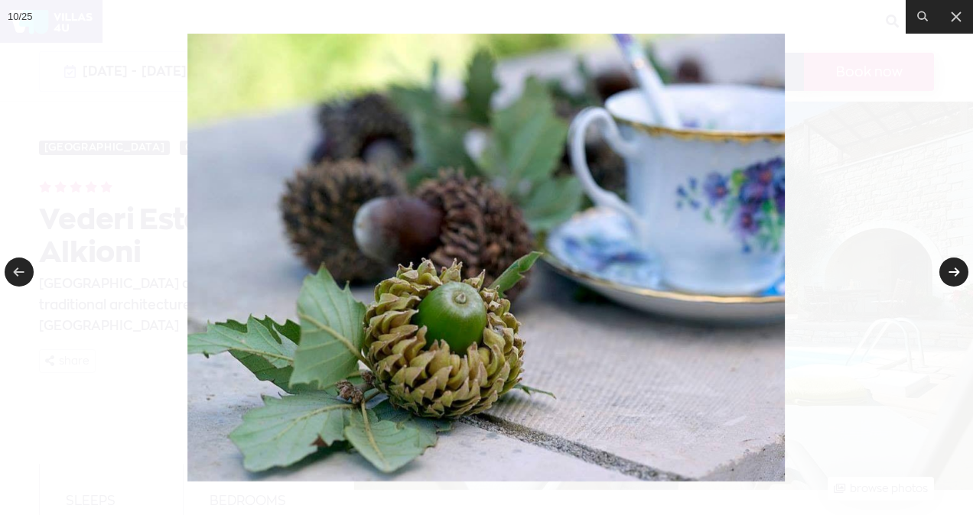
click at [948, 271] on link at bounding box center [953, 272] width 29 height 29
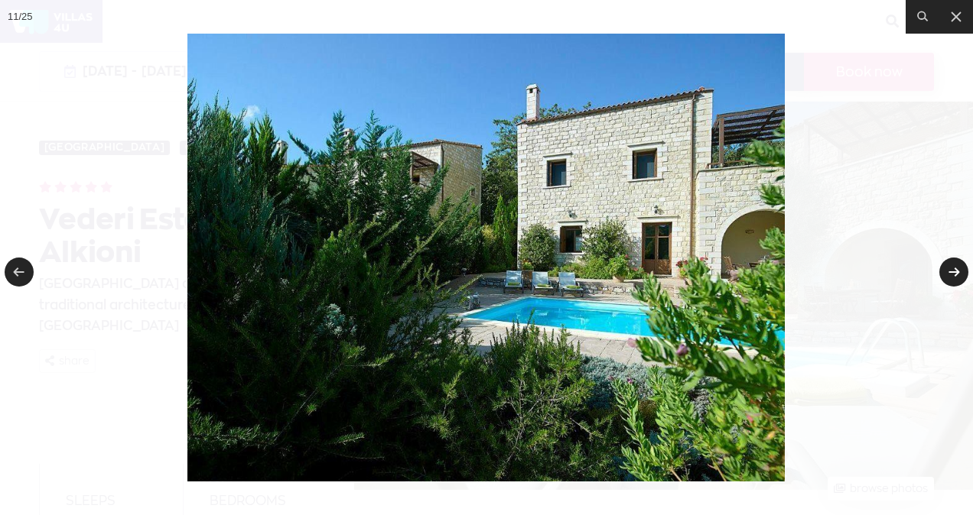
click at [948, 271] on link at bounding box center [953, 272] width 29 height 29
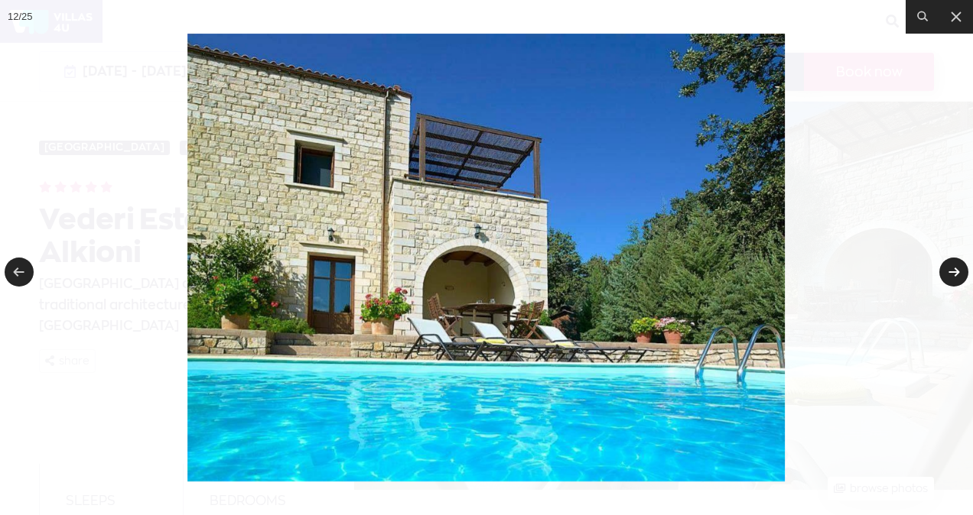
click at [948, 271] on link at bounding box center [953, 272] width 29 height 29
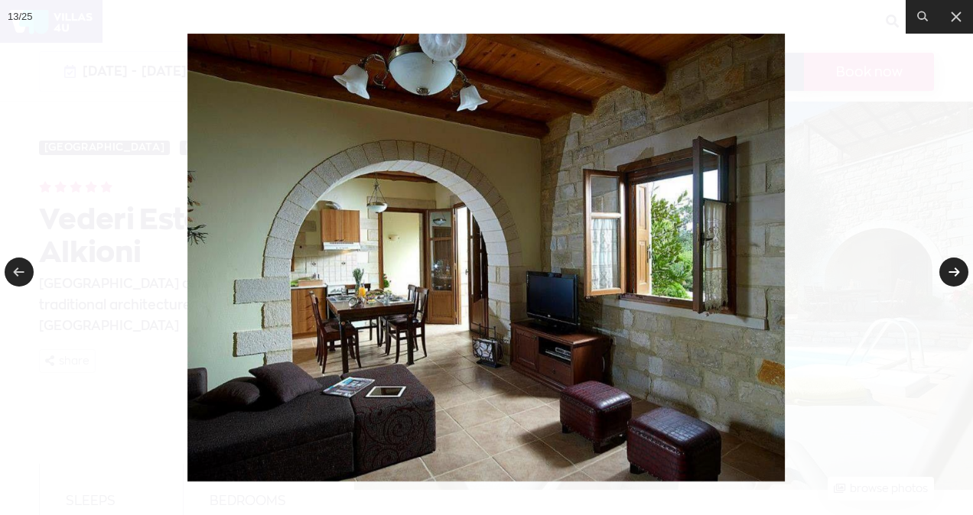
click at [945, 271] on link at bounding box center [953, 272] width 29 height 29
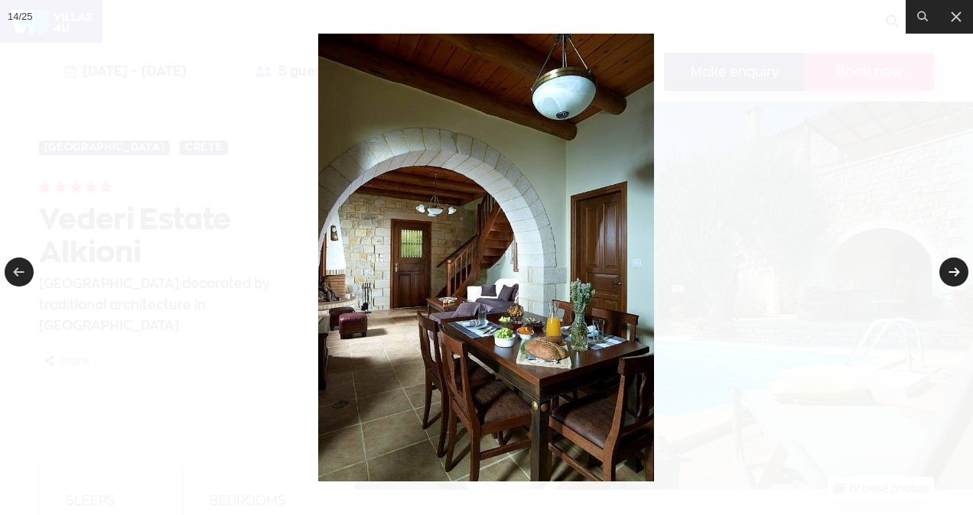
click at [944, 271] on link at bounding box center [953, 272] width 29 height 29
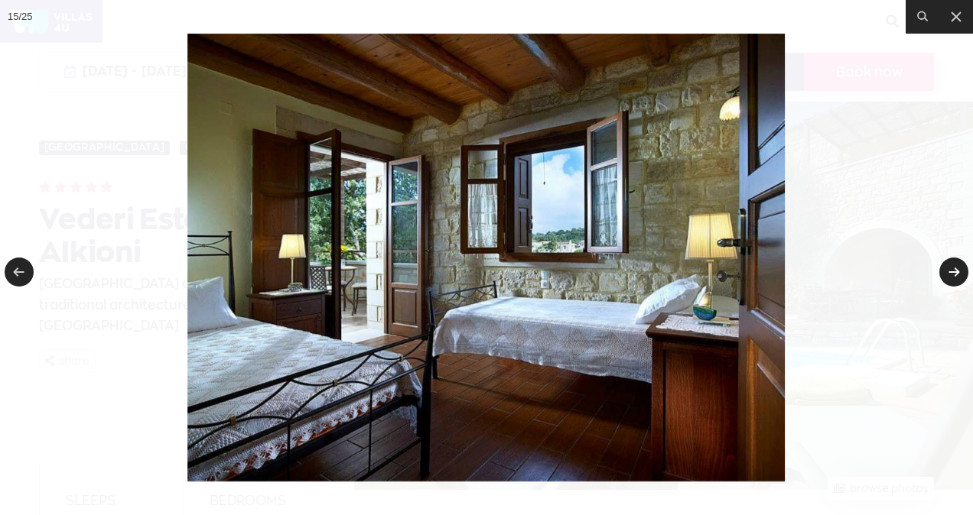
click at [942, 271] on link at bounding box center [953, 272] width 29 height 29
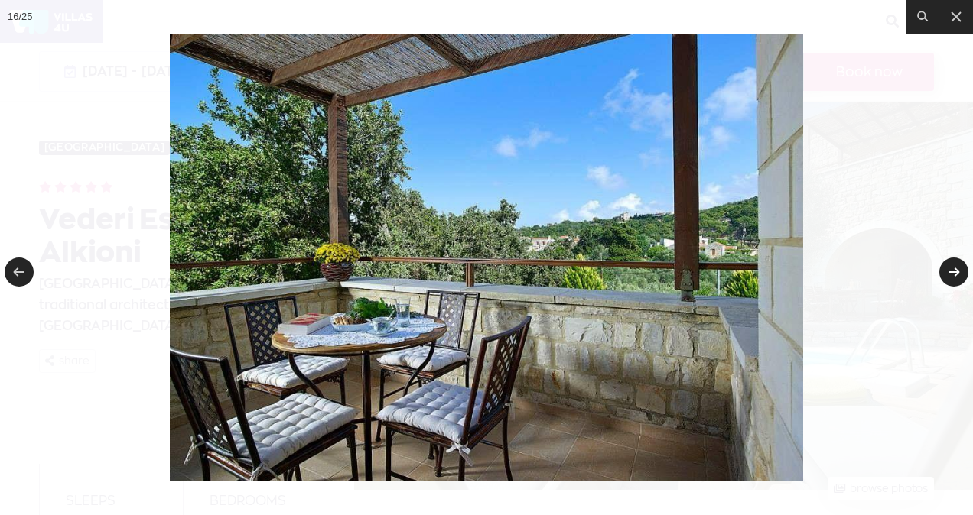
click at [942, 271] on link at bounding box center [953, 272] width 29 height 29
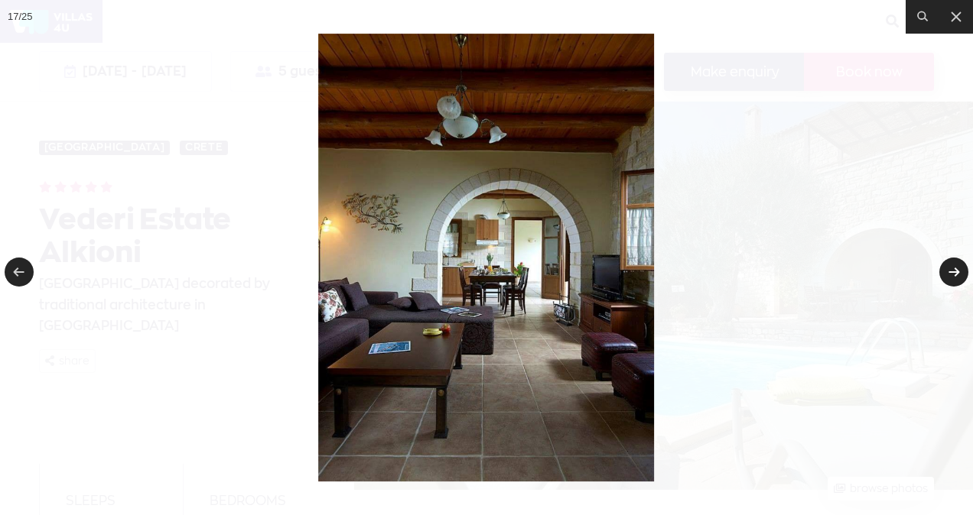
click at [942, 271] on link at bounding box center [953, 272] width 29 height 29
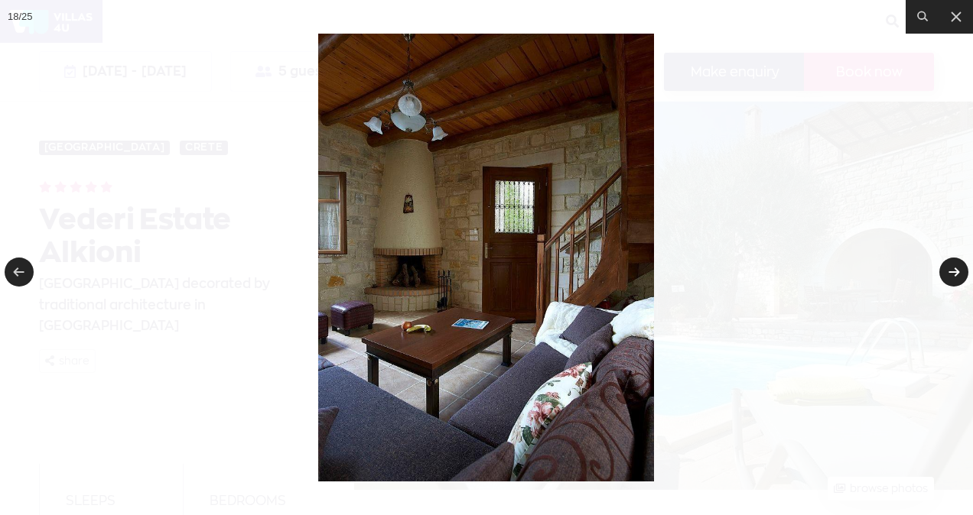
click at [942, 271] on link at bounding box center [953, 272] width 29 height 29
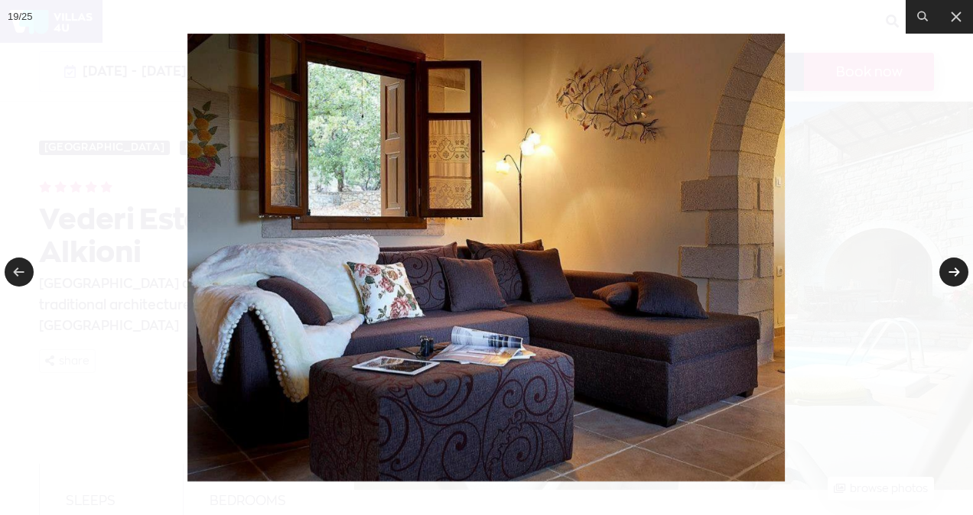
click at [939, 271] on link at bounding box center [953, 272] width 29 height 29
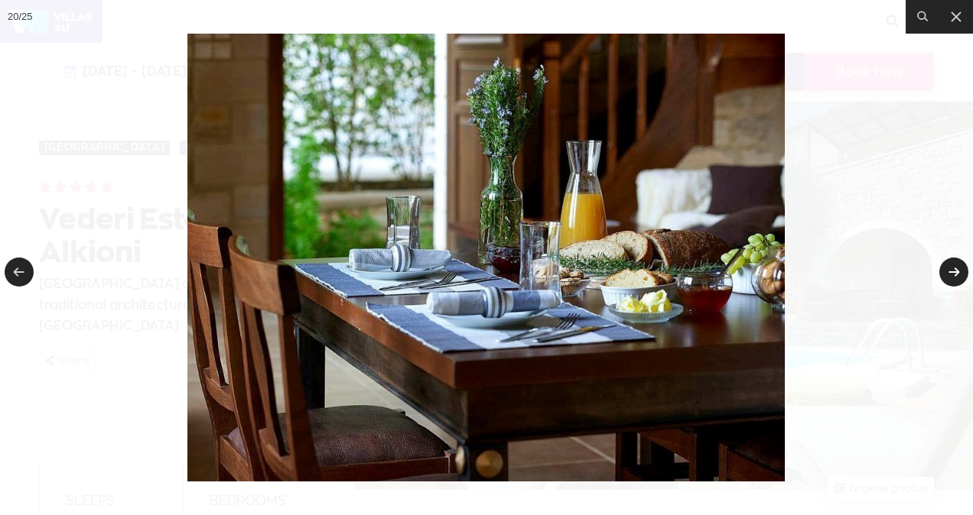
click at [939, 271] on link at bounding box center [953, 272] width 29 height 29
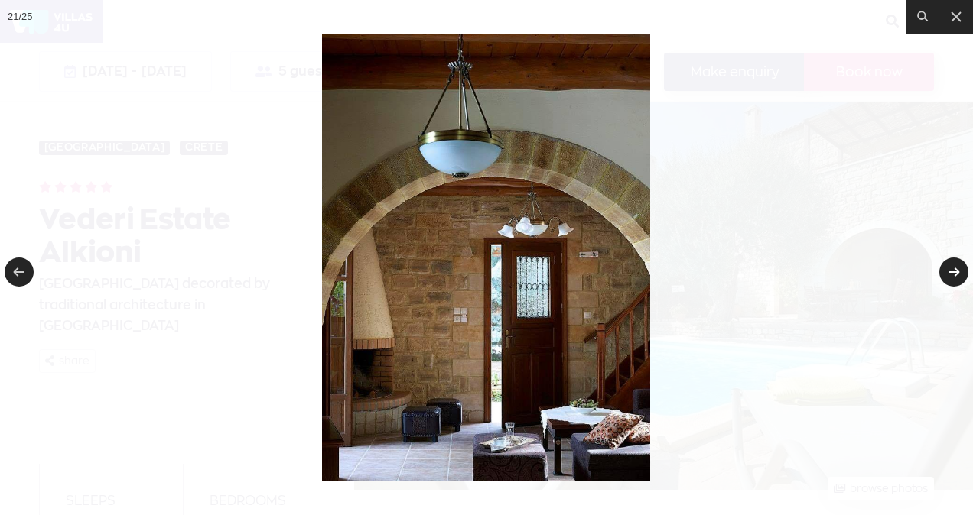
click at [939, 271] on link at bounding box center [953, 272] width 29 height 29
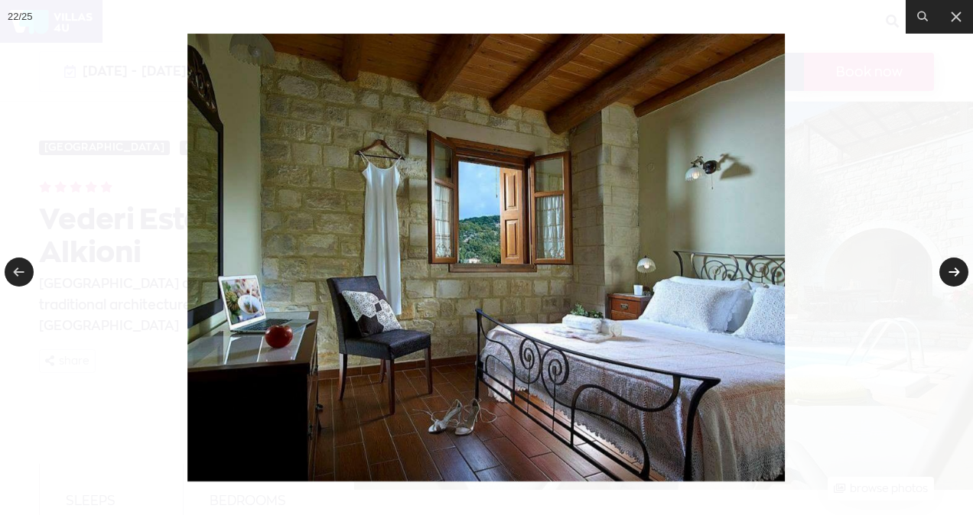
click at [939, 271] on link at bounding box center [953, 272] width 29 height 29
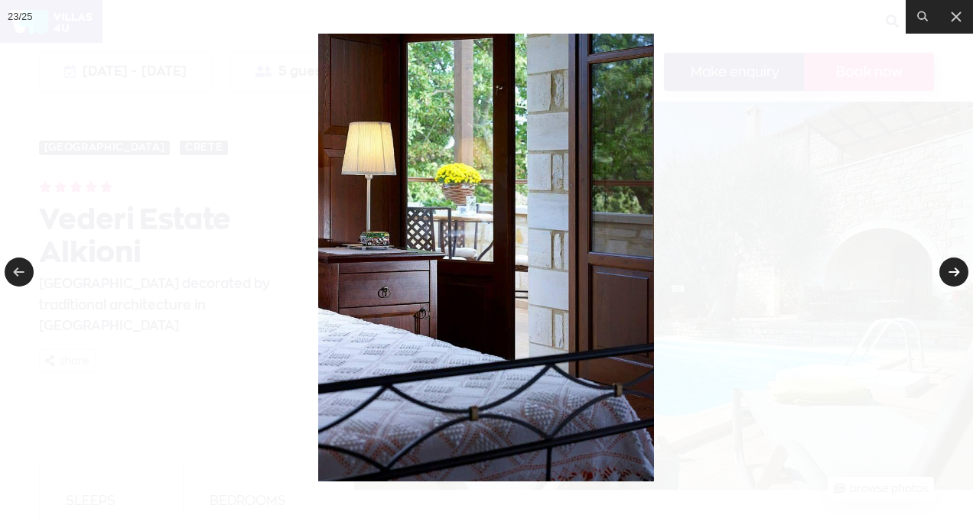
click at [939, 271] on link at bounding box center [953, 272] width 29 height 29
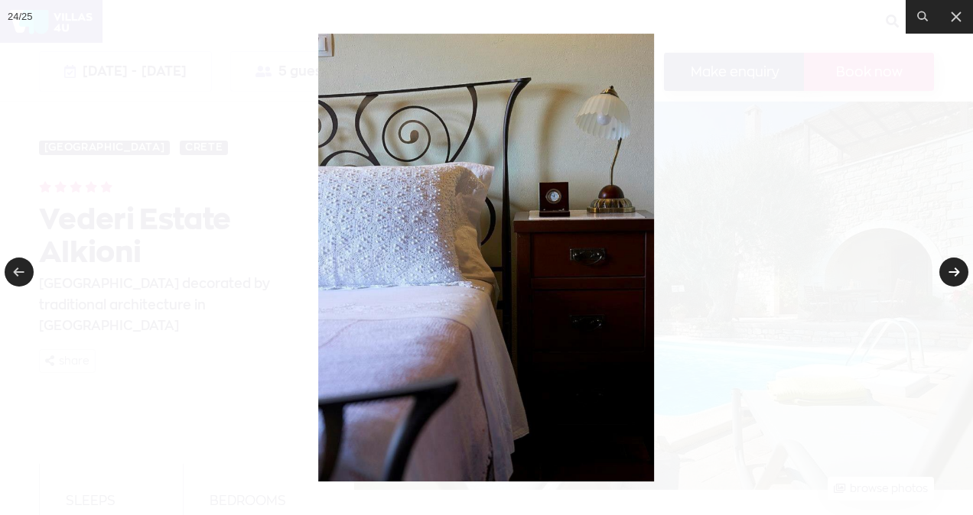
click at [939, 271] on link at bounding box center [953, 272] width 29 height 29
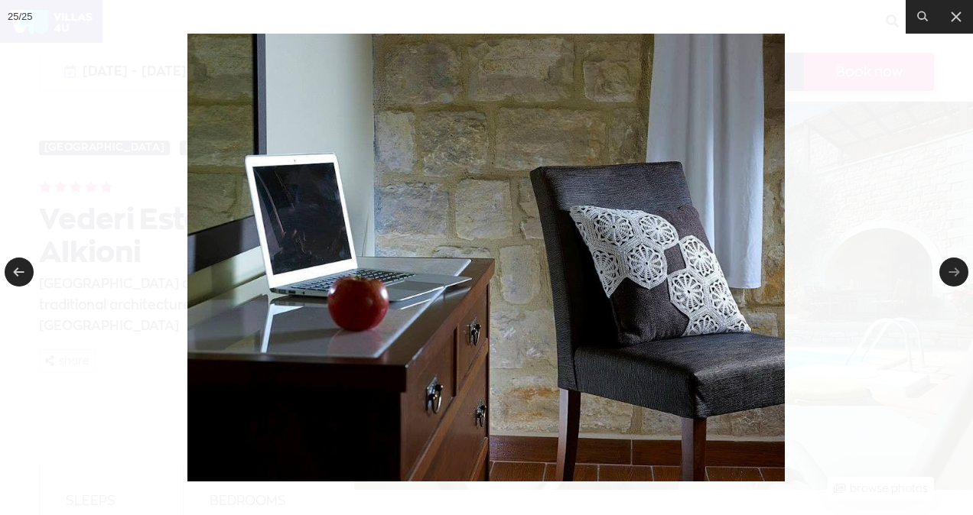
click at [939, 271] on link at bounding box center [953, 272] width 29 height 29
click at [951, 273] on link at bounding box center [953, 272] width 29 height 29
click at [960, 14] on icon at bounding box center [956, 17] width 18 height 18
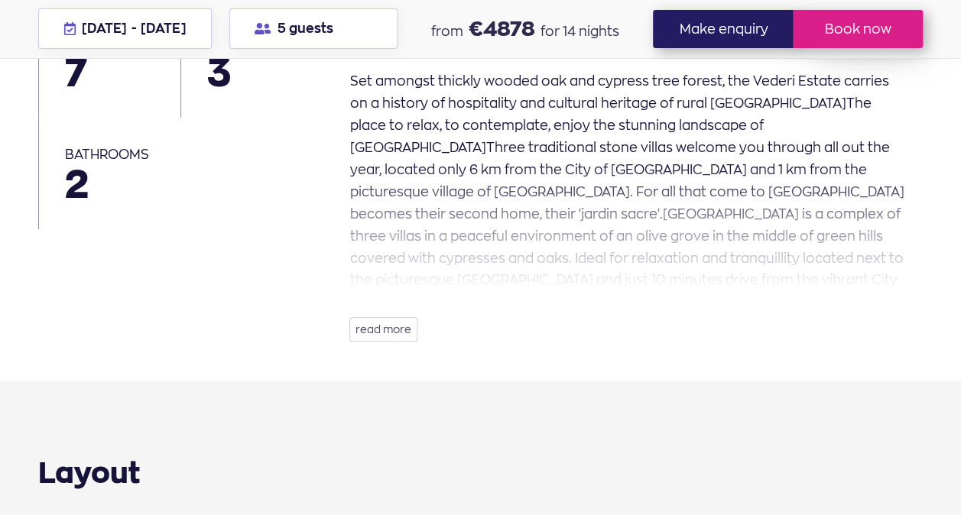
scroll to position [459, 0]
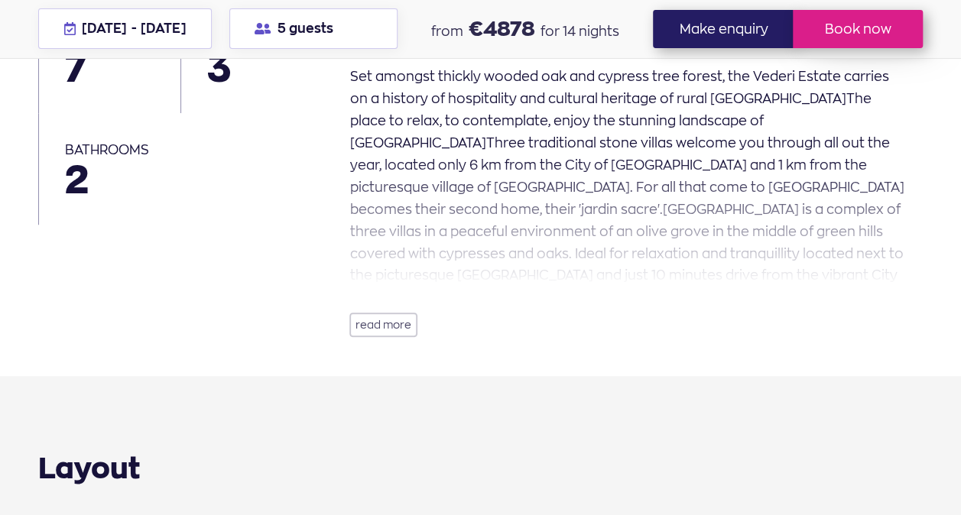
click at [372, 330] on button "read more" at bounding box center [383, 325] width 68 height 24
